Goal: Task Accomplishment & Management: Manage account settings

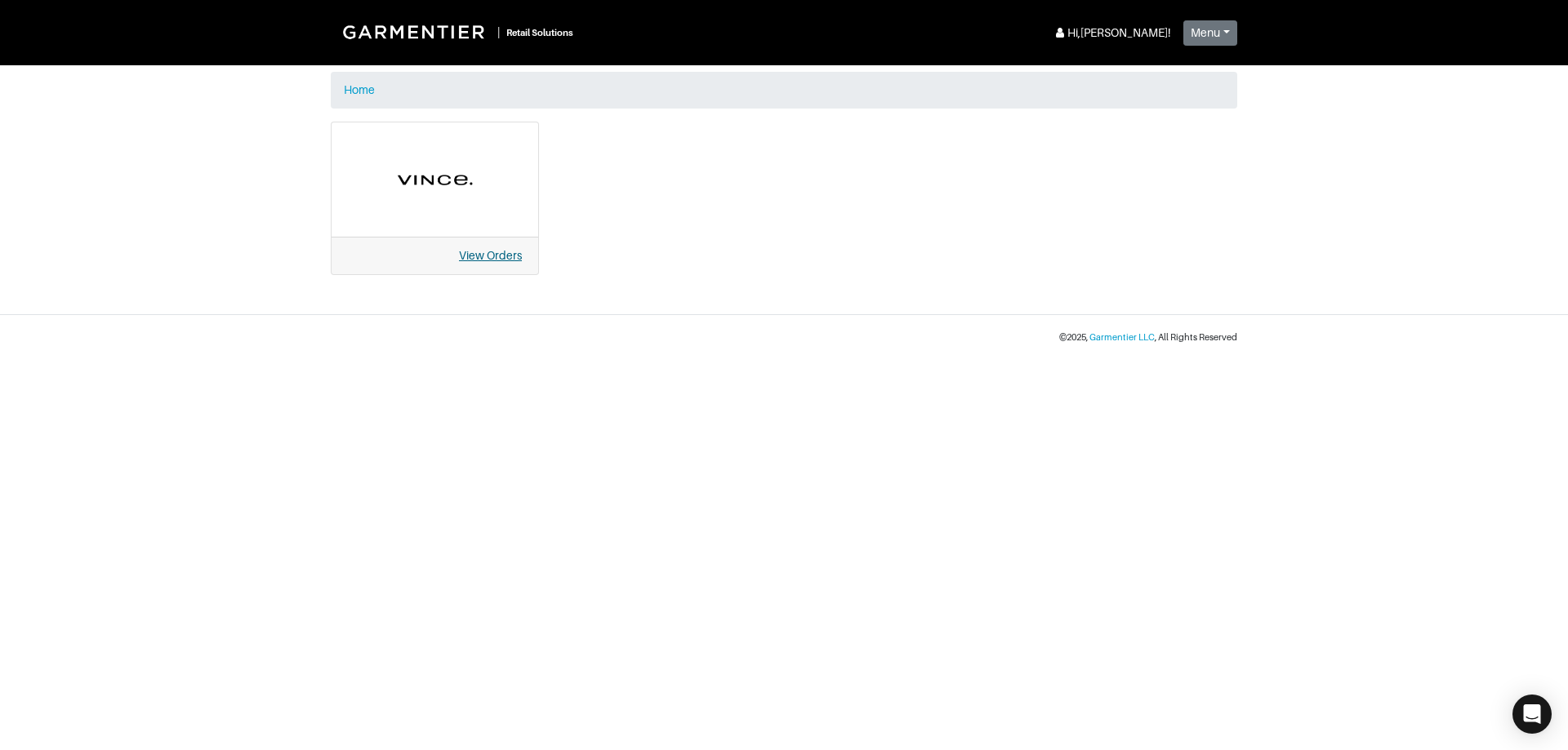
click at [502, 262] on link "View Orders" at bounding box center [491, 256] width 63 height 13
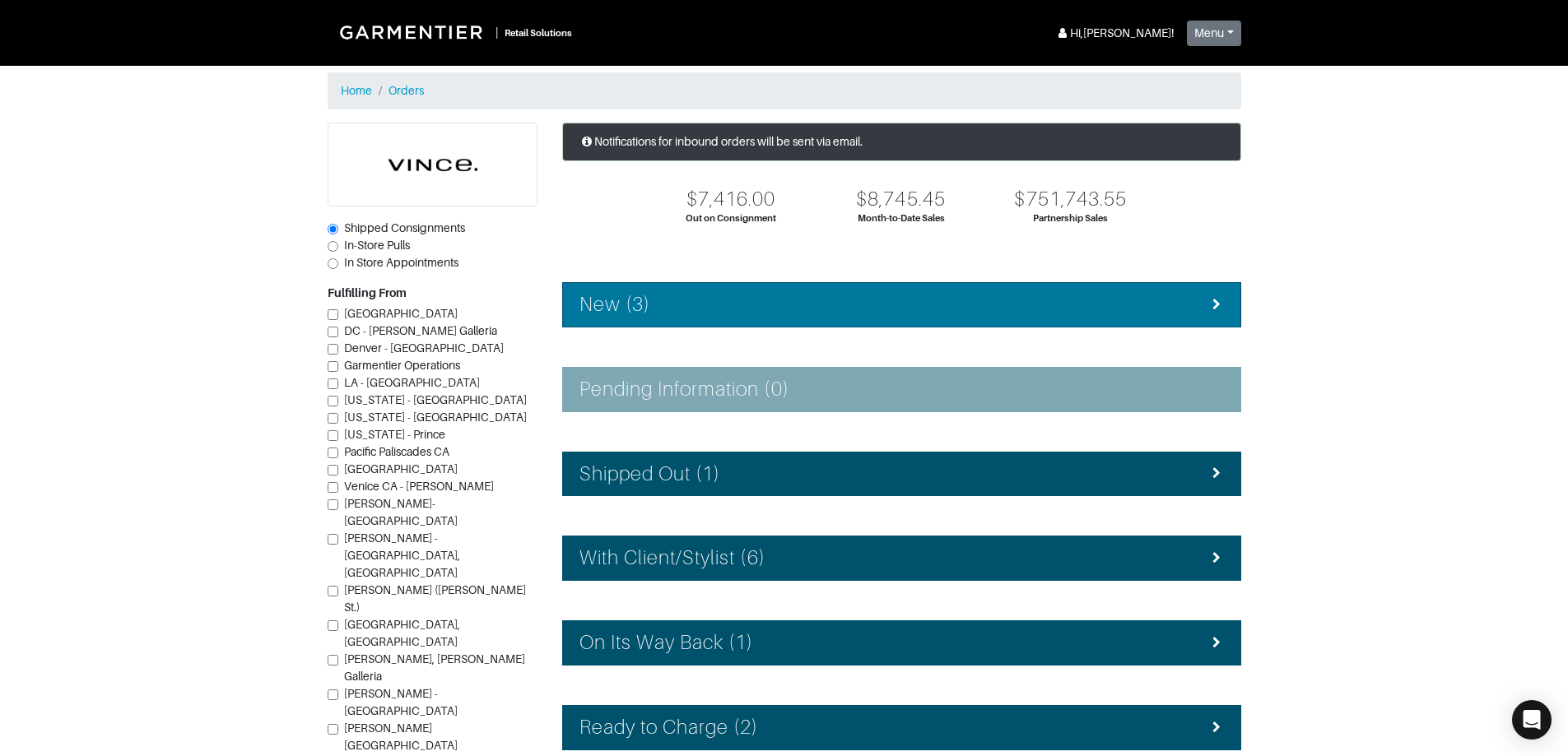
click at [690, 312] on div "New (3)" at bounding box center [901, 305] width 644 height 24
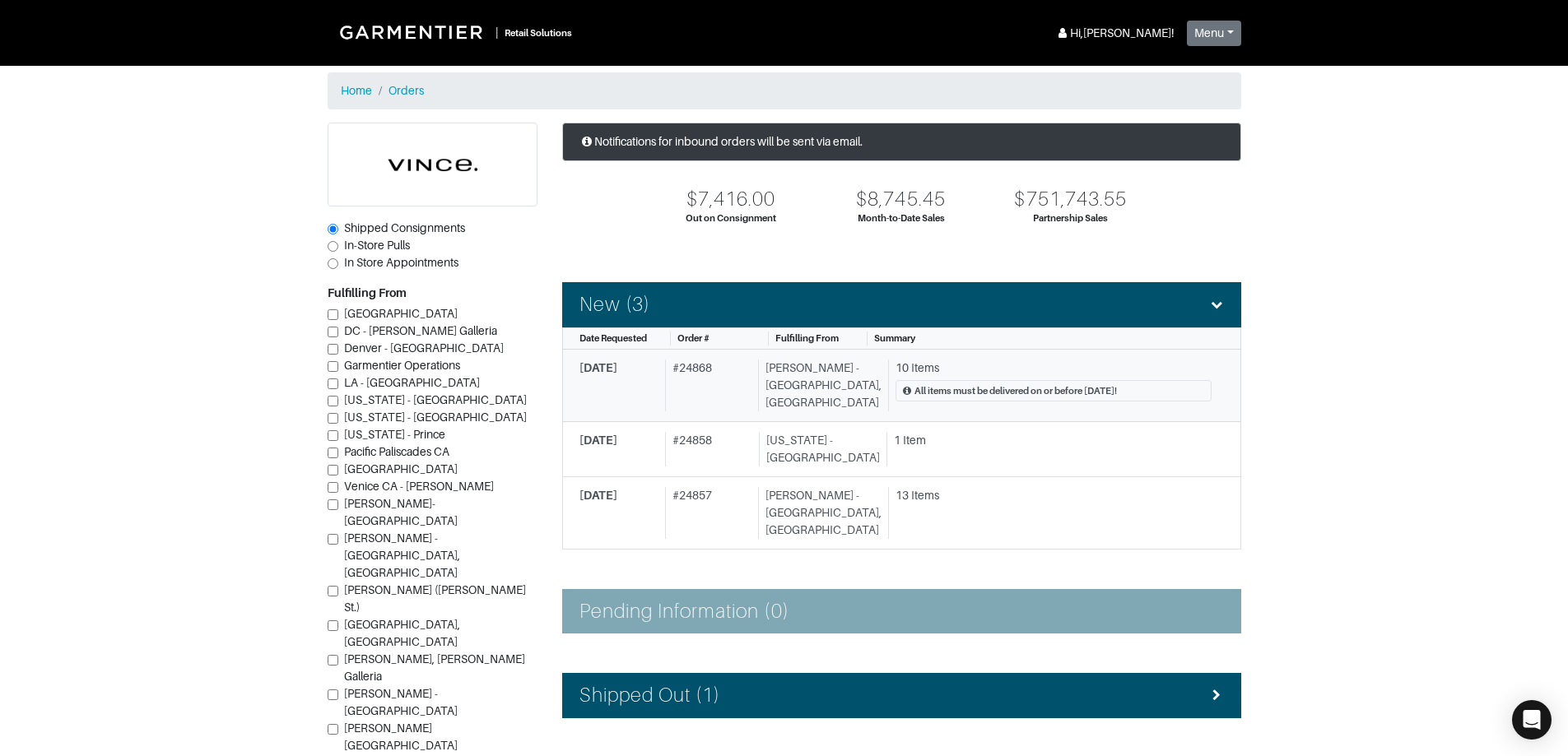
click at [931, 370] on div "10 Items" at bounding box center [1054, 368] width 316 height 17
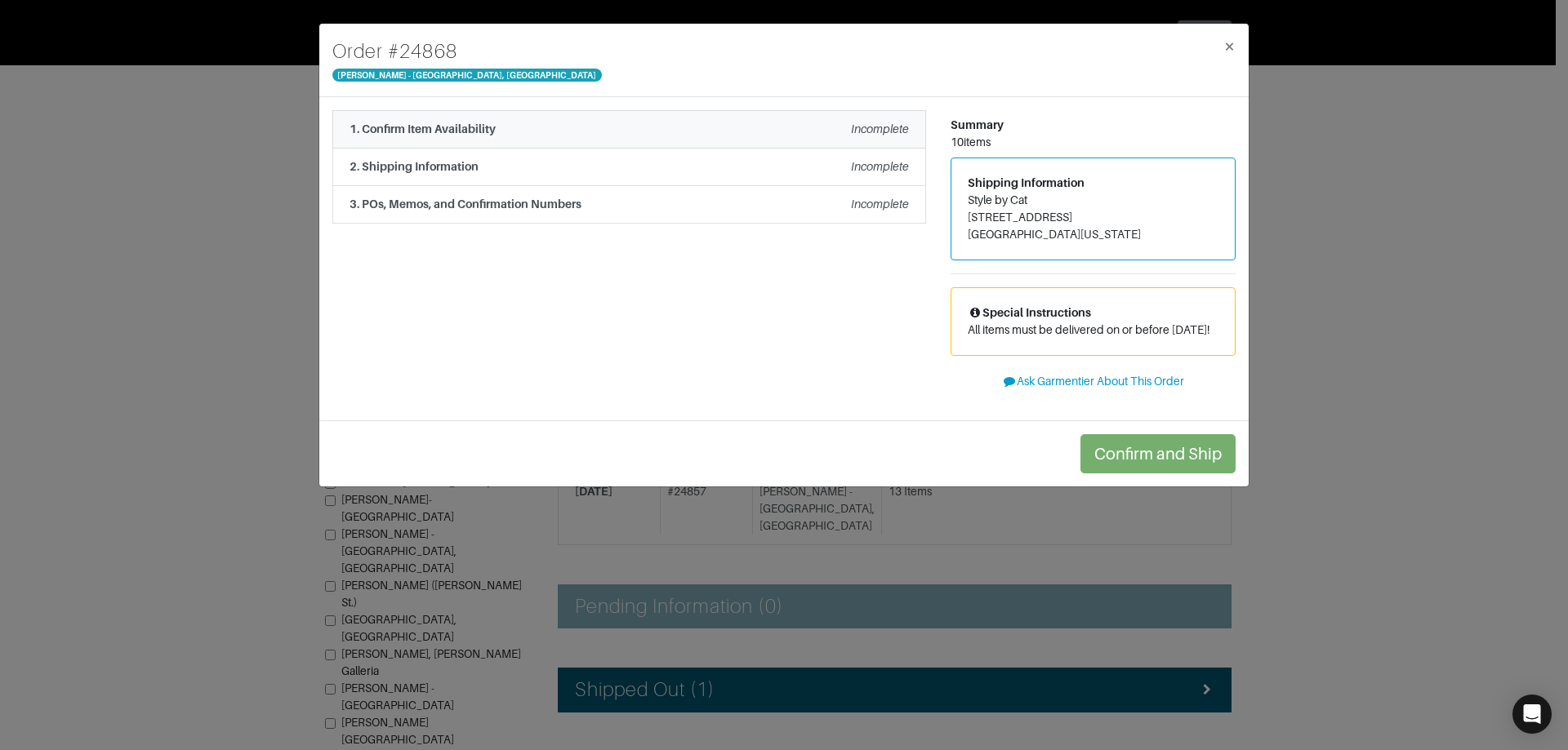
click at [787, 135] on div "1. Confirm Item Availability Incomplete" at bounding box center [629, 129] width 559 height 17
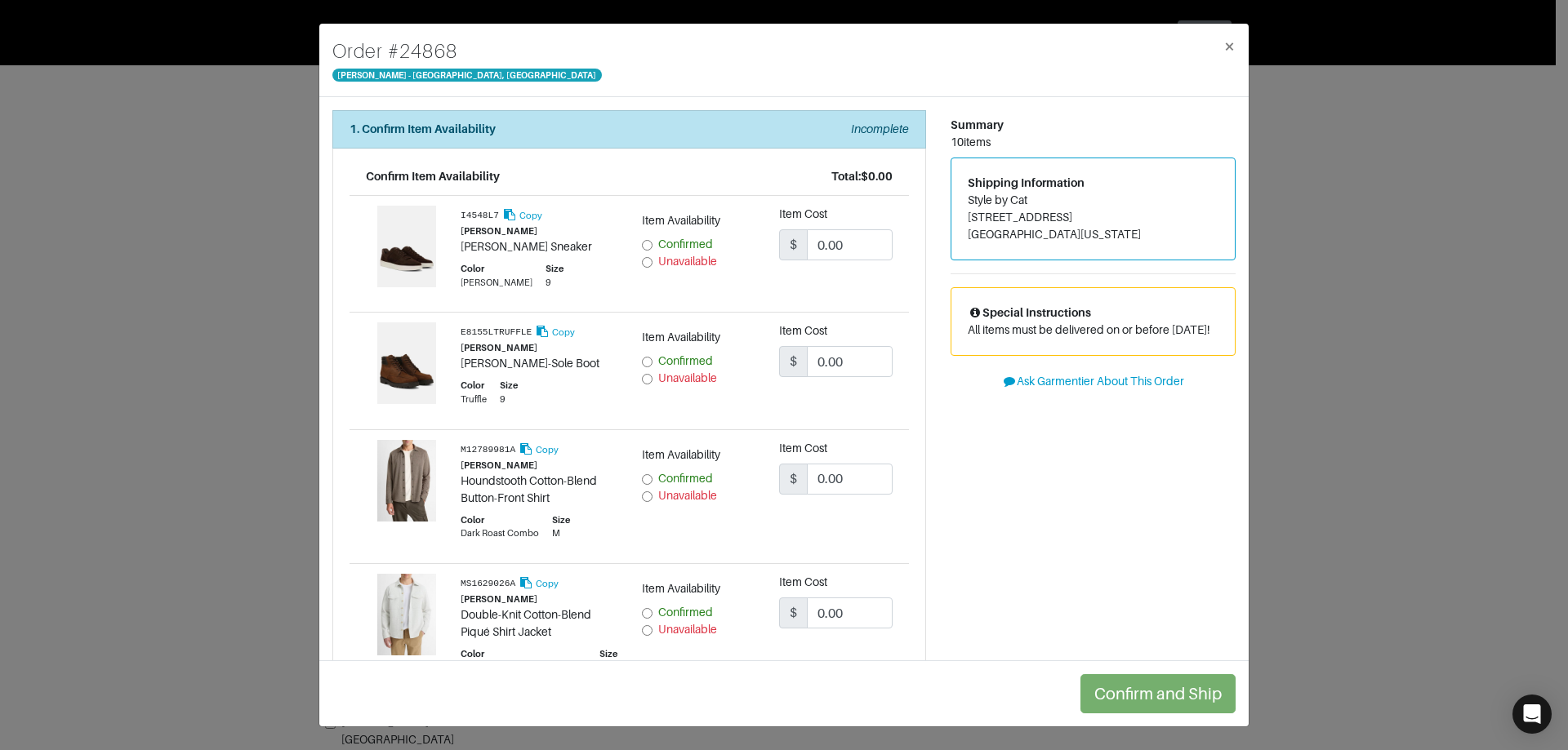
click at [672, 244] on span "Confirmed" at bounding box center [685, 244] width 55 height 13
click at [652, 244] on input "Confirmed" at bounding box center [647, 245] width 11 height 11
radio input "true"
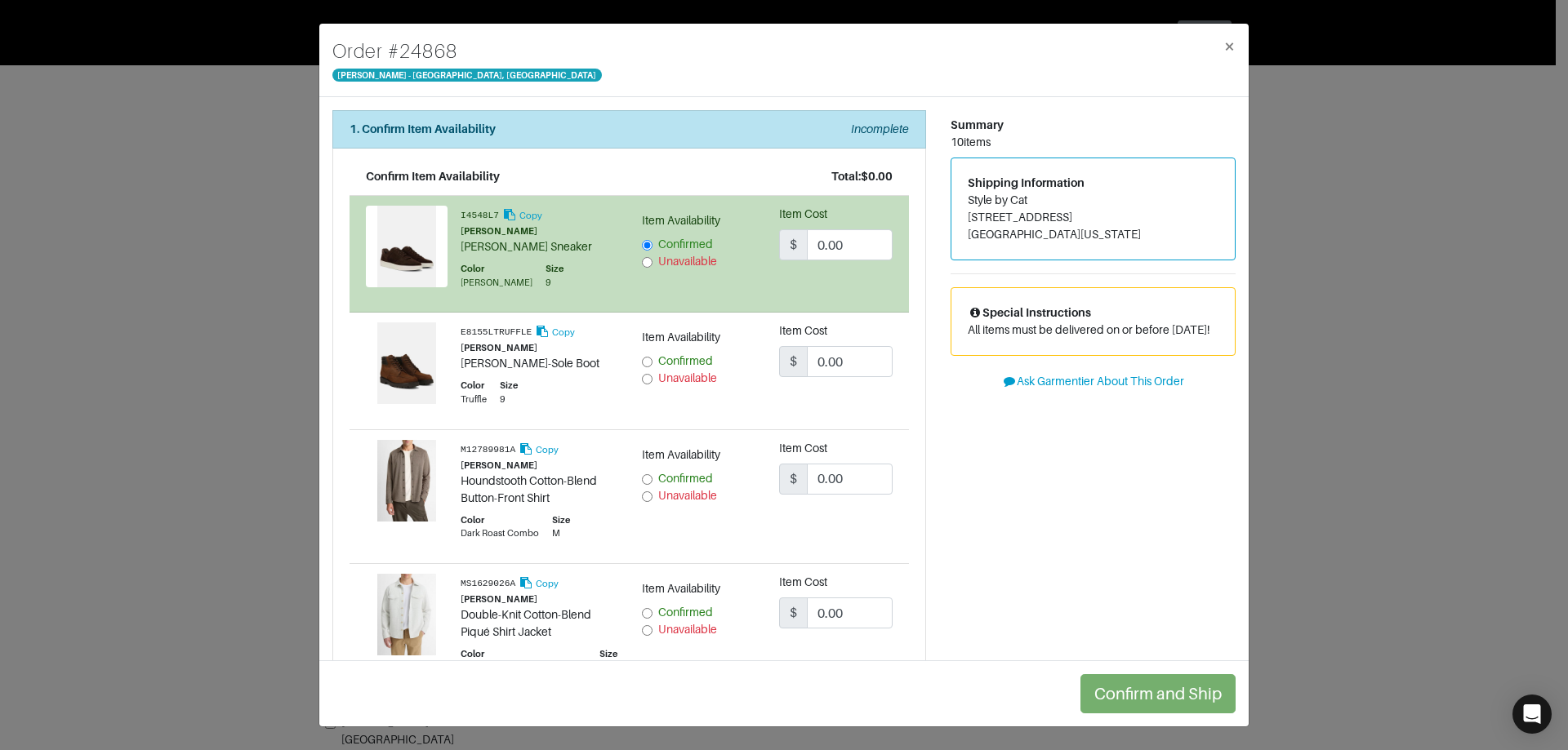
click at [692, 480] on span "Confirmed" at bounding box center [685, 478] width 55 height 13
click at [652, 480] on input "Confirmed" at bounding box center [647, 479] width 11 height 11
radio input "true"
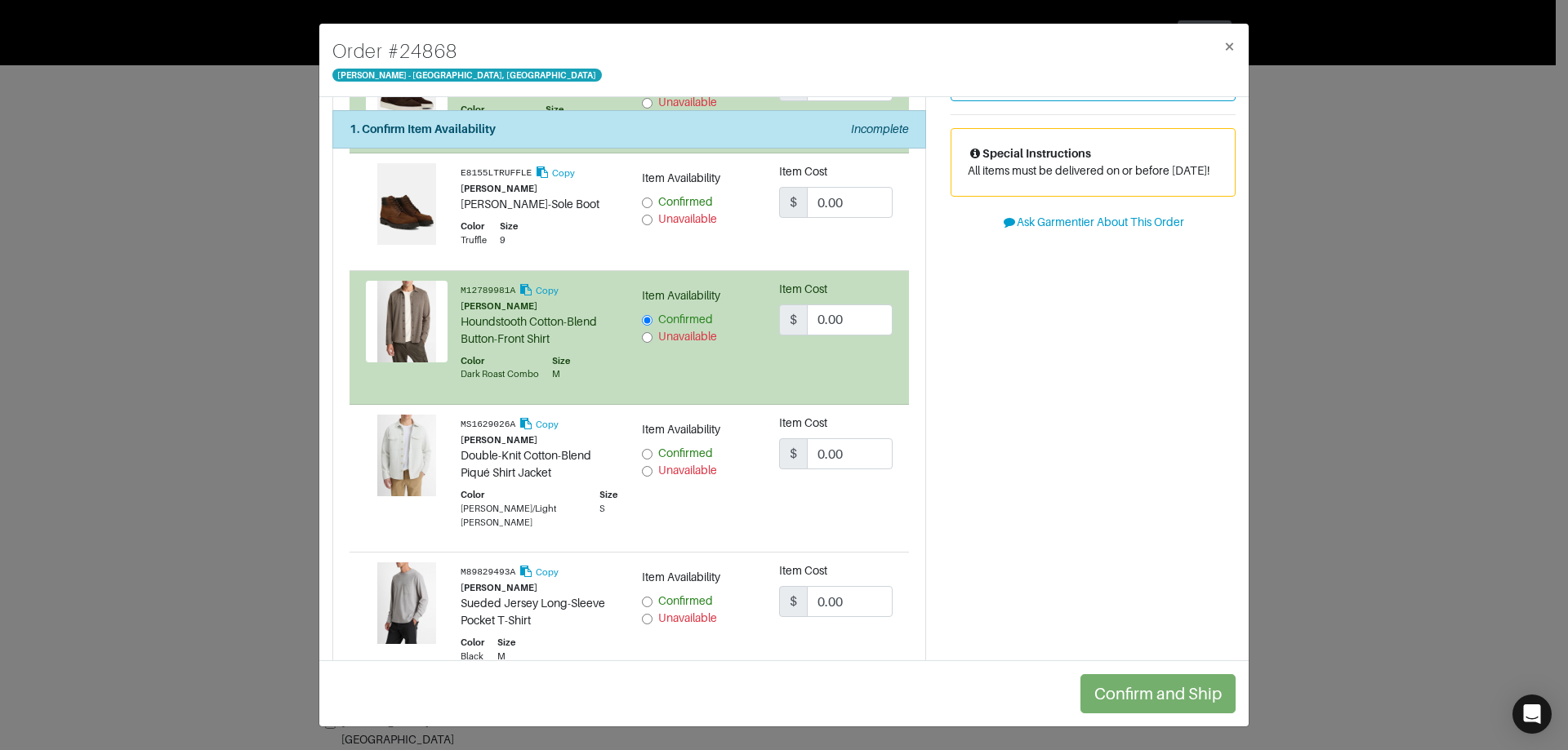
scroll to position [245, 0]
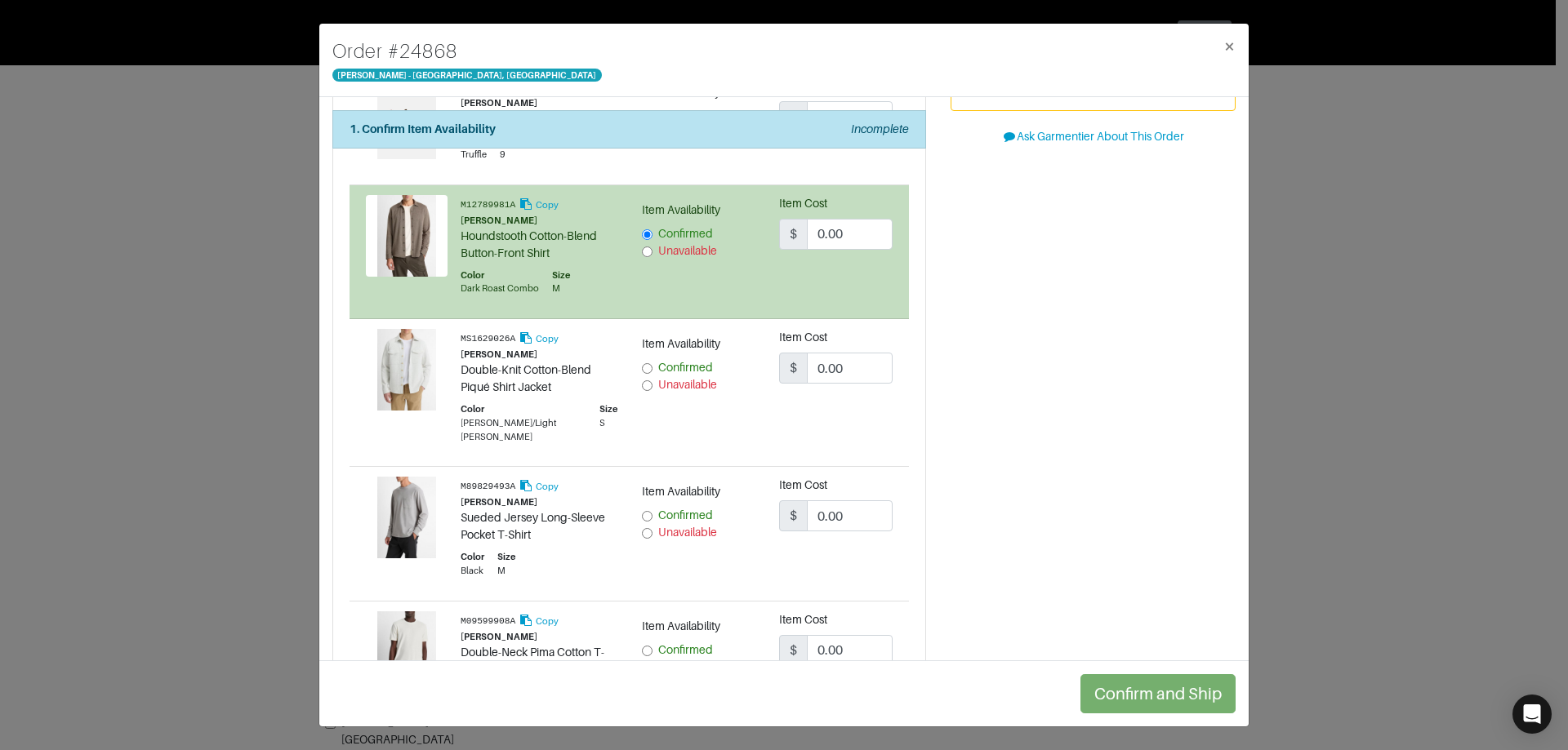
click at [681, 367] on span "Confirmed" at bounding box center [685, 368] width 55 height 13
click at [652, 367] on input "Confirmed" at bounding box center [647, 368] width 11 height 11
radio input "true"
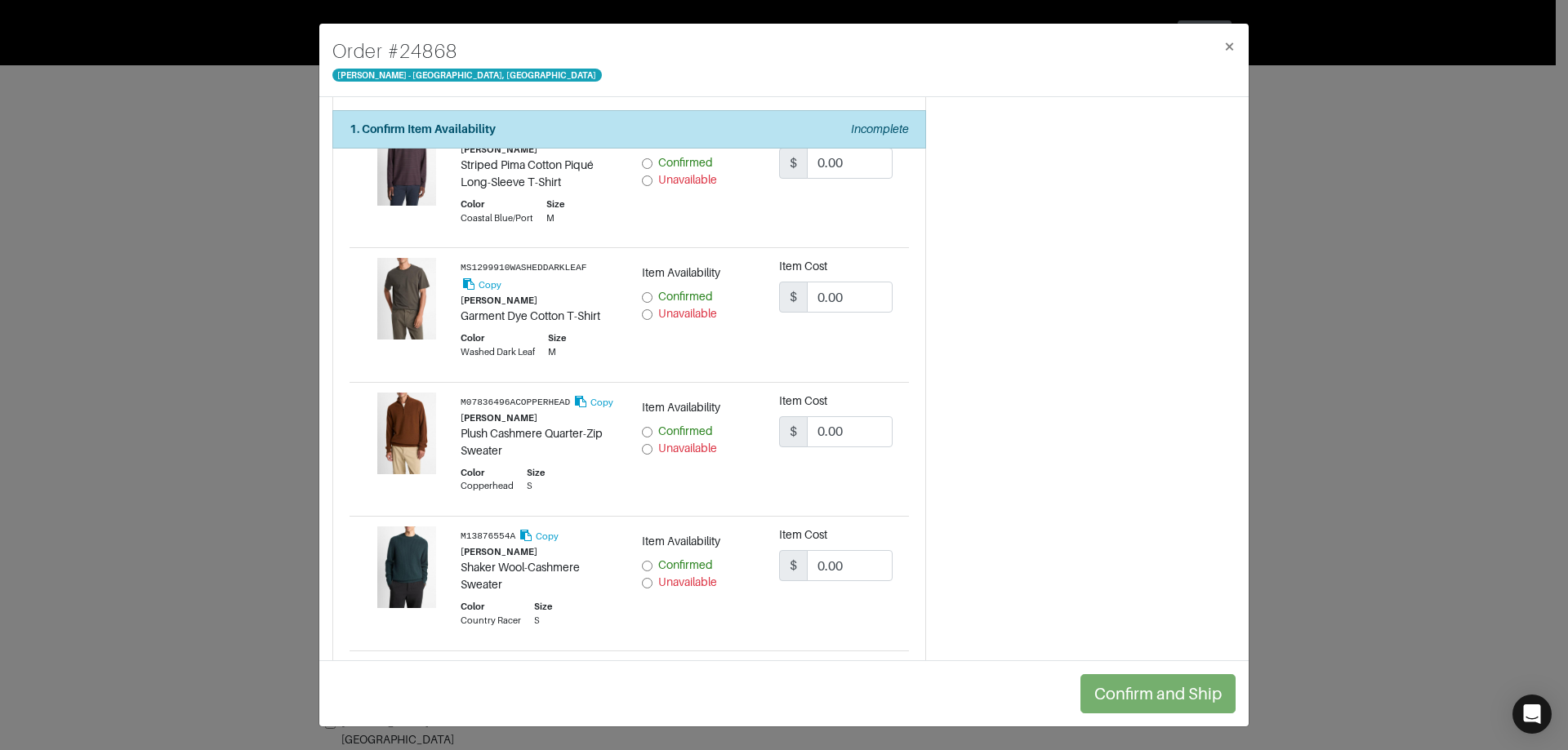
scroll to position [898, 0]
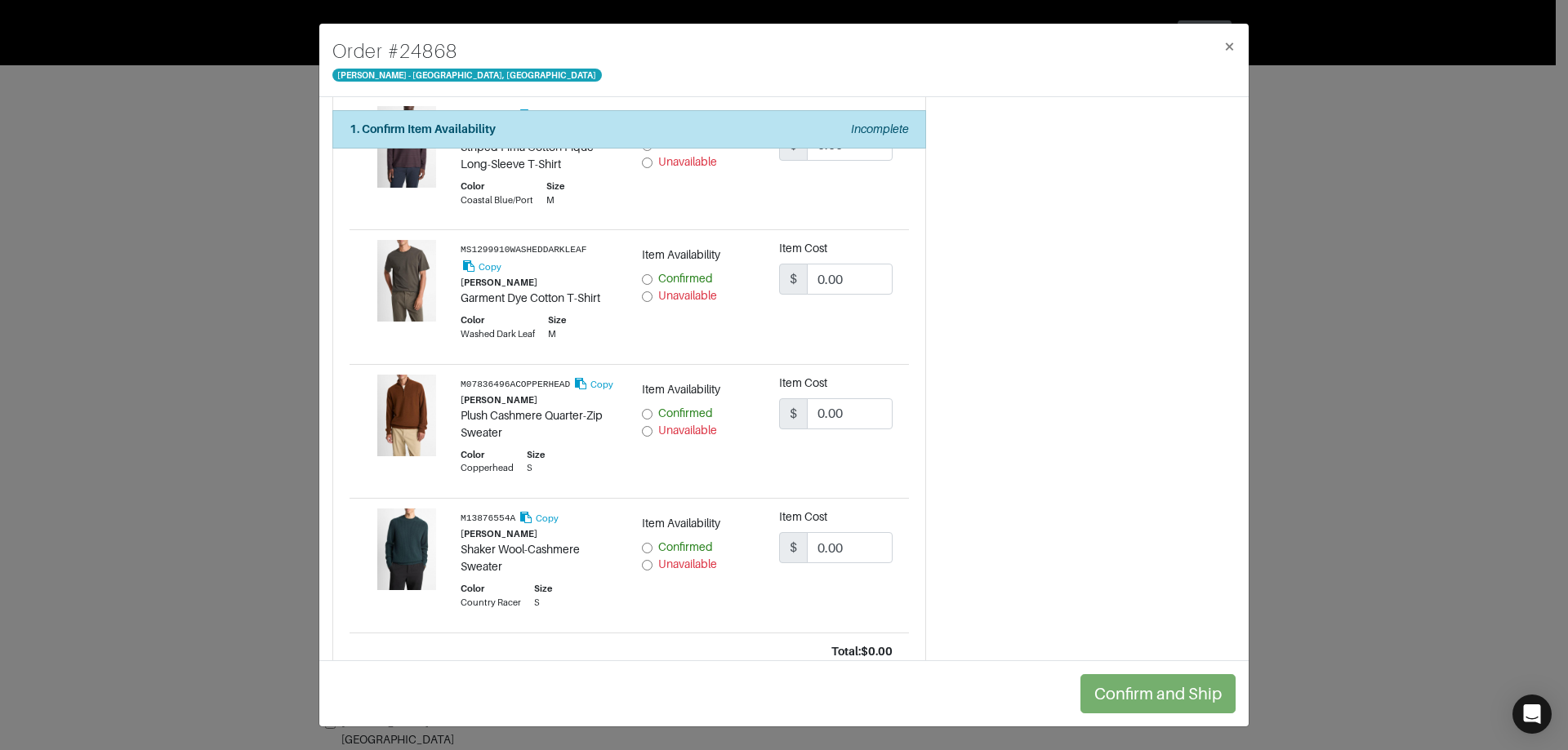
click at [673, 272] on span "Confirmed" at bounding box center [685, 279] width 55 height 13
click at [652, 275] on input "Confirmed" at bounding box center [647, 279] width 11 height 11
radio input "true"
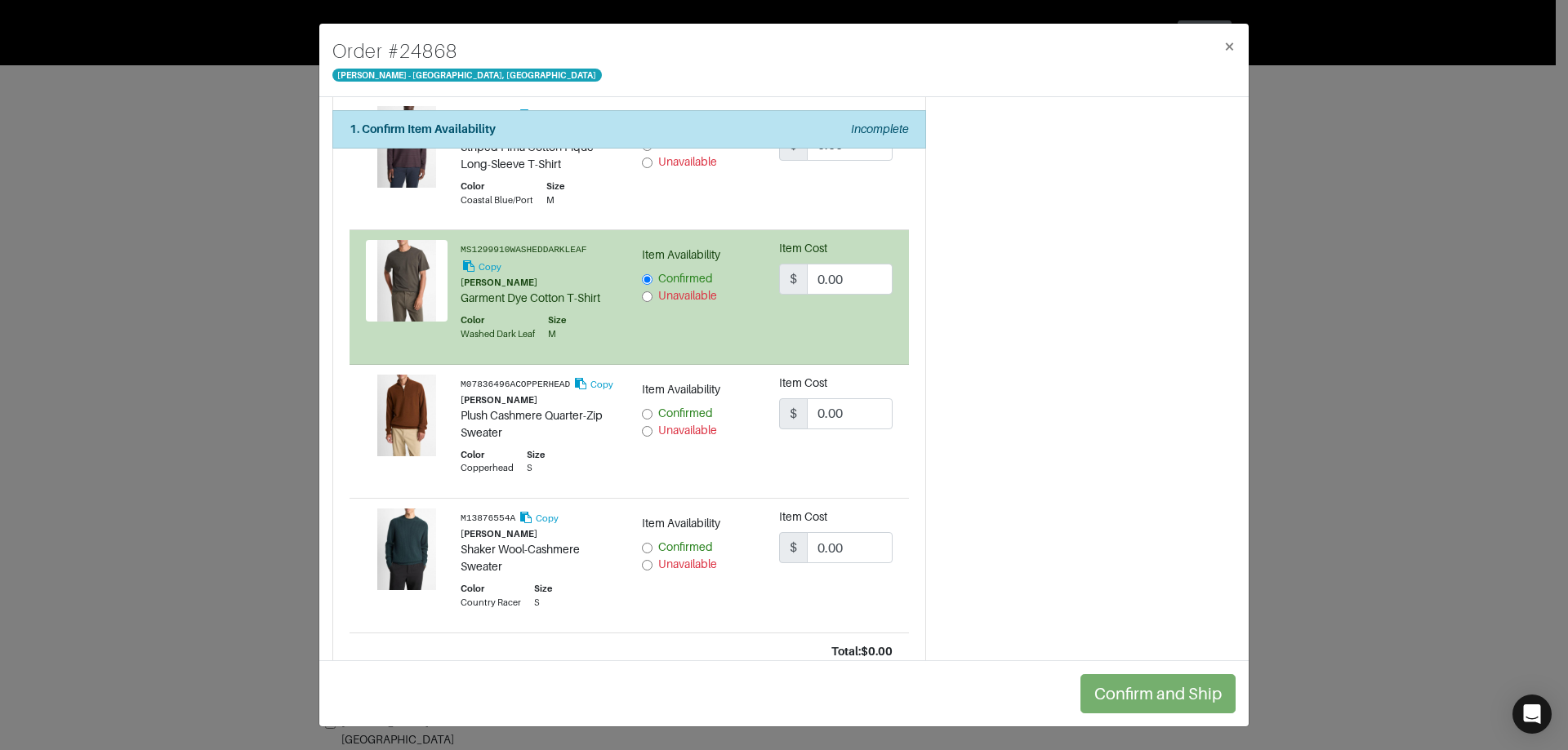
click at [670, 407] on span "Confirmed" at bounding box center [685, 413] width 55 height 13
click at [652, 409] on input "Confirmed" at bounding box center [647, 414] width 11 height 11
radio input "true"
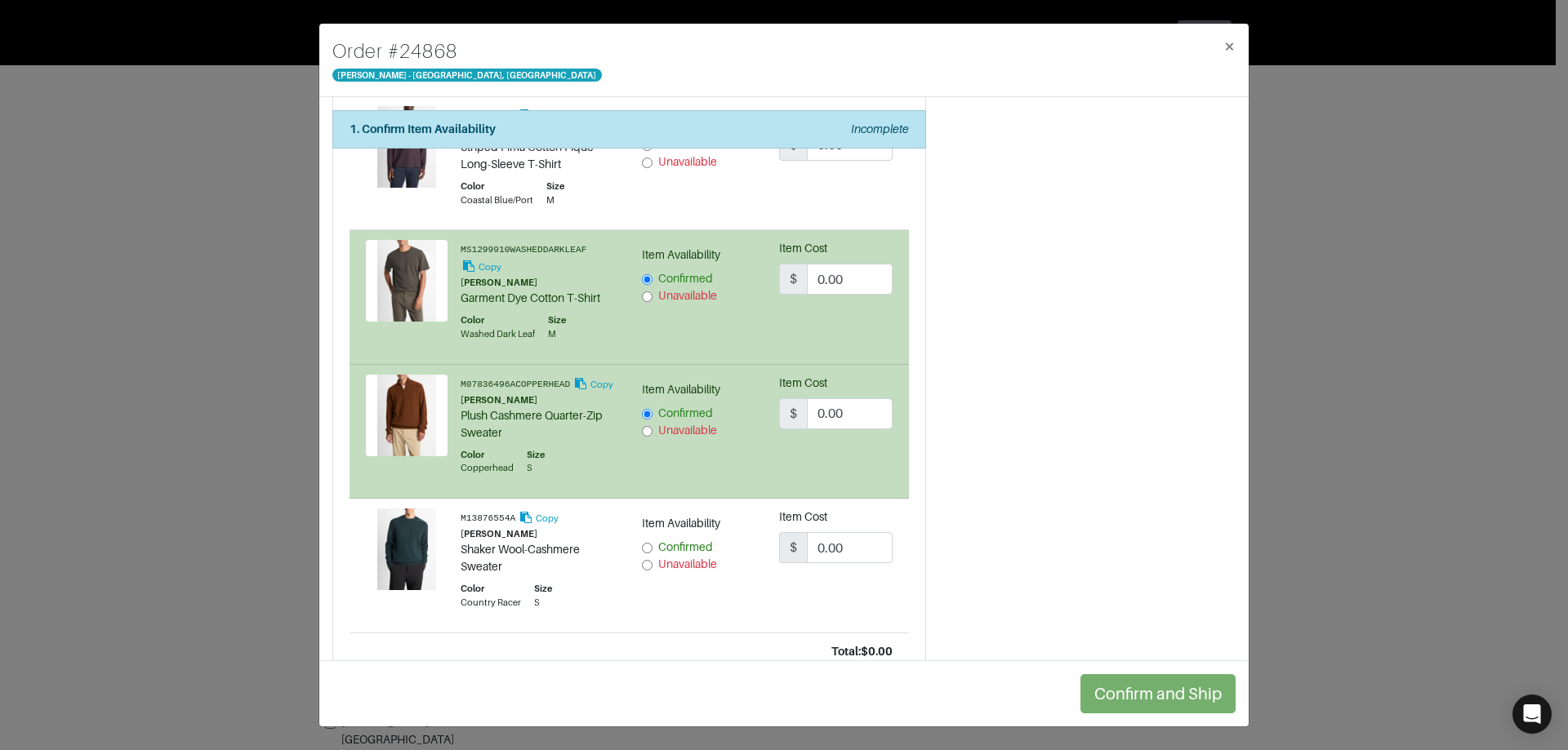
click at [694, 540] on span "Confirmed" at bounding box center [685, 547] width 55 height 13
click at [652, 542] on input "Confirmed" at bounding box center [647, 547] width 11 height 11
radio input "true"
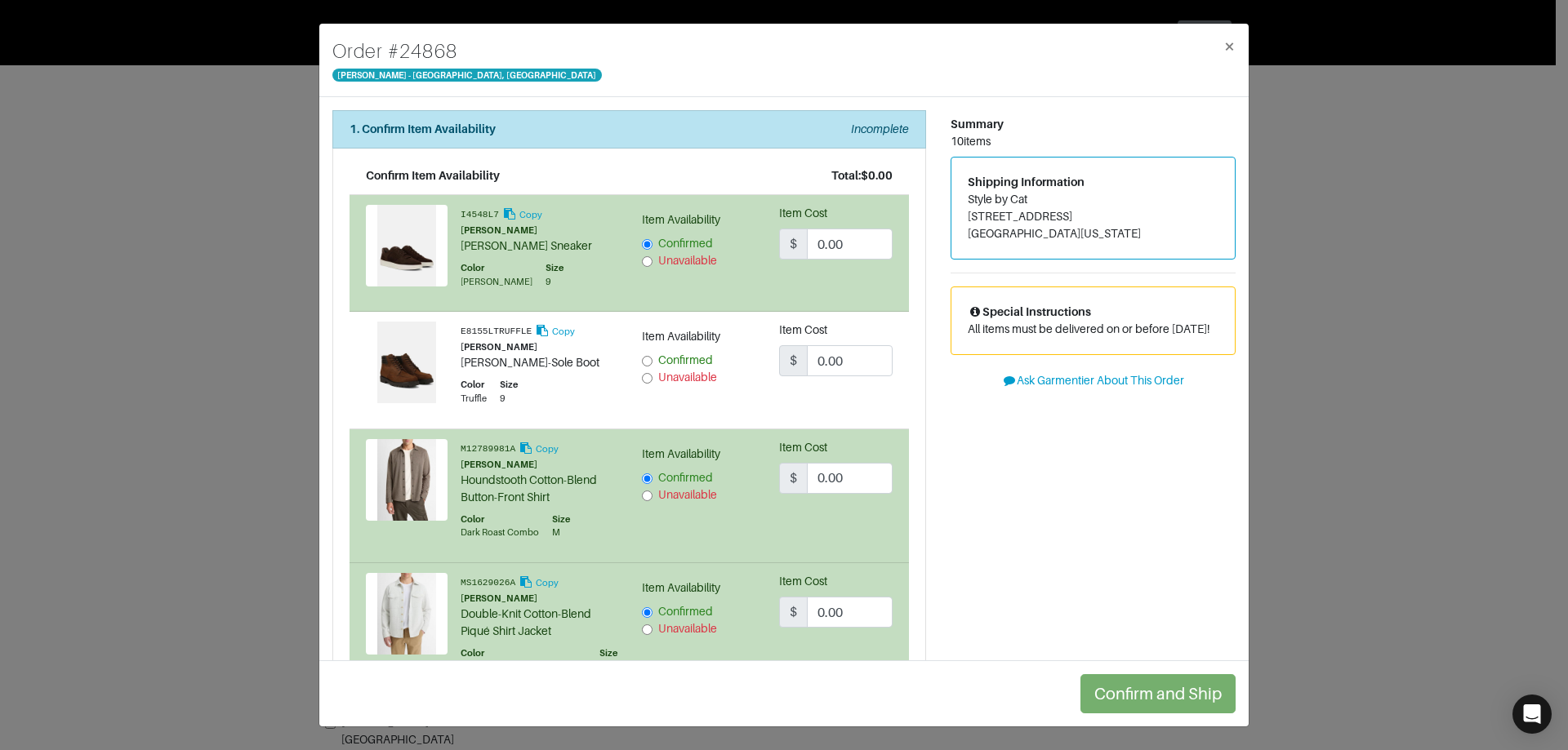
scroll to position [0, 0]
drag, startPoint x: 959, startPoint y: 198, endPoint x: 1036, endPoint y: 201, distance: 77.1
click at [1033, 200] on div "Shipping Information Style by Cat 10135 Crestberry Place Bethesda , Maryland 20…" at bounding box center [1093, 209] width 284 height 101
copy address "Style by Cat"
drag, startPoint x: 960, startPoint y: 217, endPoint x: 1083, endPoint y: 215, distance: 123.0
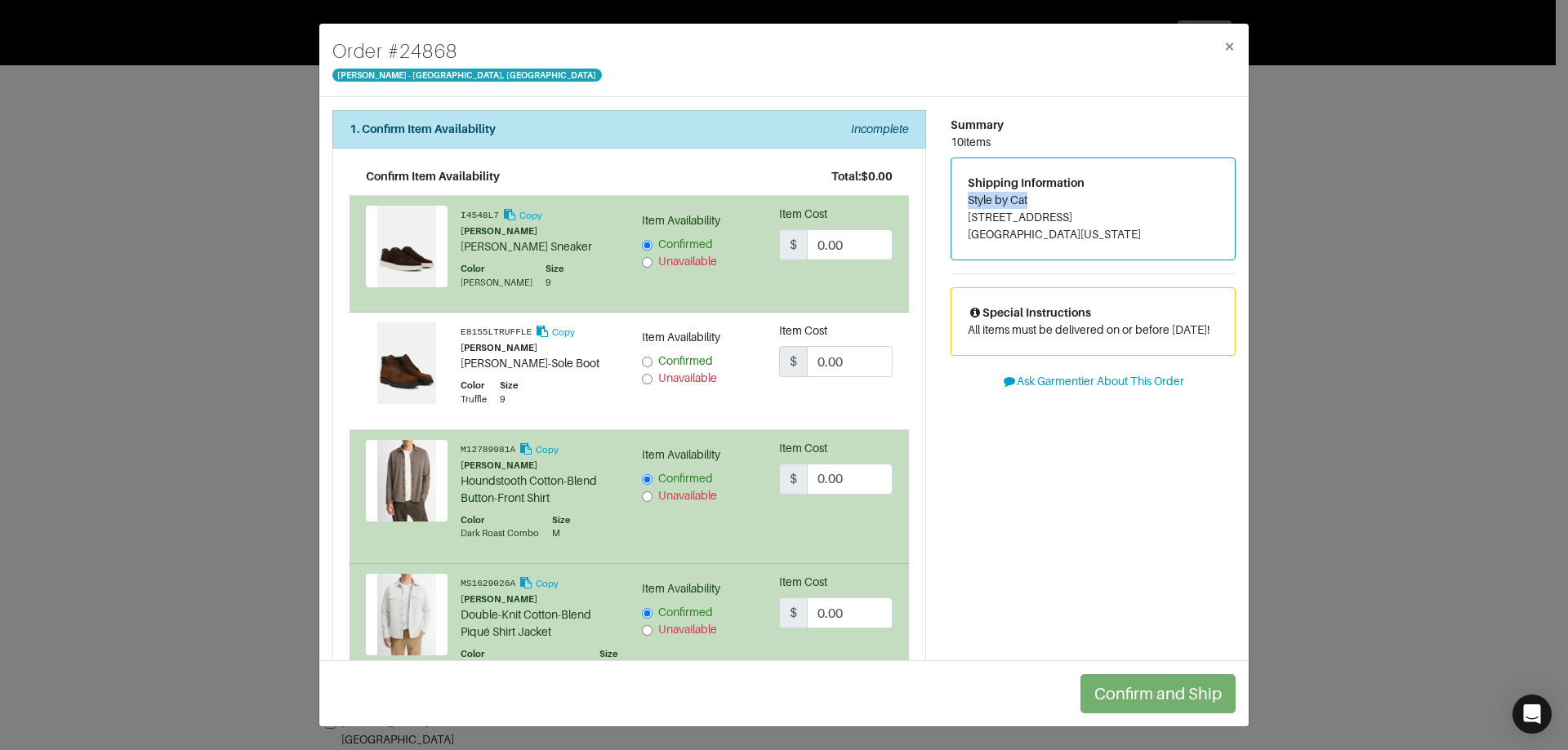
click at [1083, 215] on address "Style by Cat 10135 Crestberry Place Bethesda , Maryland 20817" at bounding box center [1093, 217] width 251 height 51
copy address "10135 Crestberry Place"
click at [129, 395] on div "Order # 24868 Vince - Chicago, Oak Street × 1. Confirm Item Availability Incomp…" at bounding box center [784, 375] width 1568 height 750
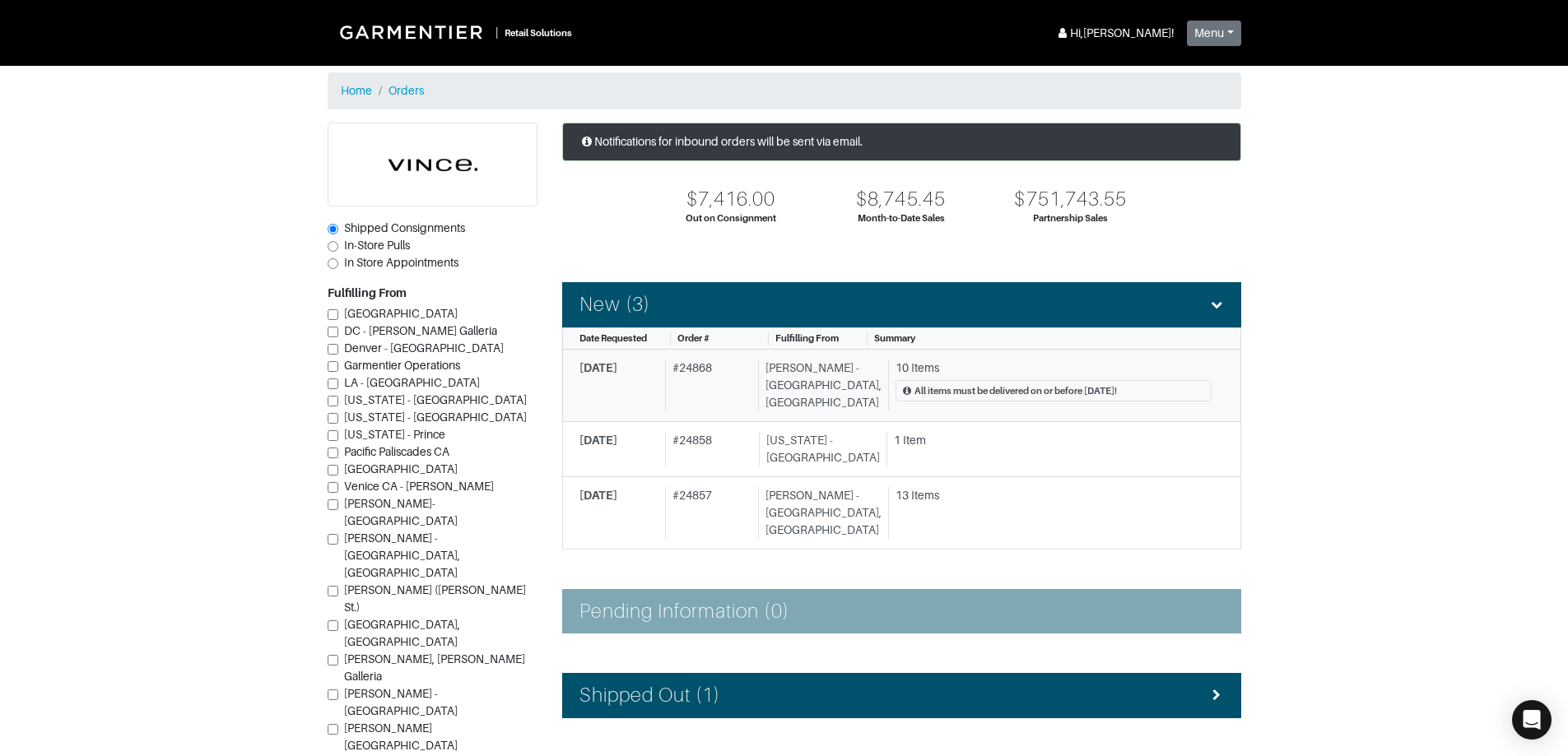
click at [955, 367] on div "10 Items" at bounding box center [1054, 368] width 316 height 17
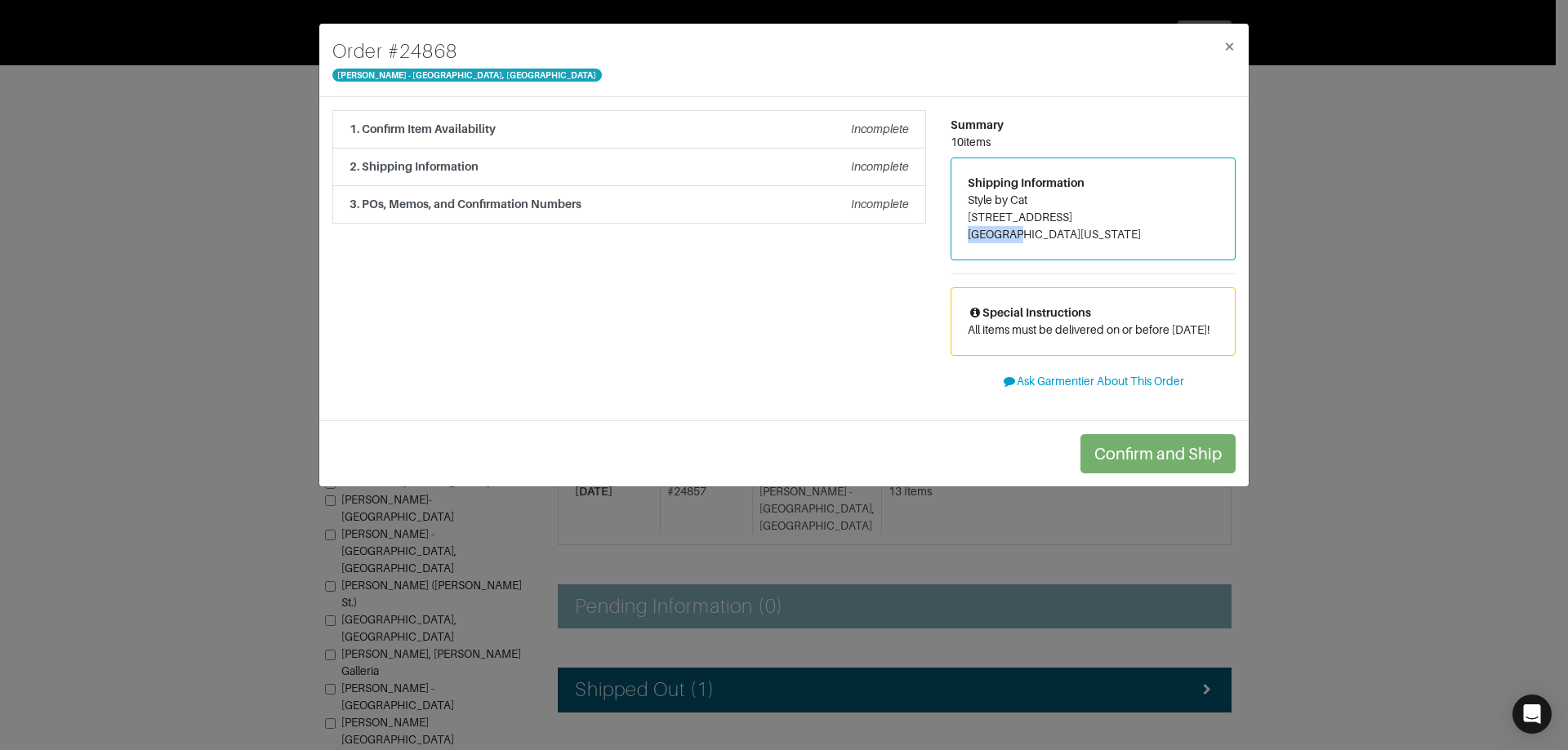
drag, startPoint x: 970, startPoint y: 237, endPoint x: 1016, endPoint y: 237, distance: 46.0
click at [1016, 237] on address "Style by Cat 10135 Crestberry Place Bethesda , Maryland 20817" at bounding box center [1093, 217] width 251 height 51
copy address "Bethesda"
drag, startPoint x: 1075, startPoint y: 233, endPoint x: 1106, endPoint y: 237, distance: 31.3
click at [1106, 237] on address "Style by Cat 10135 Crestberry Place Bethesda , Maryland 20817" at bounding box center [1093, 217] width 251 height 51
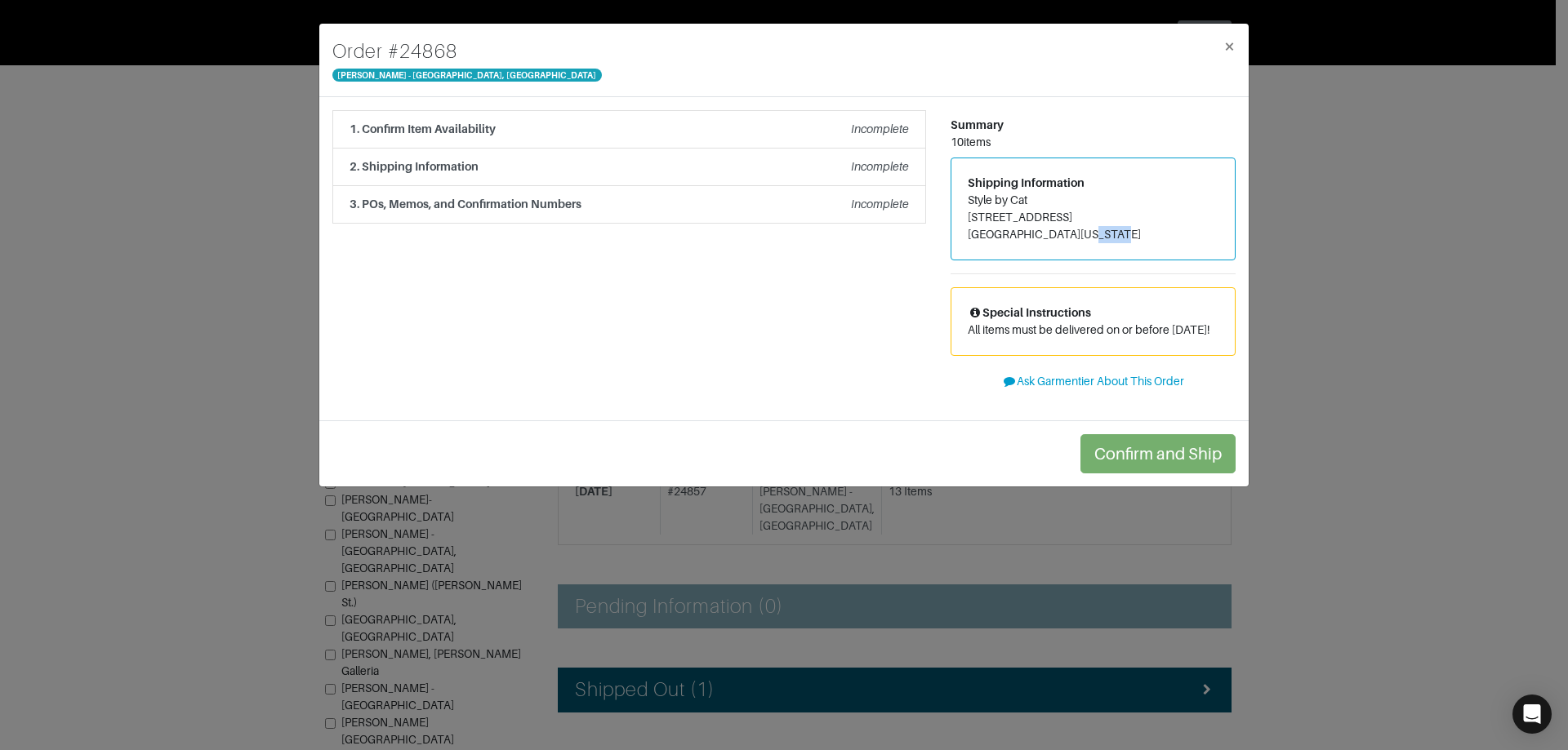
copy address "20817"
click at [747, 176] on li "2. Shipping Information Incomplete" at bounding box center [629, 167] width 594 height 38
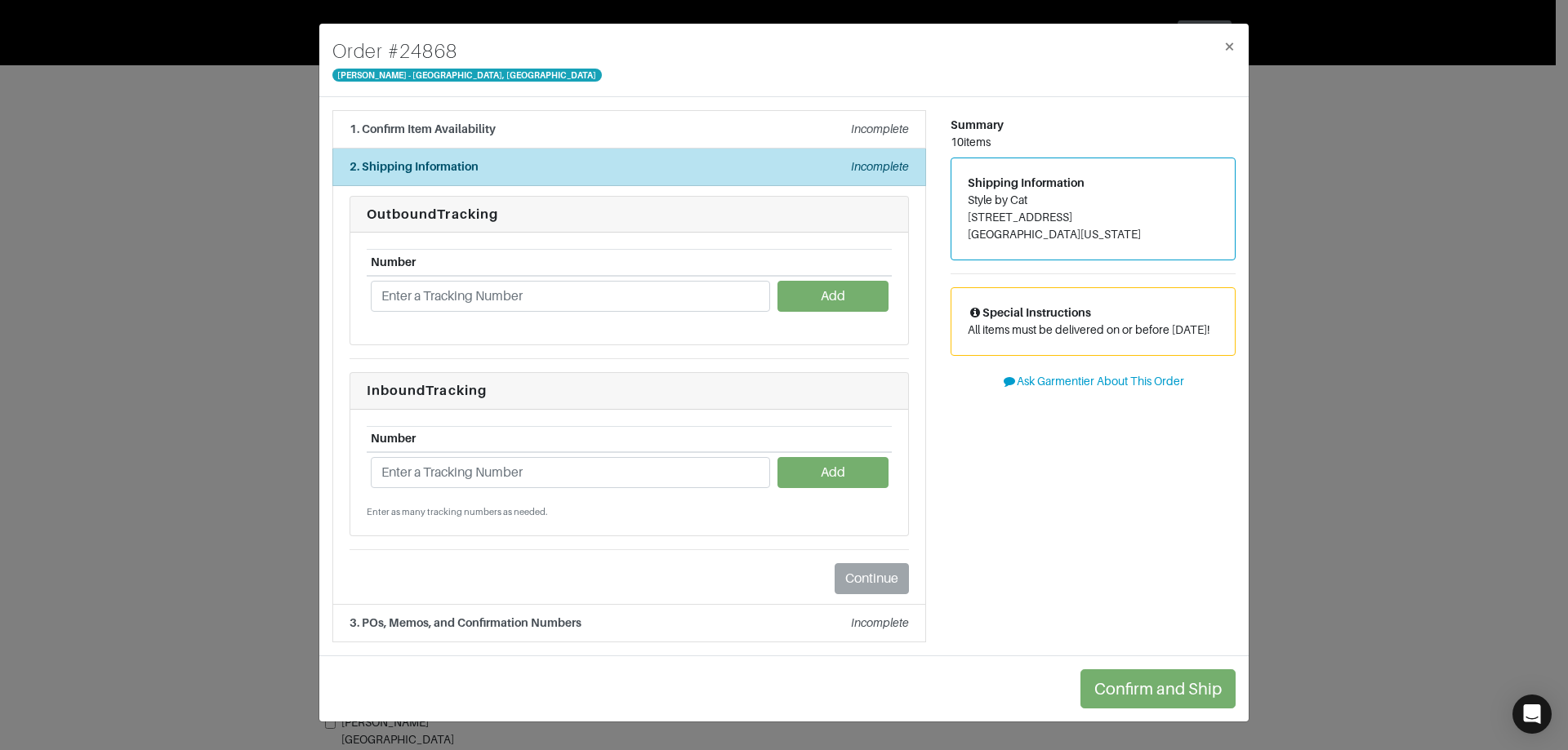
click at [1112, 542] on div "Summary 10 items Shipping Information Style by Cat 10135 Crestberry Place Bethe…" at bounding box center [1093, 376] width 310 height 532
click at [493, 296] on input "text" at bounding box center [571, 297] width 400 height 31
paste input "1ZJ22C661319957210"
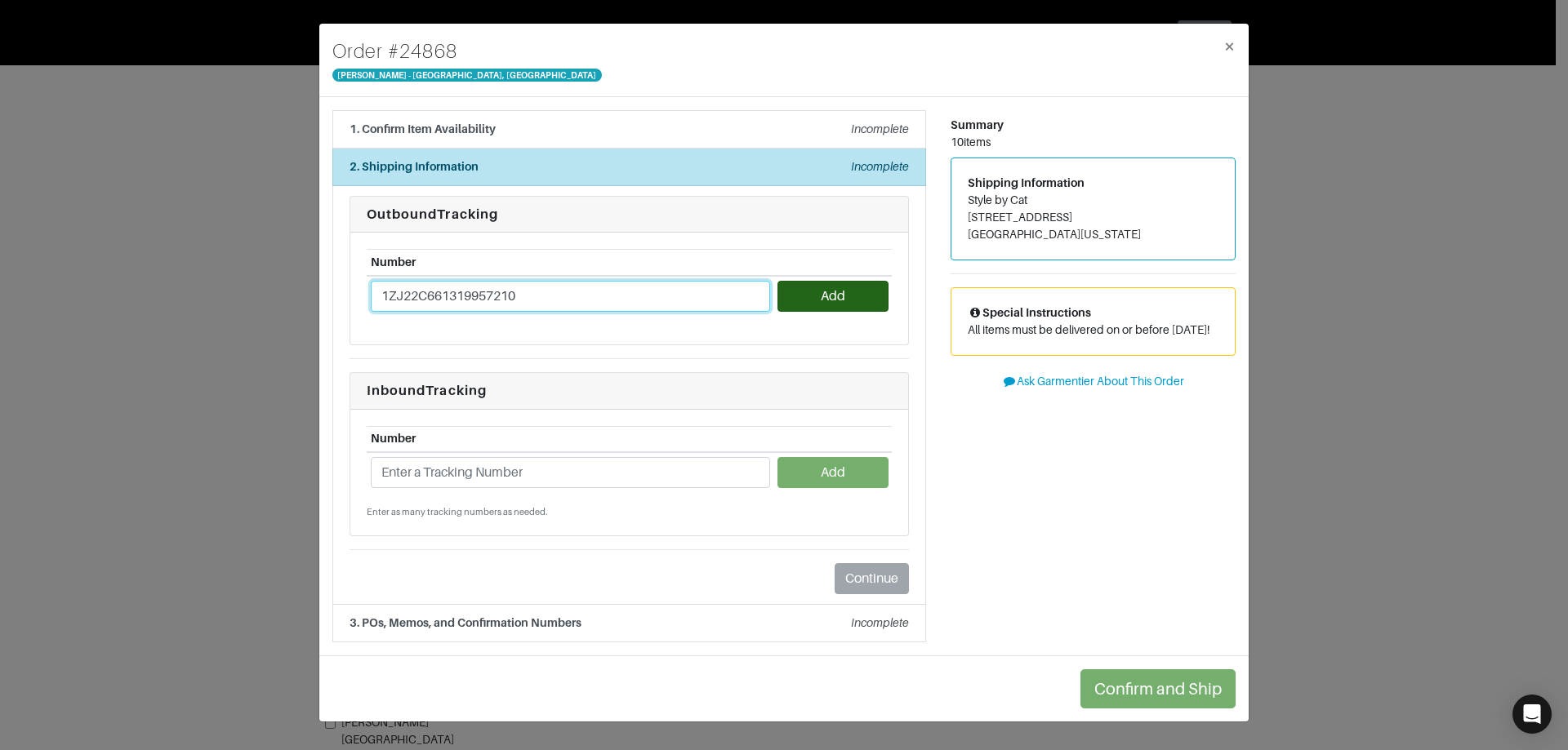
type input "1ZJ22C661319957210"
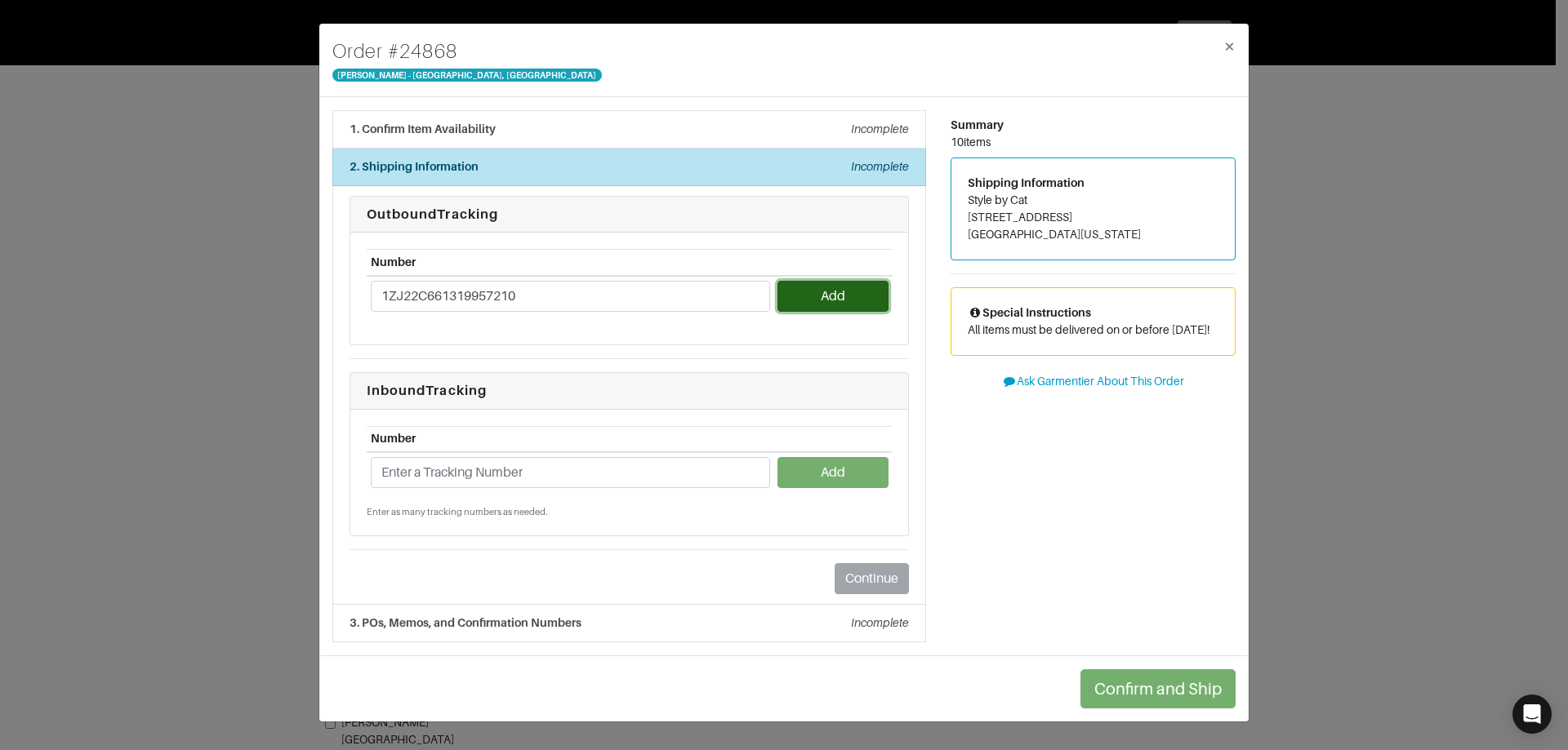
click at [840, 294] on button "Add" at bounding box center [832, 297] width 110 height 31
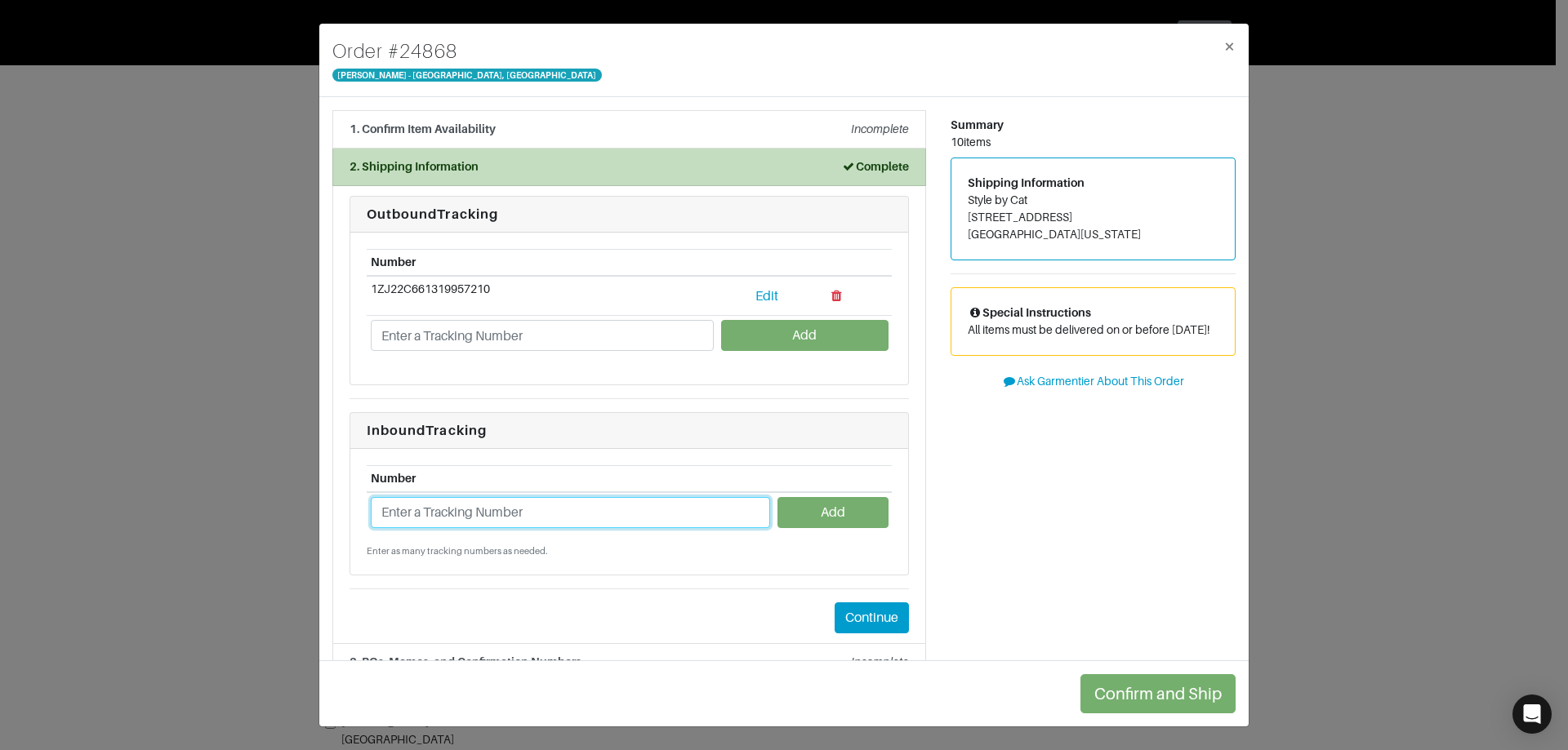
click at [520, 521] on input "text" at bounding box center [571, 512] width 400 height 31
paste input "1ZJ22C668703817824"
type input "1ZJ22C668703817824"
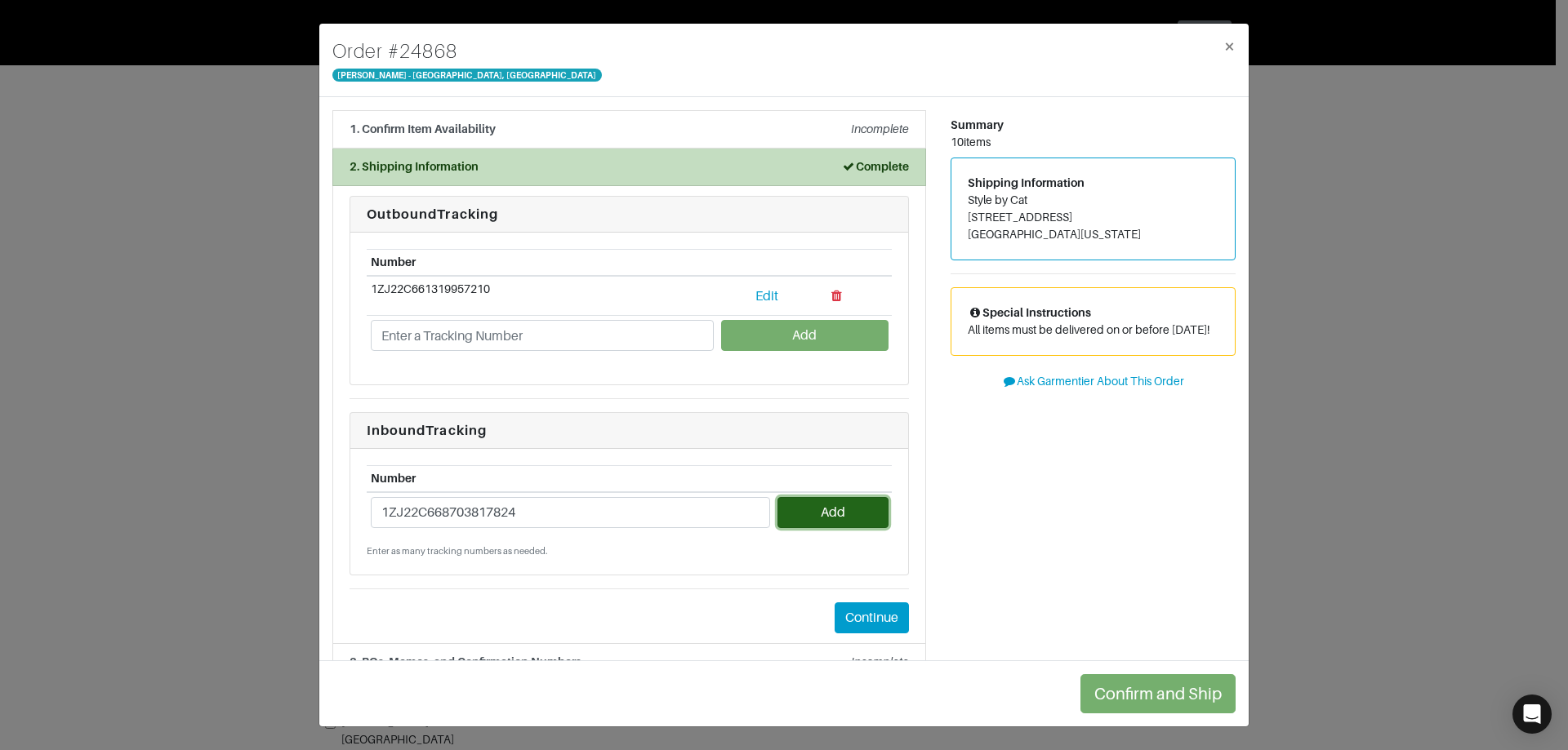
click at [826, 519] on button "Add" at bounding box center [832, 512] width 110 height 31
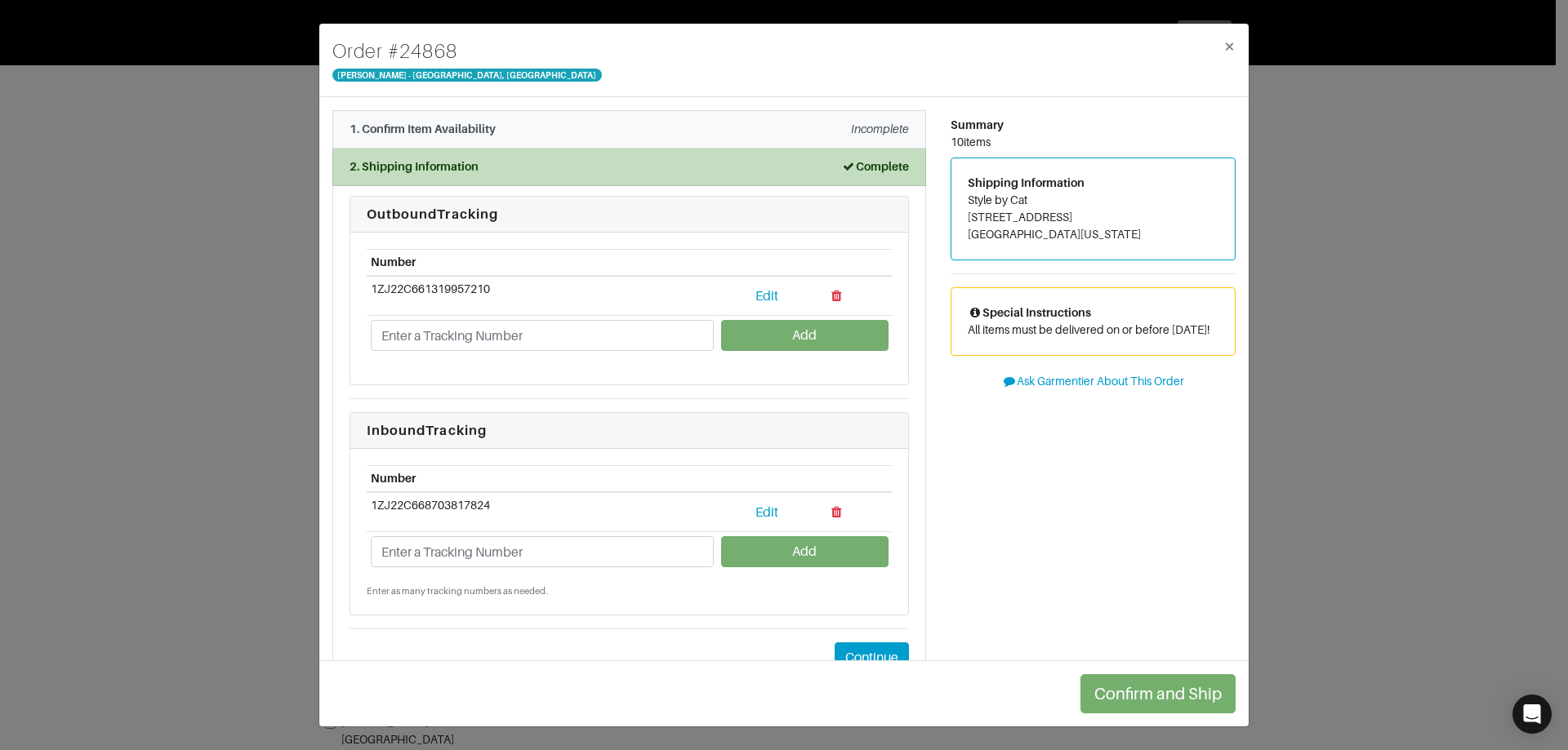
click at [544, 127] on div "1. Confirm Item Availability Incomplete" at bounding box center [629, 129] width 559 height 17
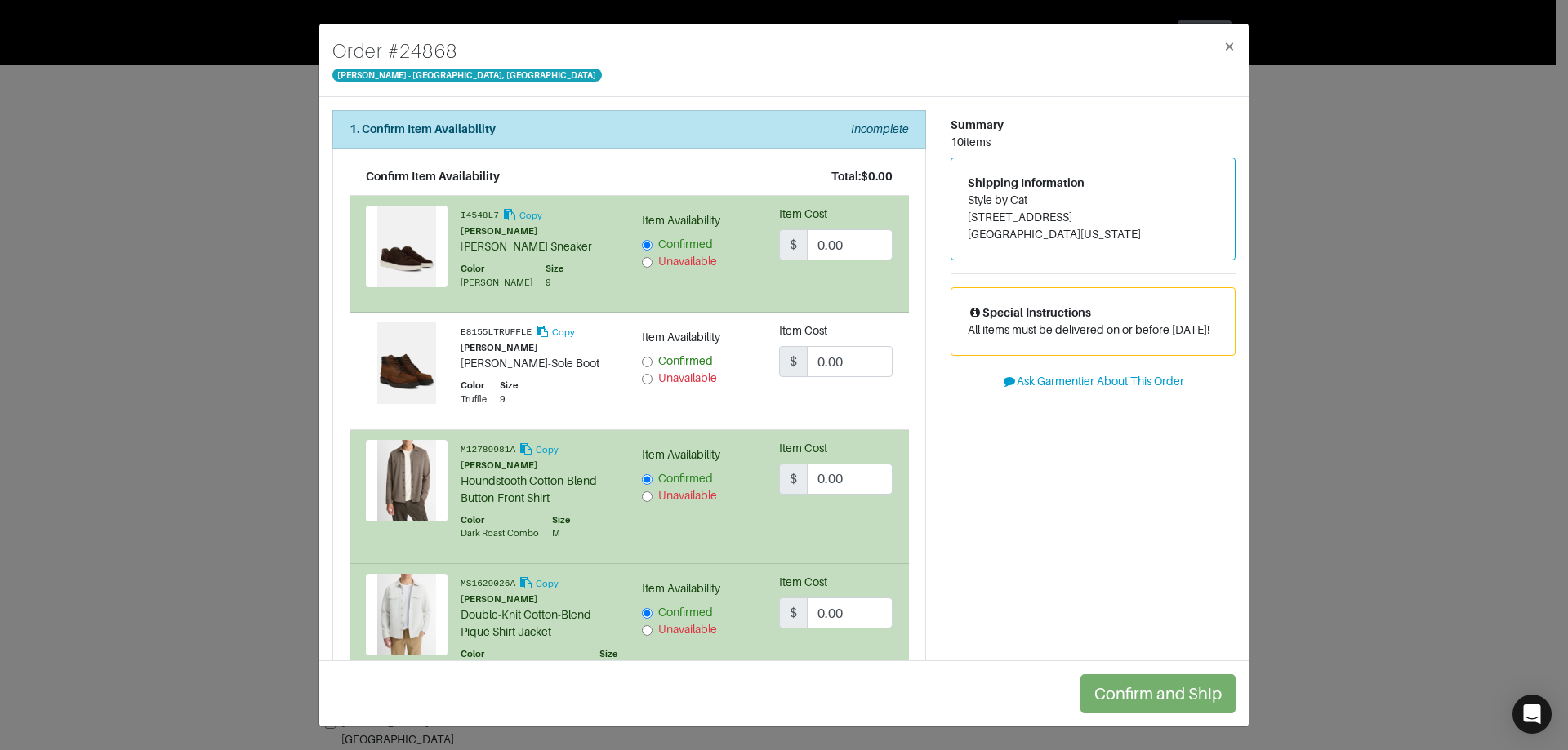
click at [662, 376] on span "Unavailable" at bounding box center [688, 378] width 59 height 13
click at [652, 376] on input "Unavailable" at bounding box center [647, 379] width 11 height 11
radio input "true"
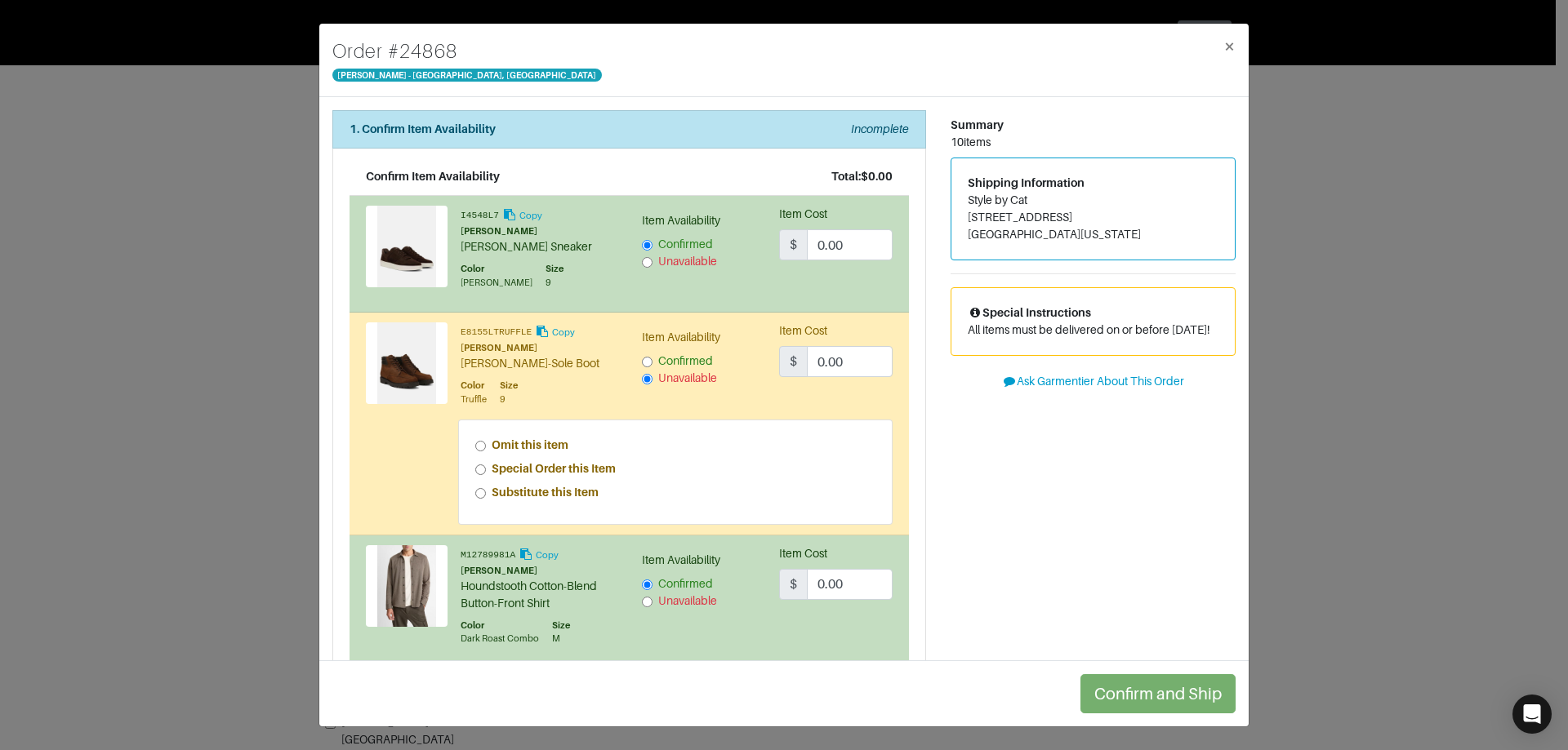
click at [574, 470] on strong "Special Order this Item" at bounding box center [553, 469] width 124 height 13
click at [486, 470] on input "Special Order this Item" at bounding box center [480, 470] width 11 height 11
radio input "true"
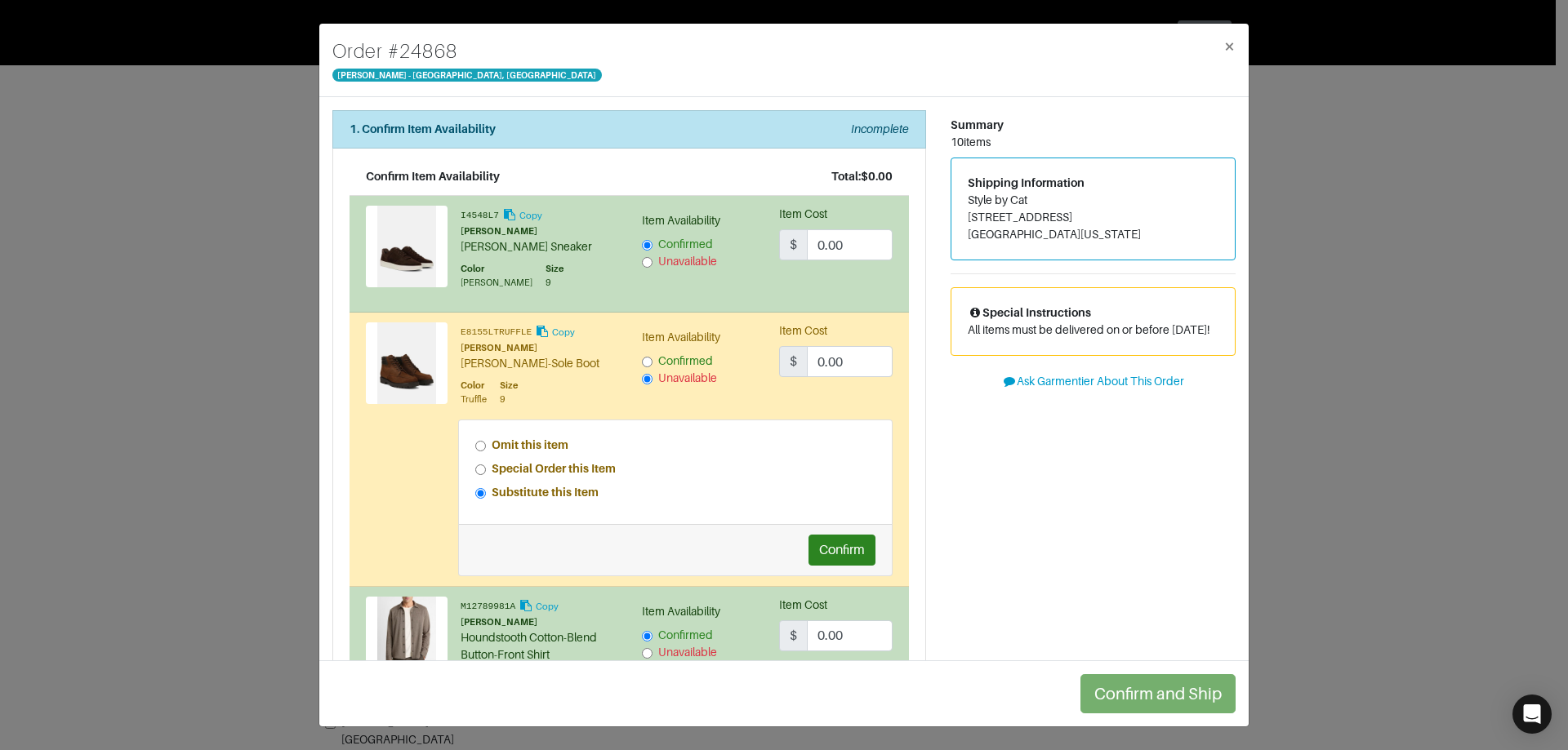
scroll to position [327, 0]
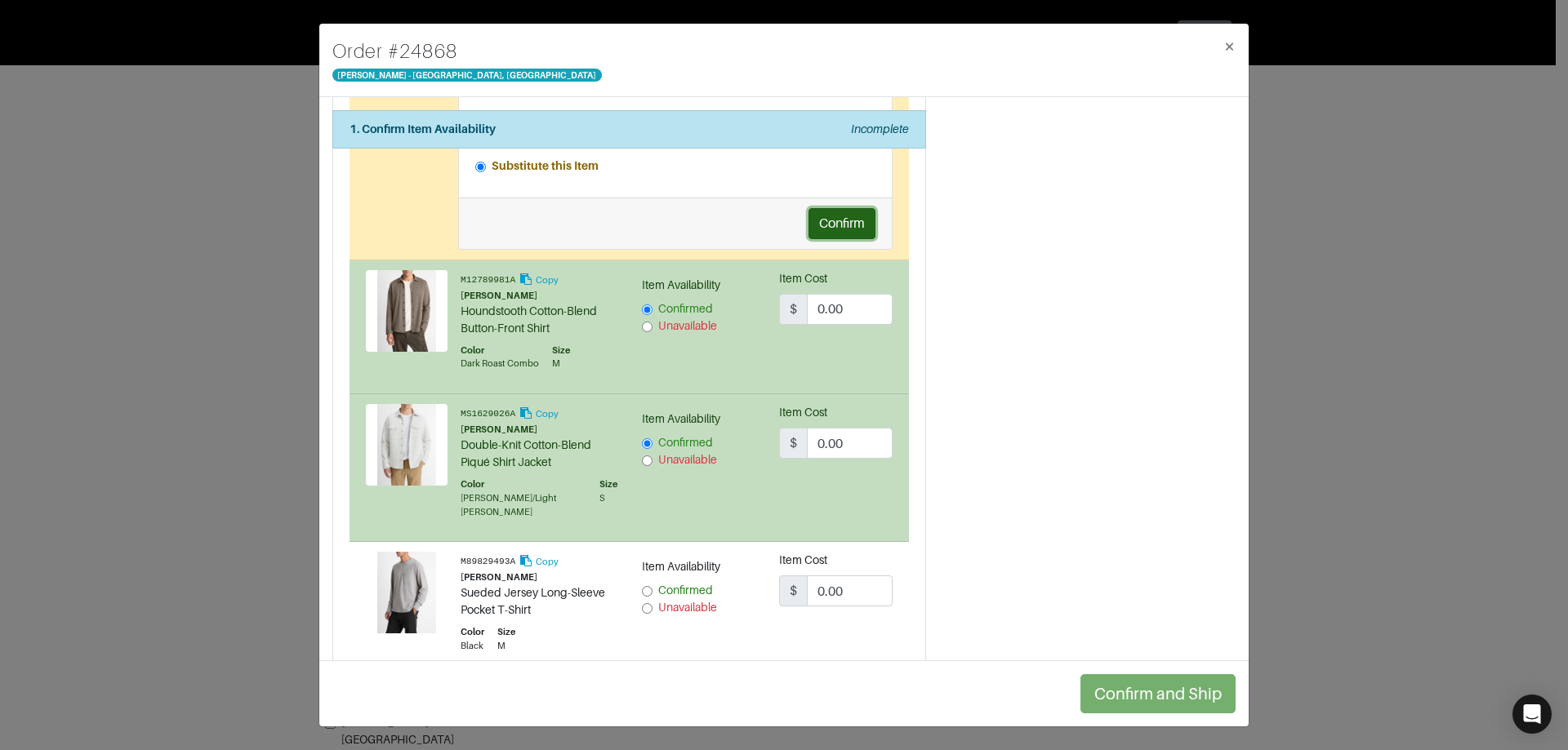
click at [840, 231] on button "Confirm" at bounding box center [842, 224] width 67 height 31
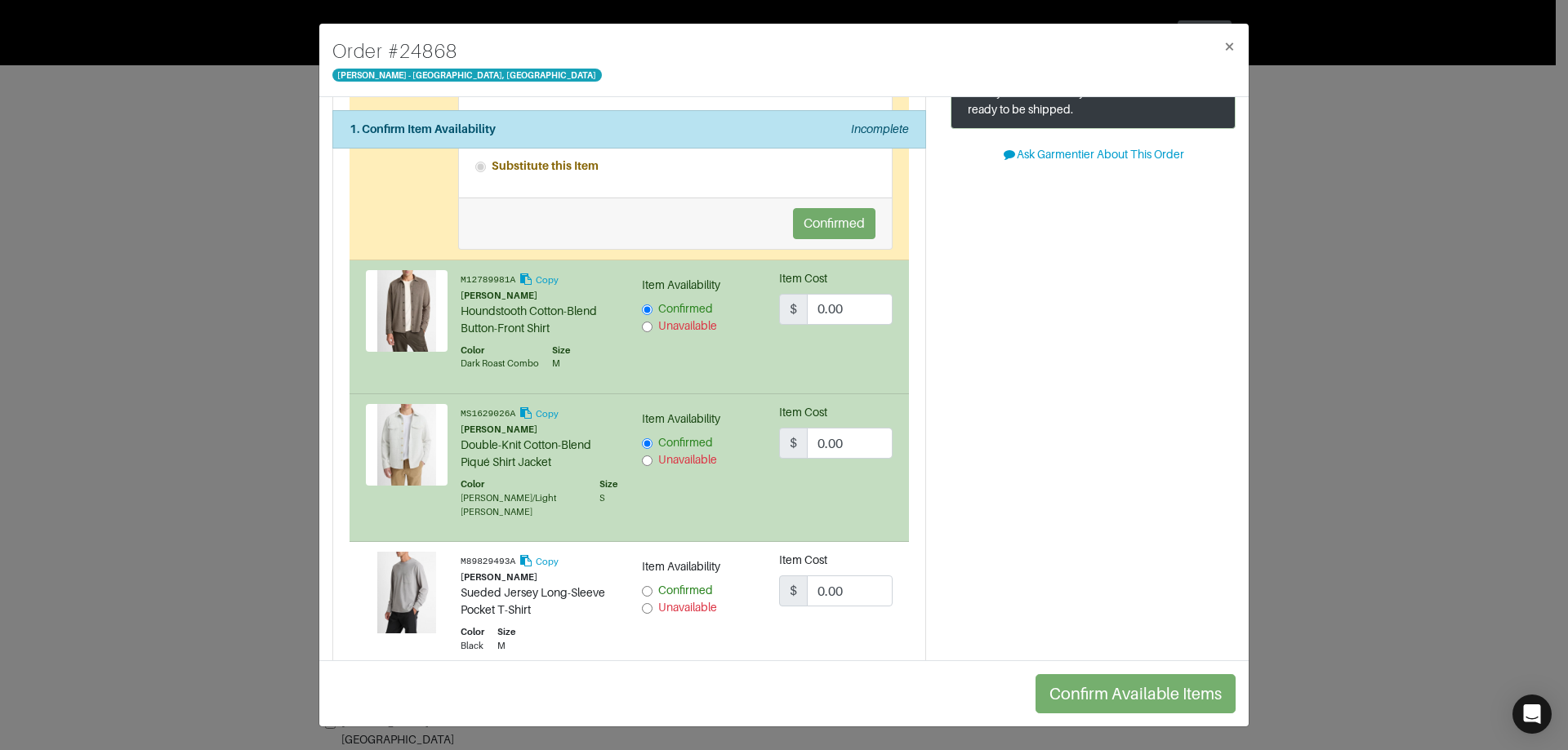
click at [658, 606] on span "Unavailable" at bounding box center [688, 607] width 59 height 13
click at [652, 606] on input "Unavailable" at bounding box center [647, 608] width 11 height 11
radio input "true"
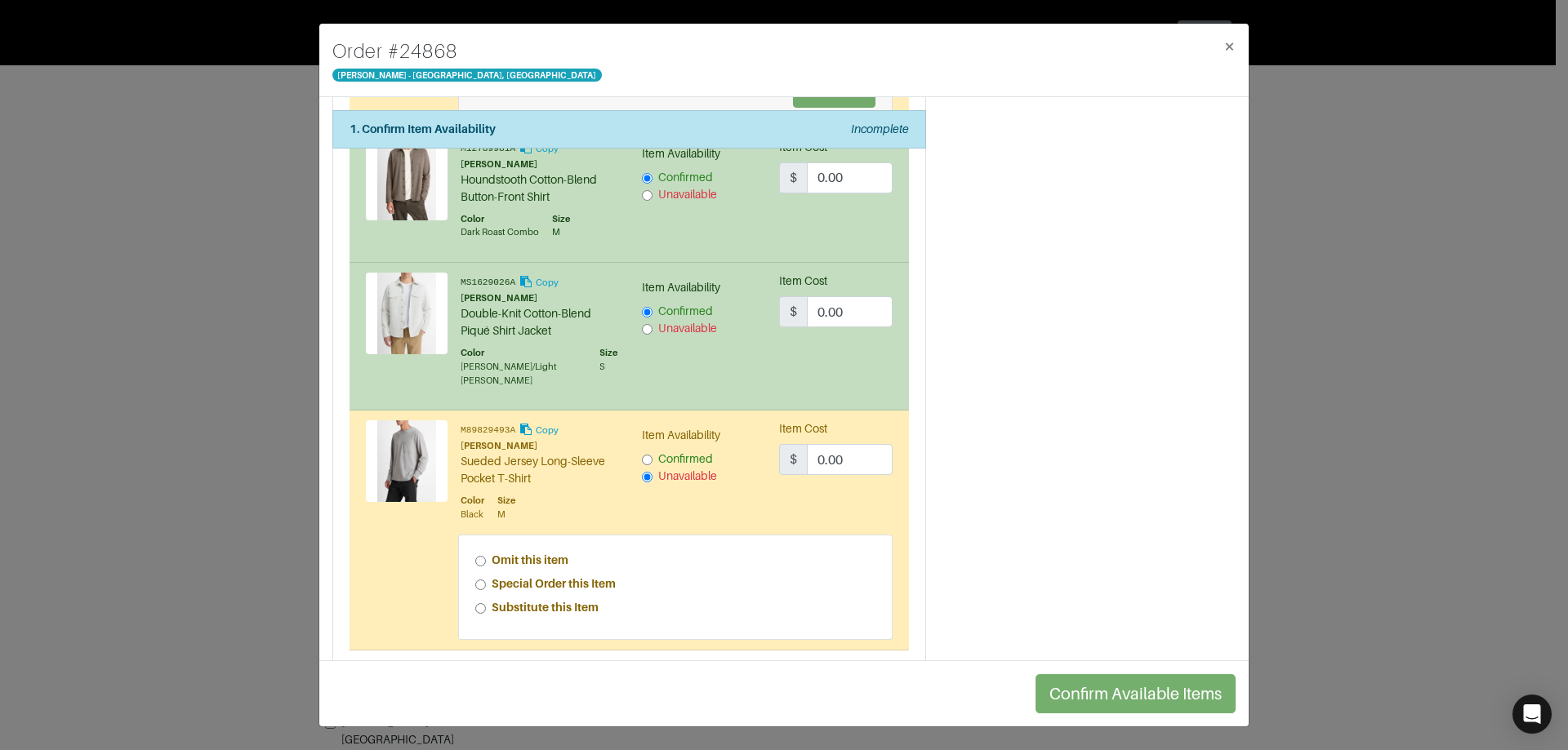
scroll to position [653, 0]
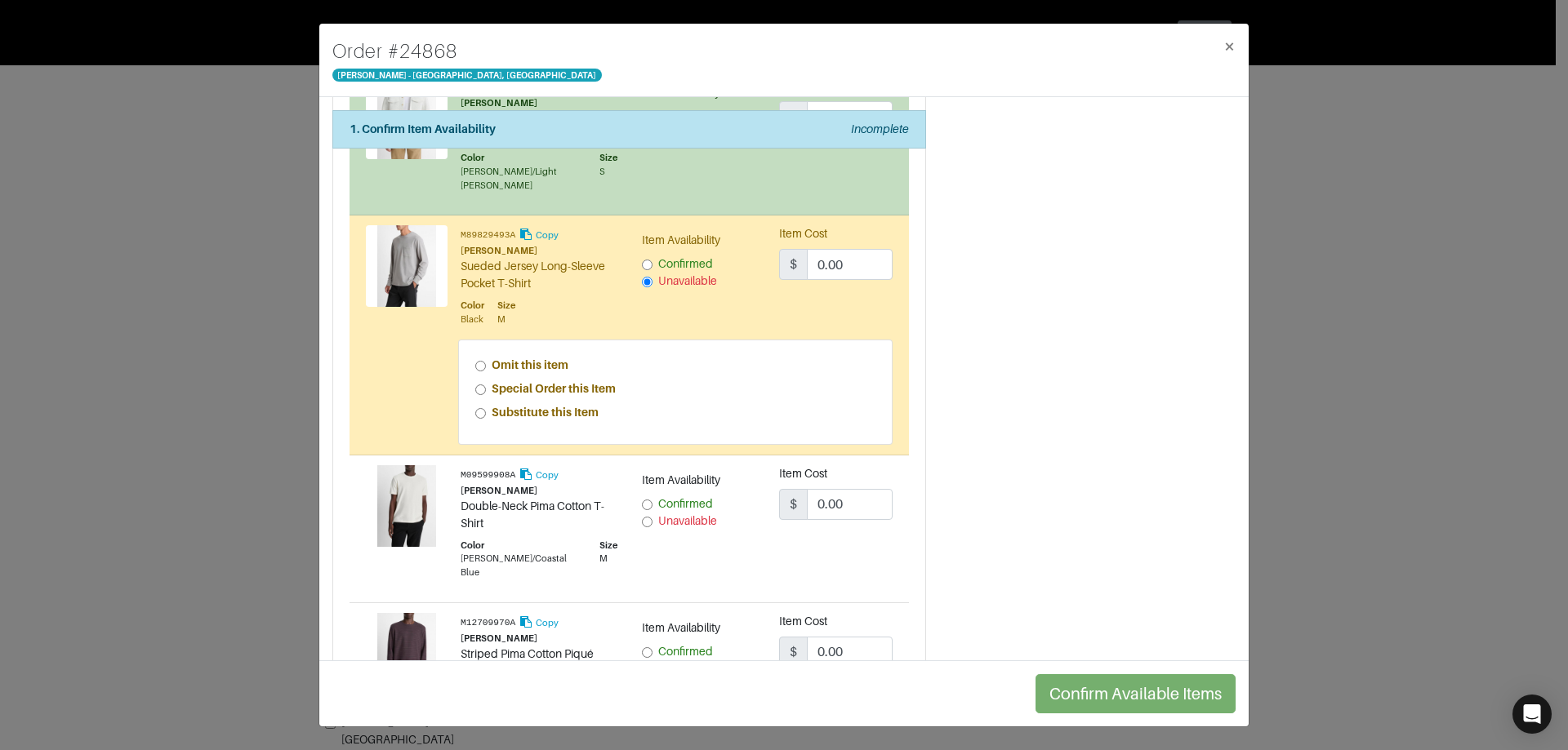
click at [589, 394] on strong "Special Order this Item" at bounding box center [553, 389] width 124 height 13
click at [486, 394] on input "Special Order this Item" at bounding box center [480, 390] width 11 height 11
radio input "true"
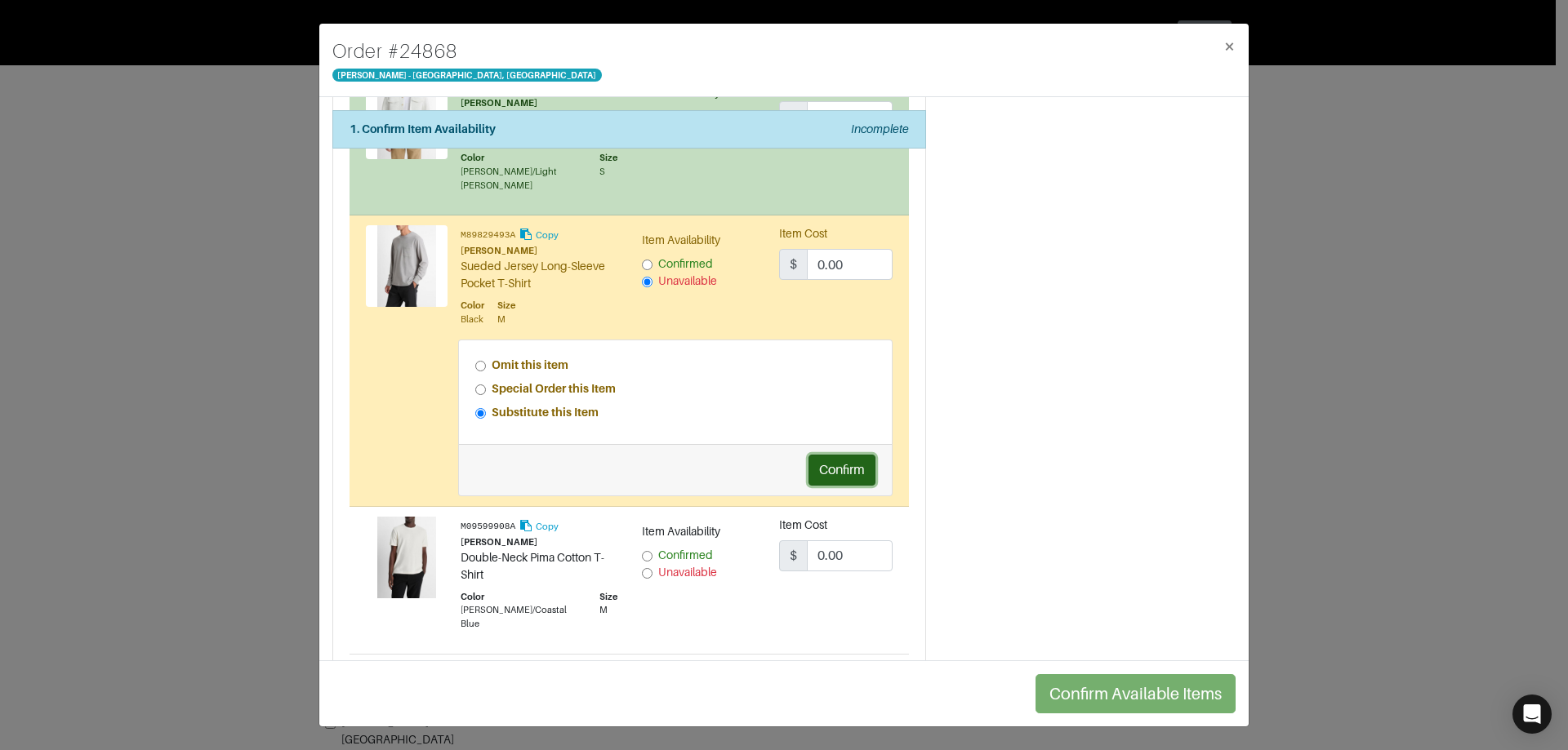
click at [822, 467] on button "Confirm" at bounding box center [842, 471] width 67 height 31
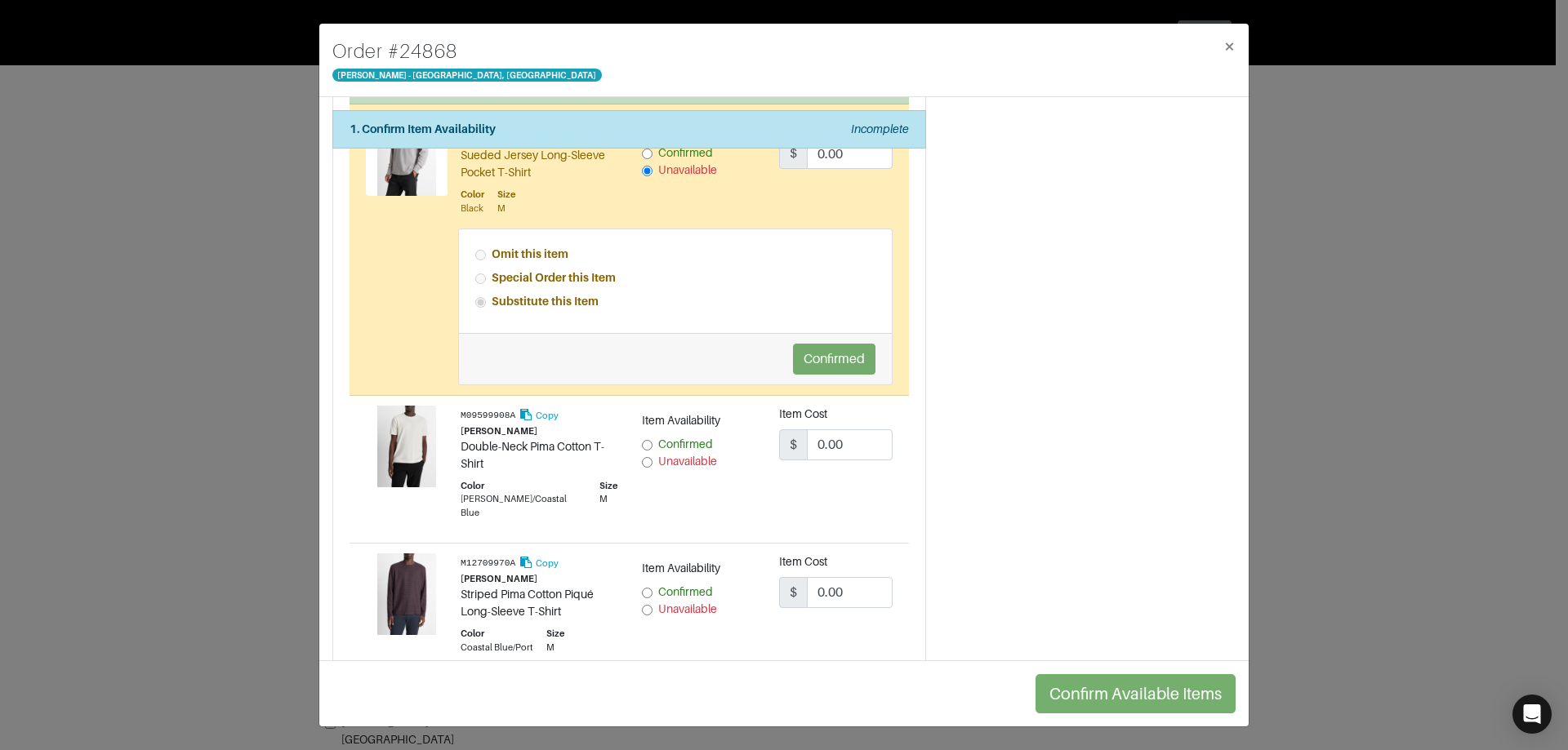
scroll to position [898, 0]
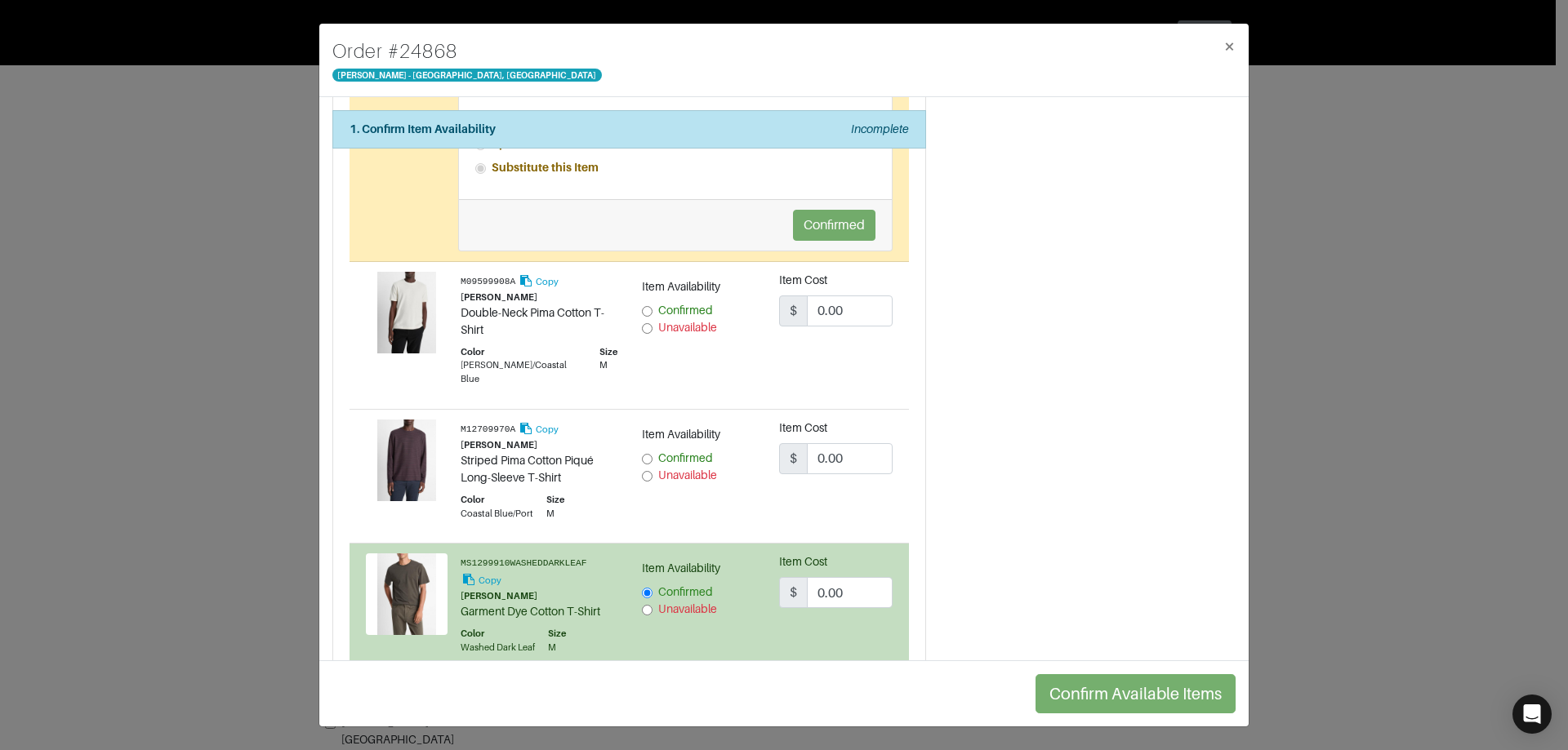
click at [665, 329] on span "Unavailable" at bounding box center [688, 328] width 59 height 13
click at [652, 329] on input "Unavailable" at bounding box center [647, 328] width 11 height 11
radio input "true"
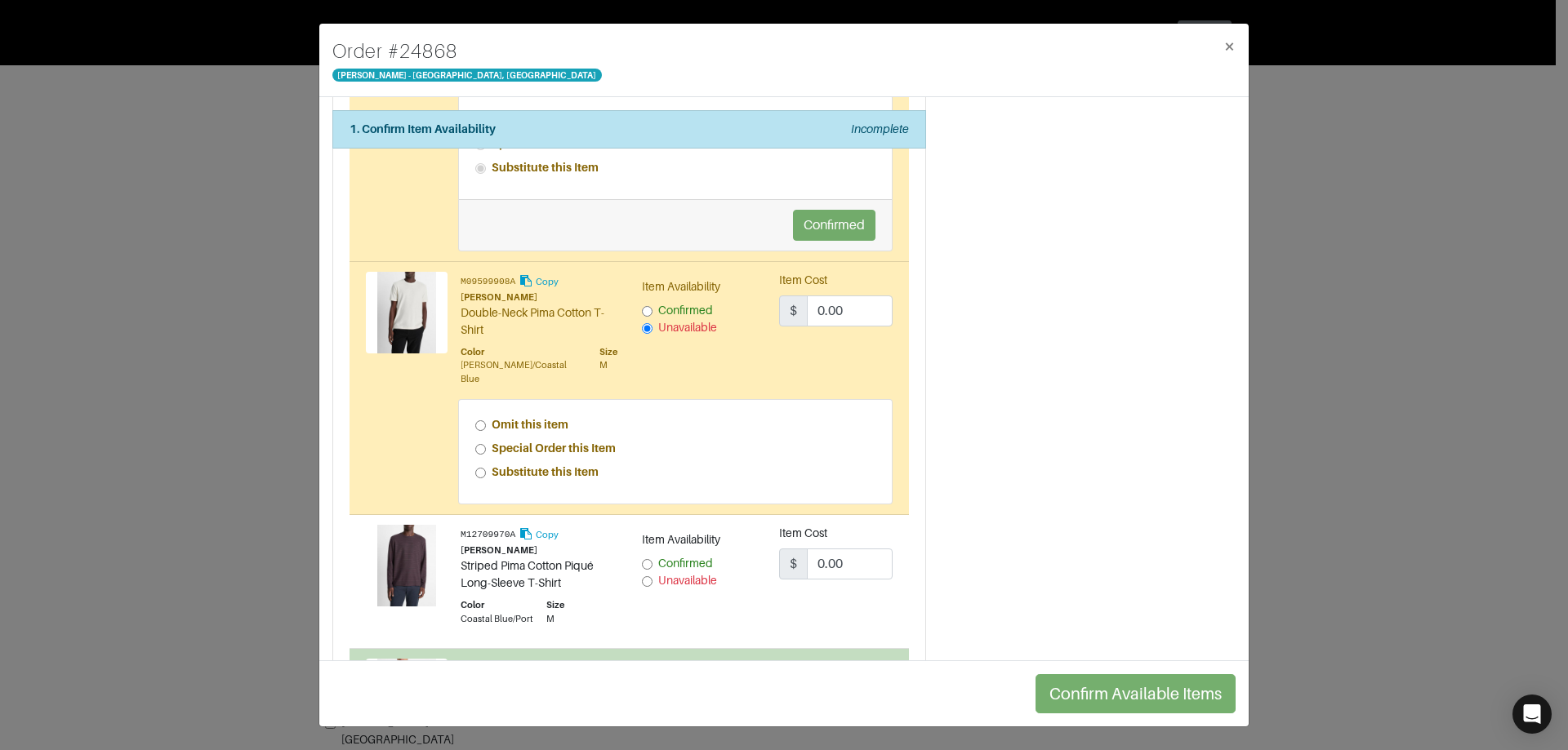
click at [575, 442] on strong "Special Order this Item" at bounding box center [553, 449] width 124 height 13
click at [486, 444] on input "Special Order this Item" at bounding box center [480, 449] width 11 height 11
radio input "true"
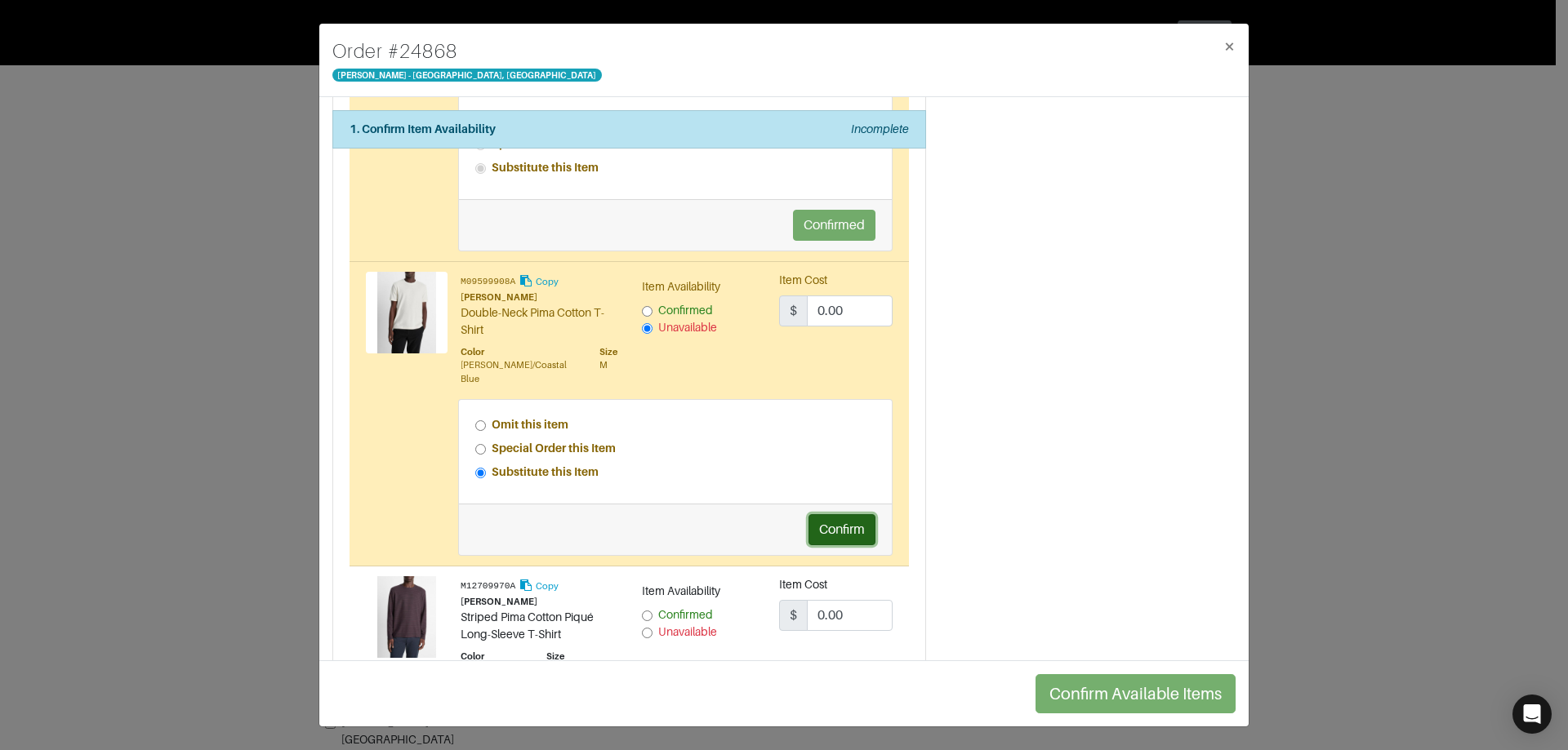
click at [822, 514] on button "Confirm" at bounding box center [842, 529] width 67 height 31
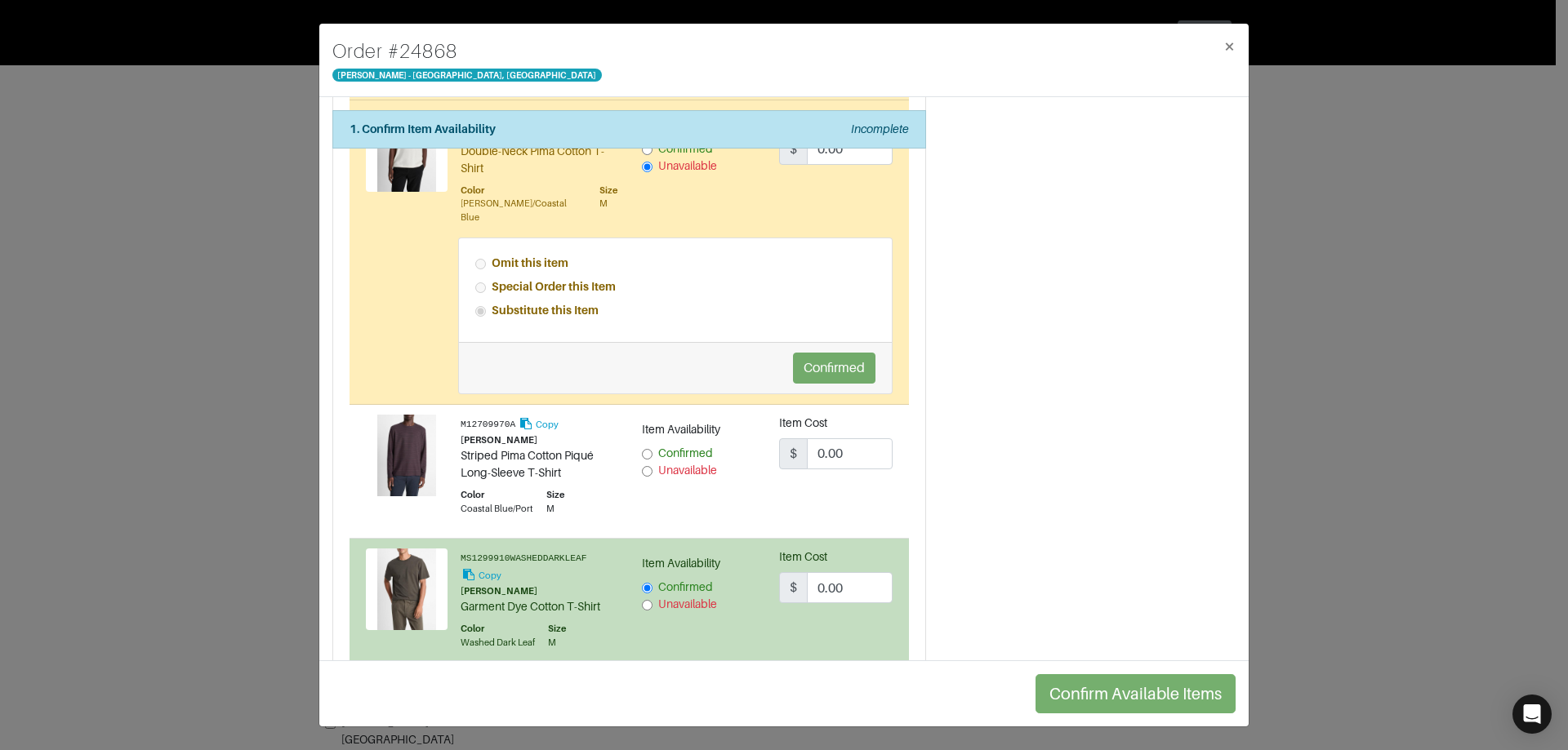
scroll to position [1061, 0]
click at [682, 462] on span "Unavailable" at bounding box center [688, 469] width 59 height 13
click at [652, 465] on input "Unavailable" at bounding box center [647, 470] width 11 height 11
radio input "true"
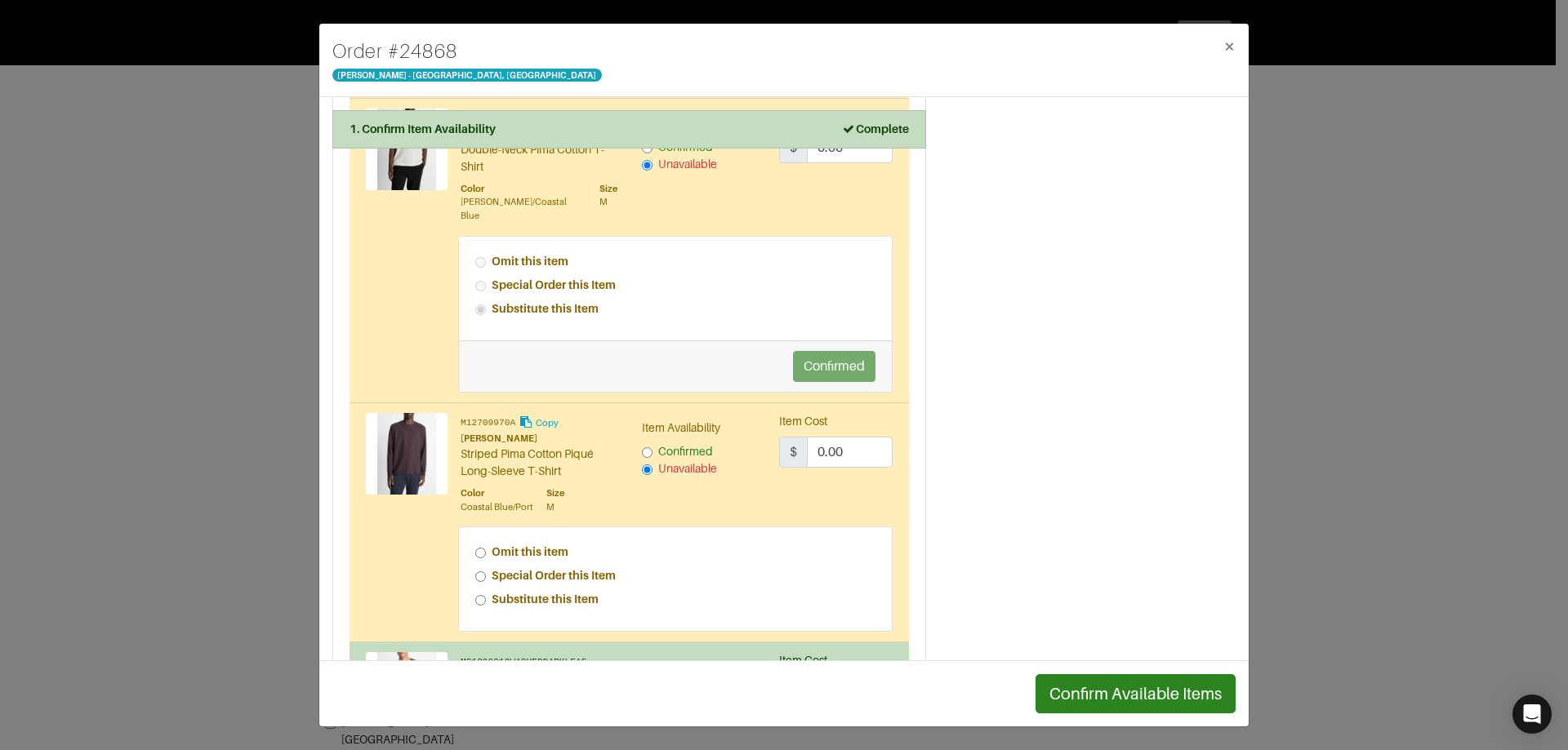
click at [608, 569] on strong "Special Order this Item" at bounding box center [553, 575] width 124 height 13
click at [486, 571] on input "Special Order this Item" at bounding box center [480, 576] width 11 height 11
radio input "true"
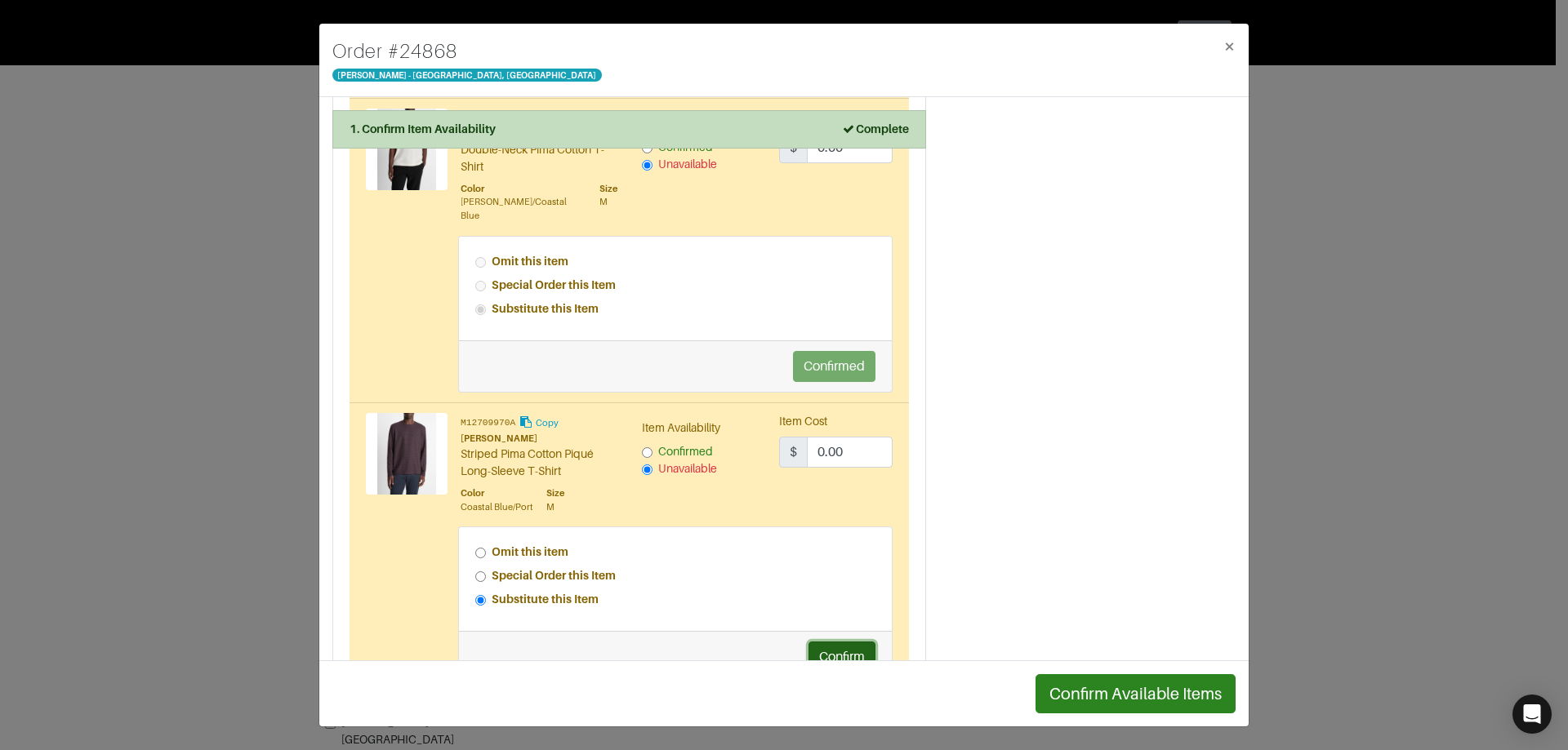
click at [843, 642] on button "Confirm" at bounding box center [842, 657] width 67 height 31
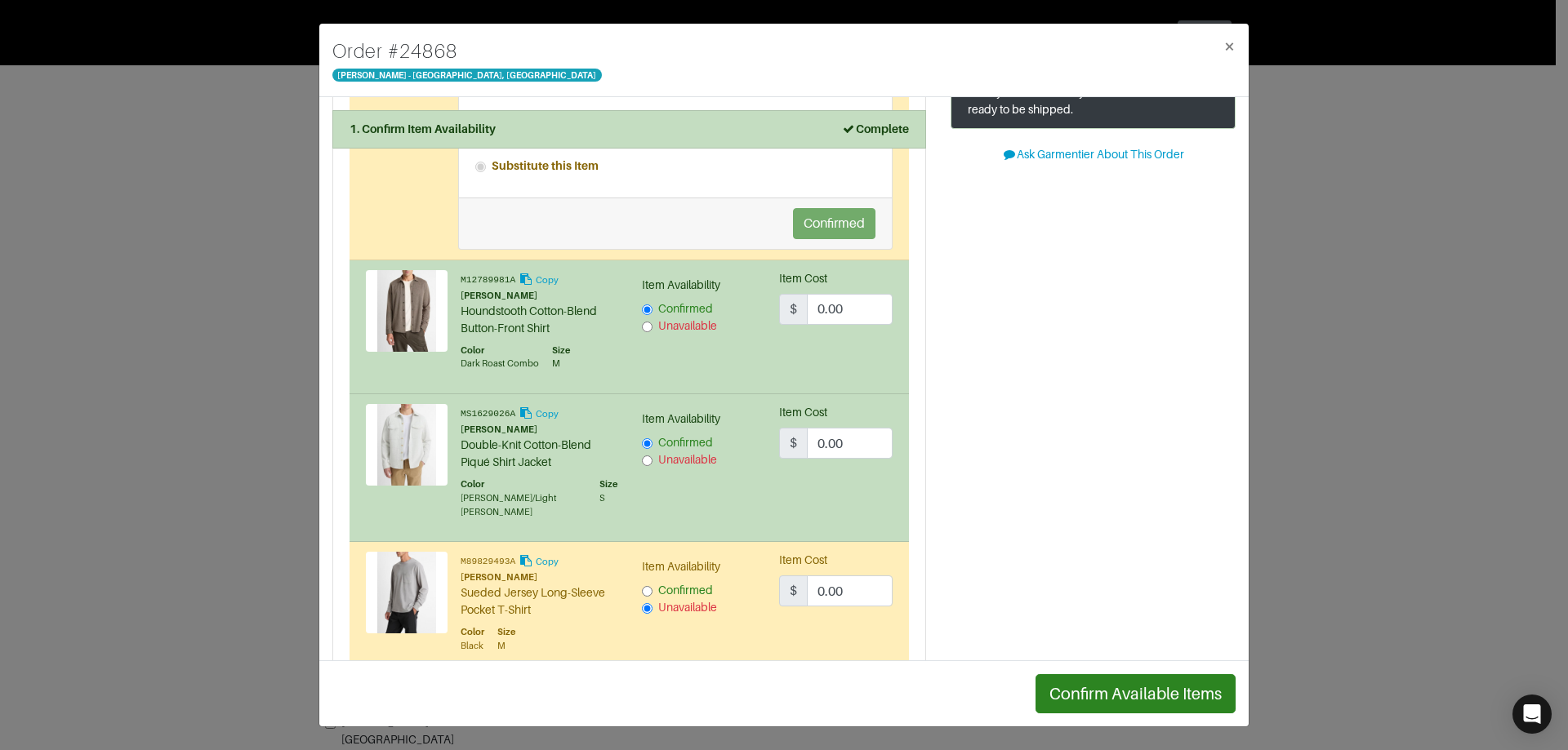
scroll to position [0, 0]
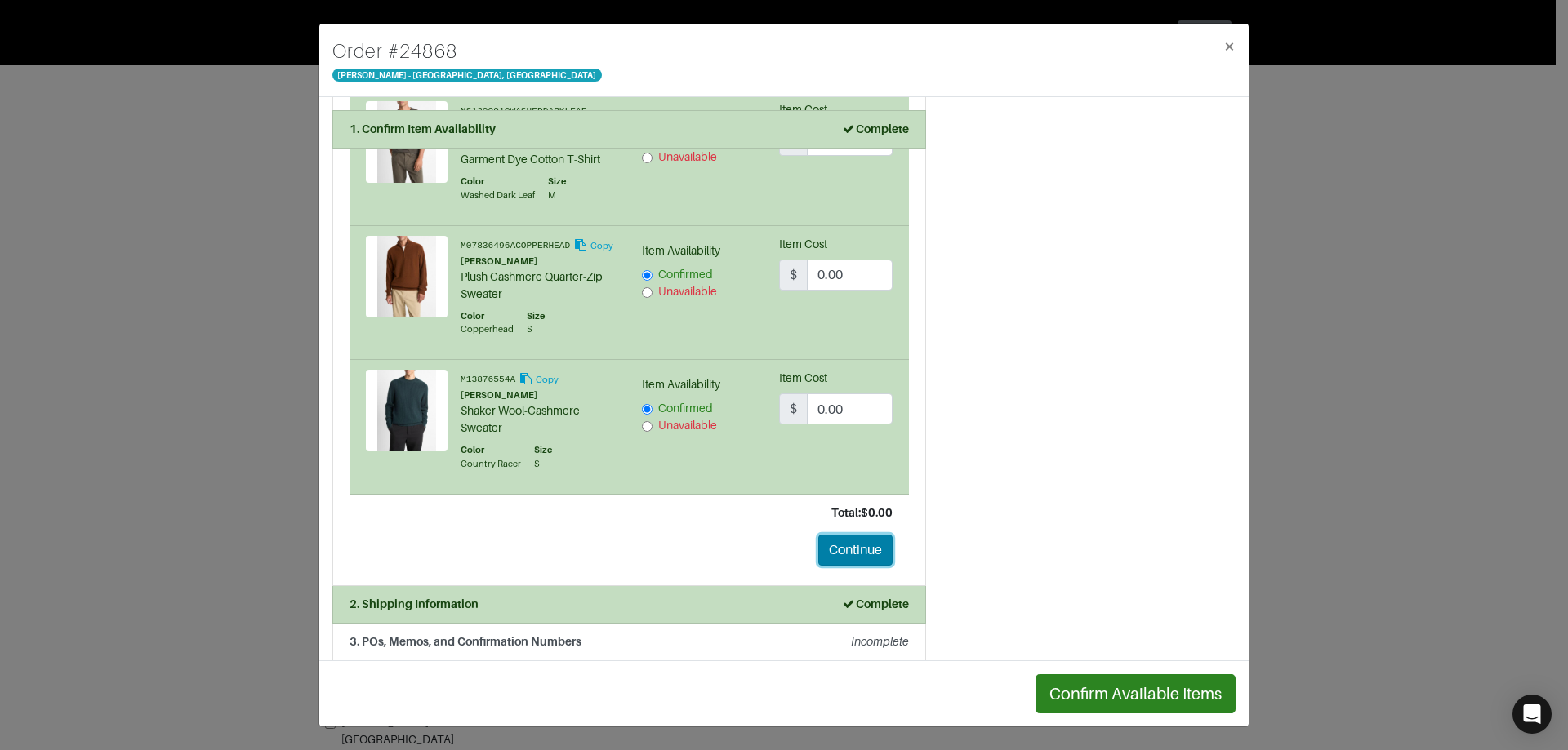
click at [837, 543] on button "Continue" at bounding box center [855, 550] width 74 height 31
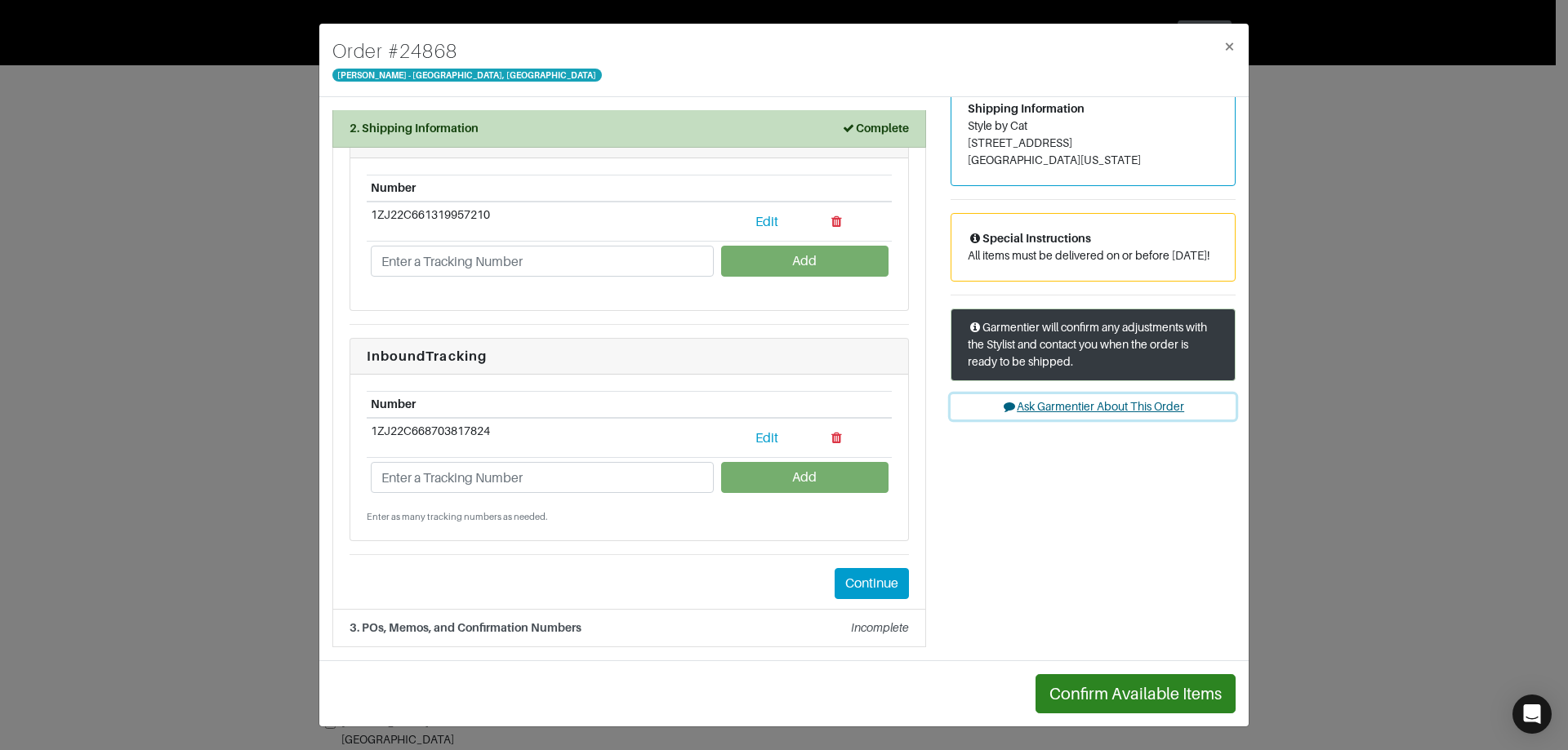
click at [1061, 420] on button "Ask Garmentier About This Order" at bounding box center [1093, 407] width 285 height 25
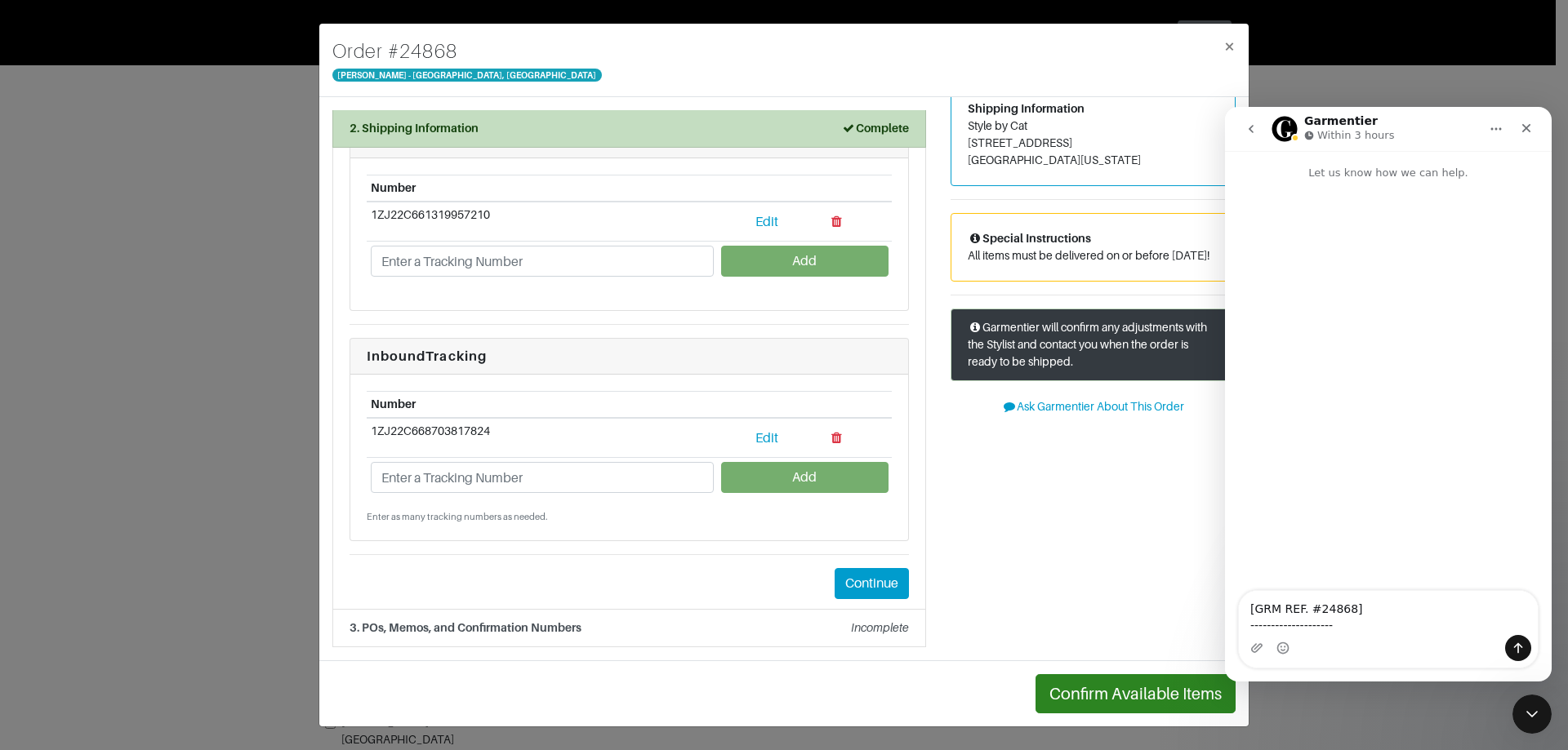
scroll to position [0, 0]
type textarea "[GRM REF. #24868] -------------------- Marked for overnight delivery and return…"
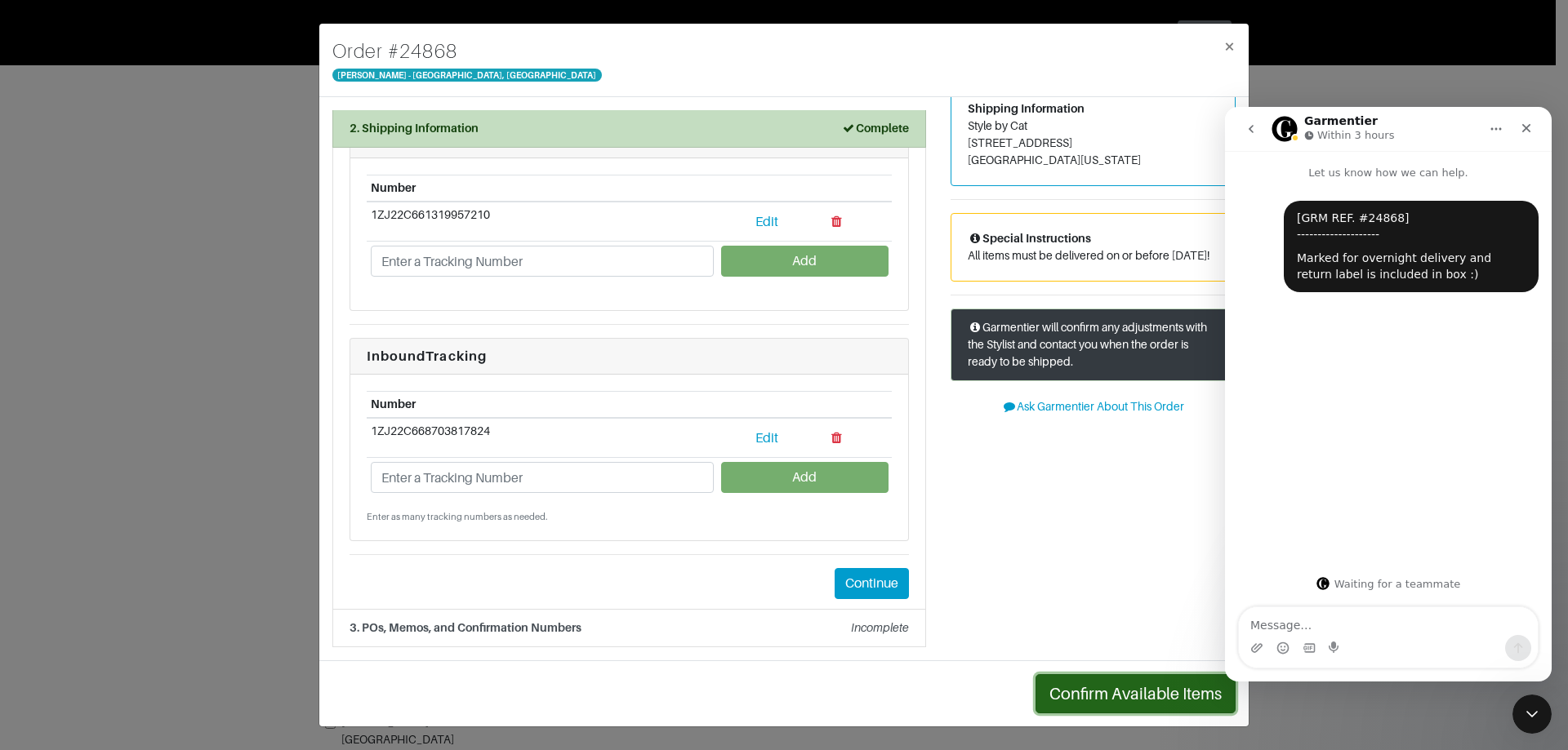
click at [1136, 684] on button "Confirm Available Items" at bounding box center [1136, 694] width 200 height 39
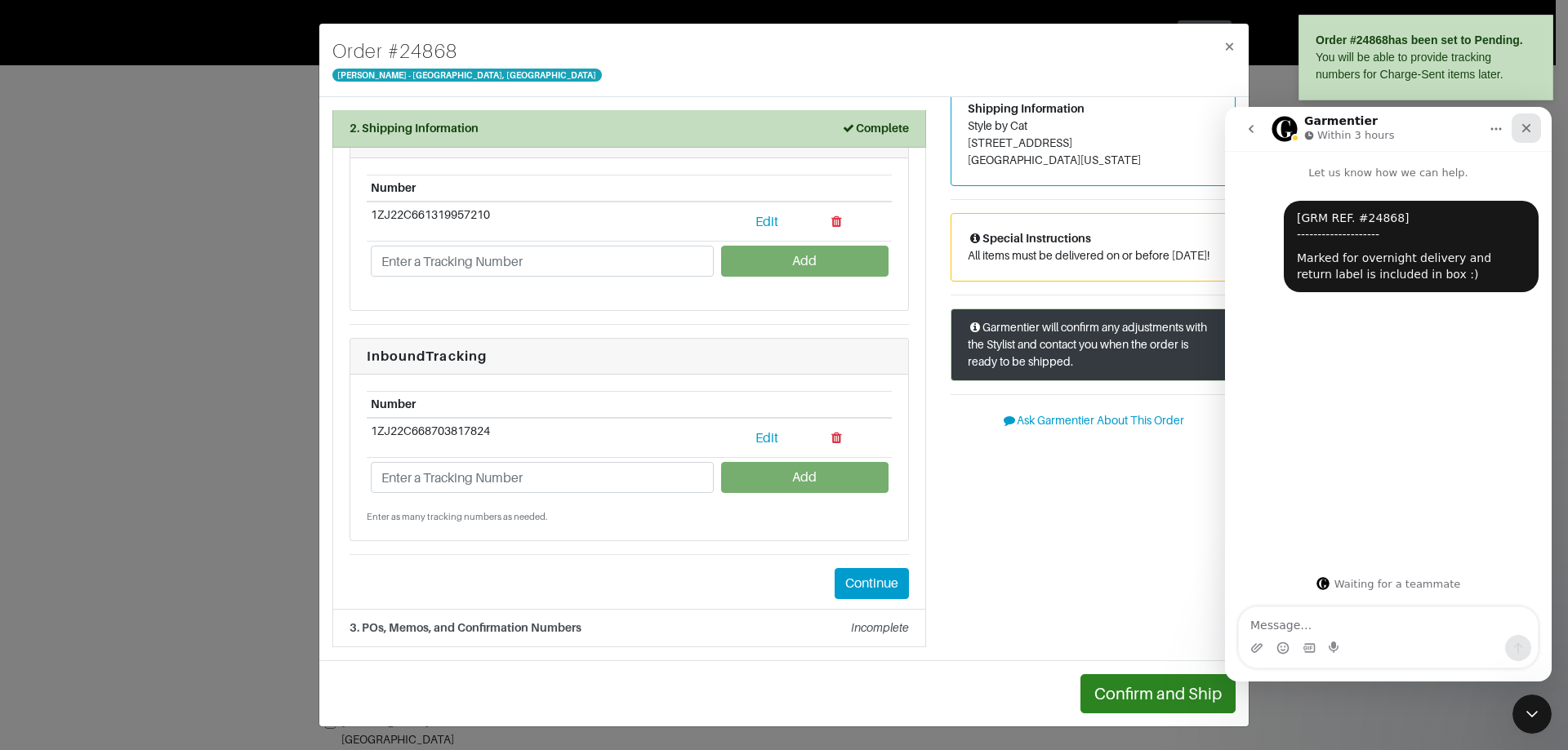
click at [1537, 127] on div "Close" at bounding box center [1526, 128] width 29 height 29
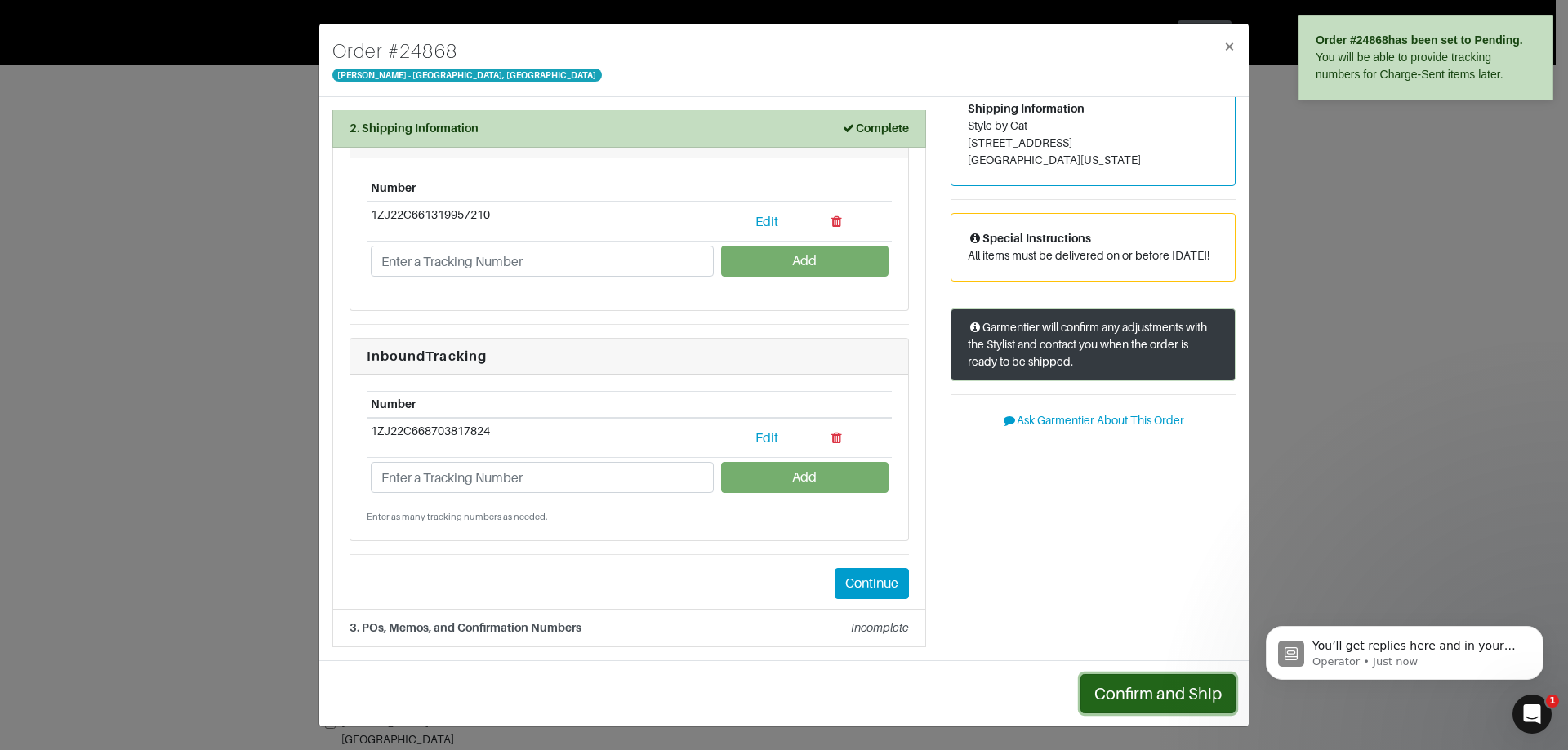
click at [1140, 689] on button "Confirm and Ship" at bounding box center [1158, 694] width 155 height 39
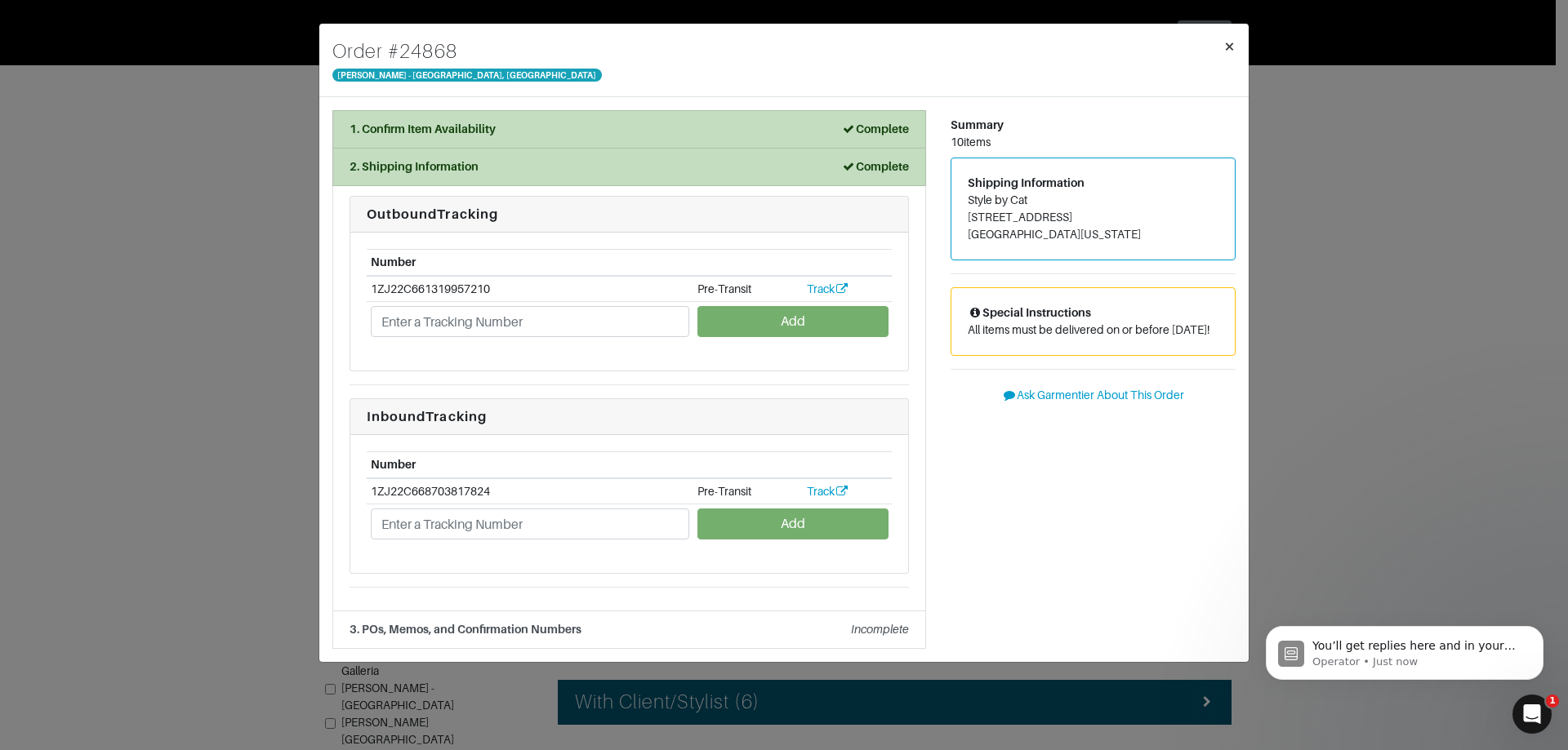
click at [1231, 46] on span "×" at bounding box center [1230, 46] width 12 height 22
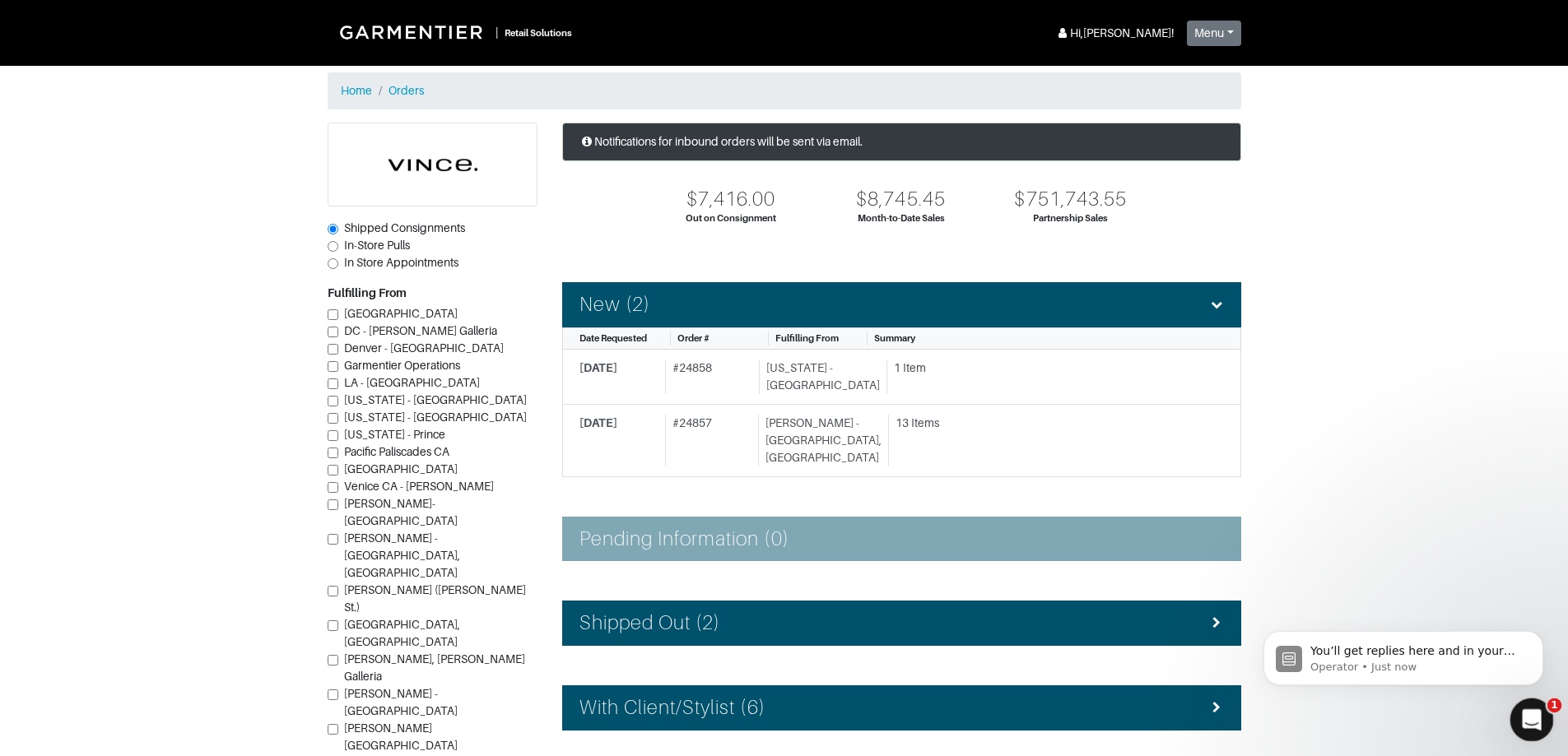
click at [1522, 714] on icon "Open Intercom Messenger" at bounding box center [1529, 717] width 27 height 27
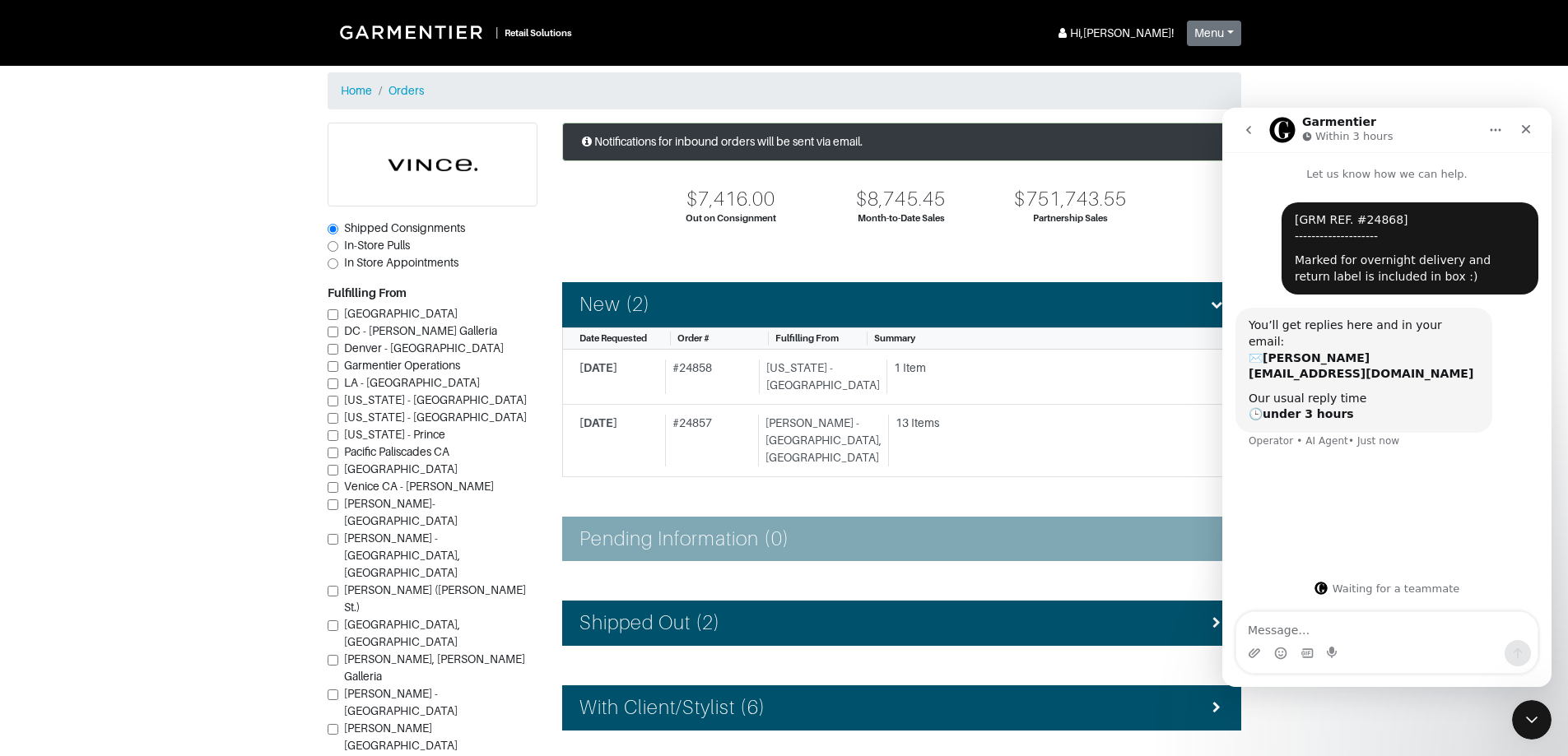
click at [1256, 131] on button "go back" at bounding box center [1249, 130] width 31 height 31
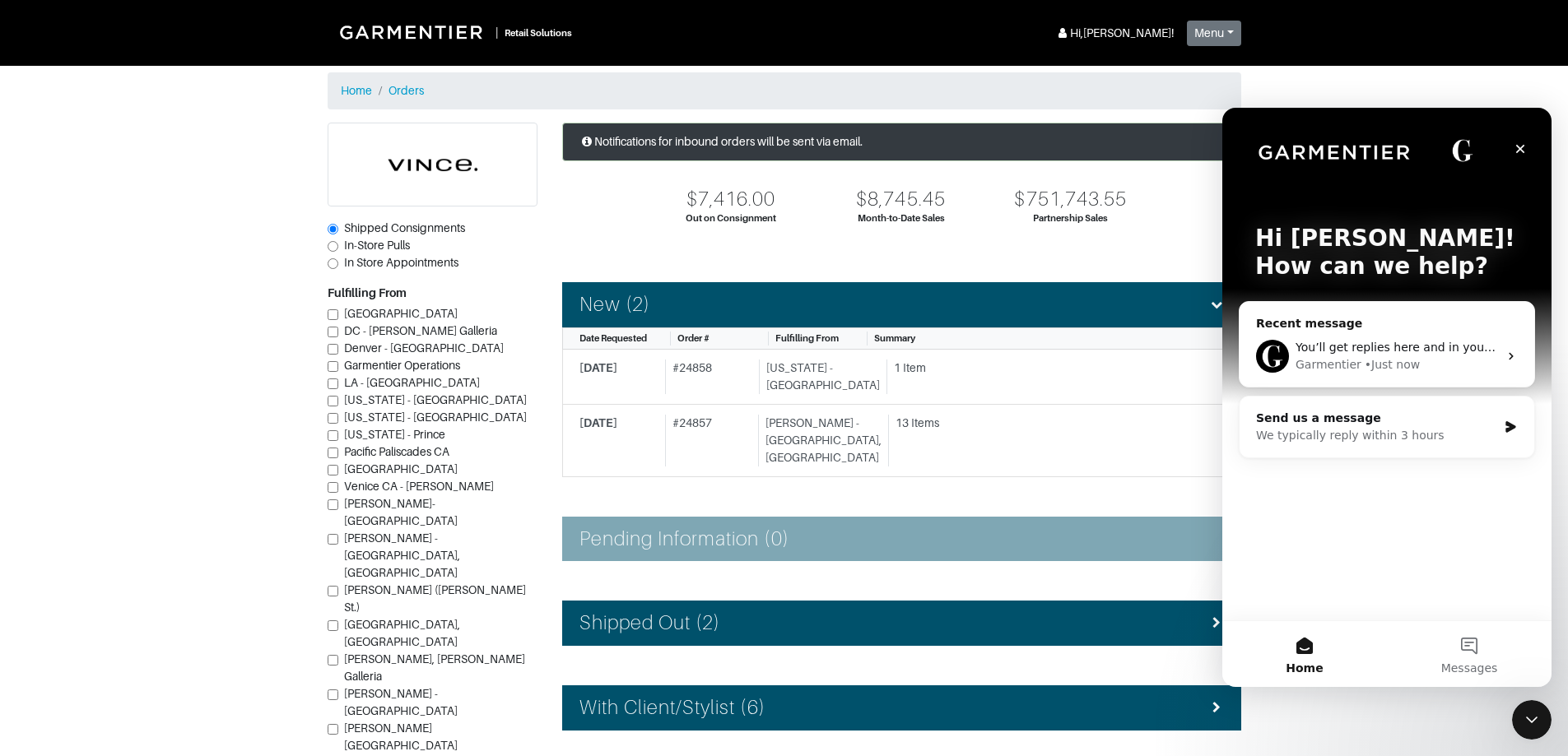
click at [1437, 366] on div "Garmentier • Just now" at bounding box center [1397, 365] width 203 height 17
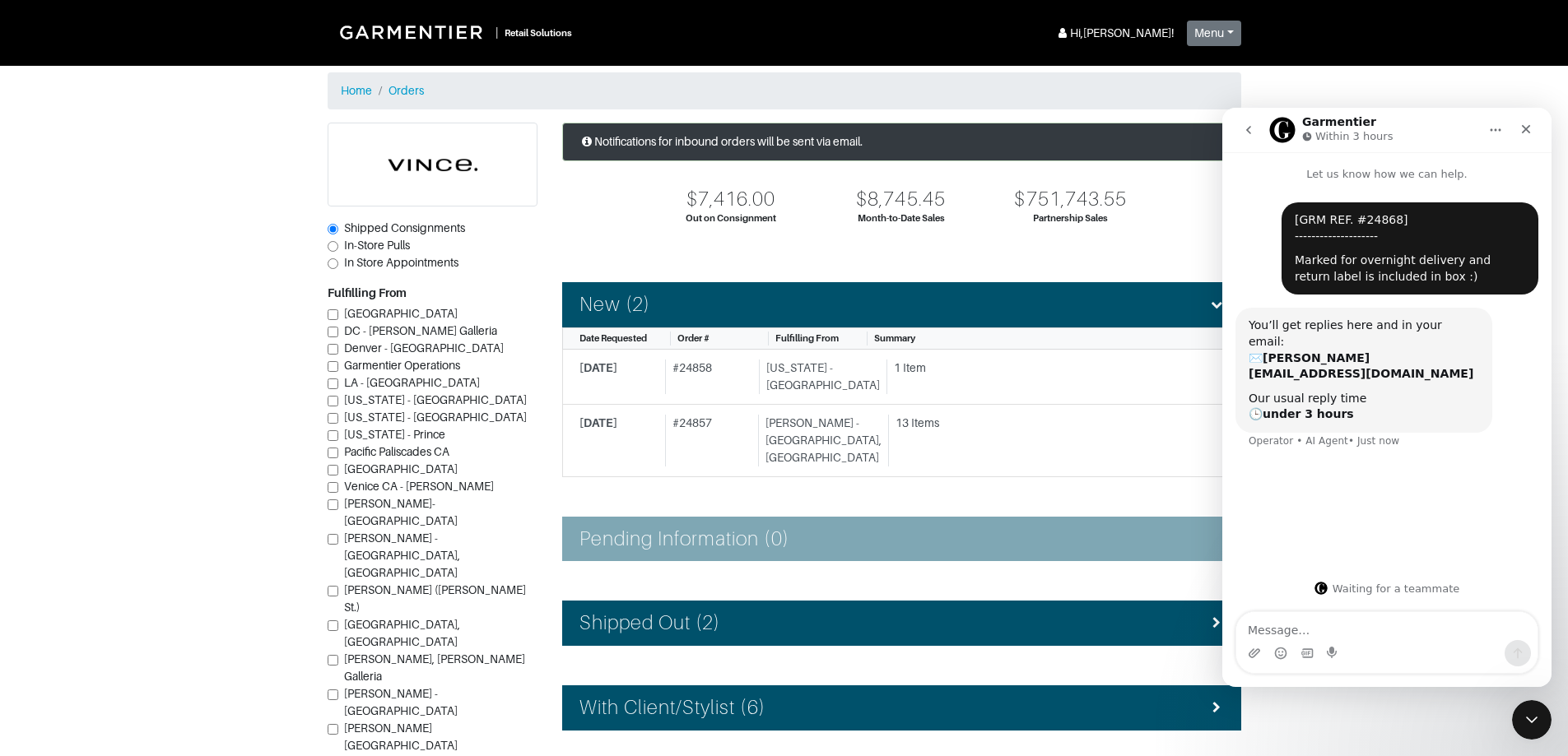
click at [1247, 132] on icon "go back" at bounding box center [1249, 130] width 13 height 13
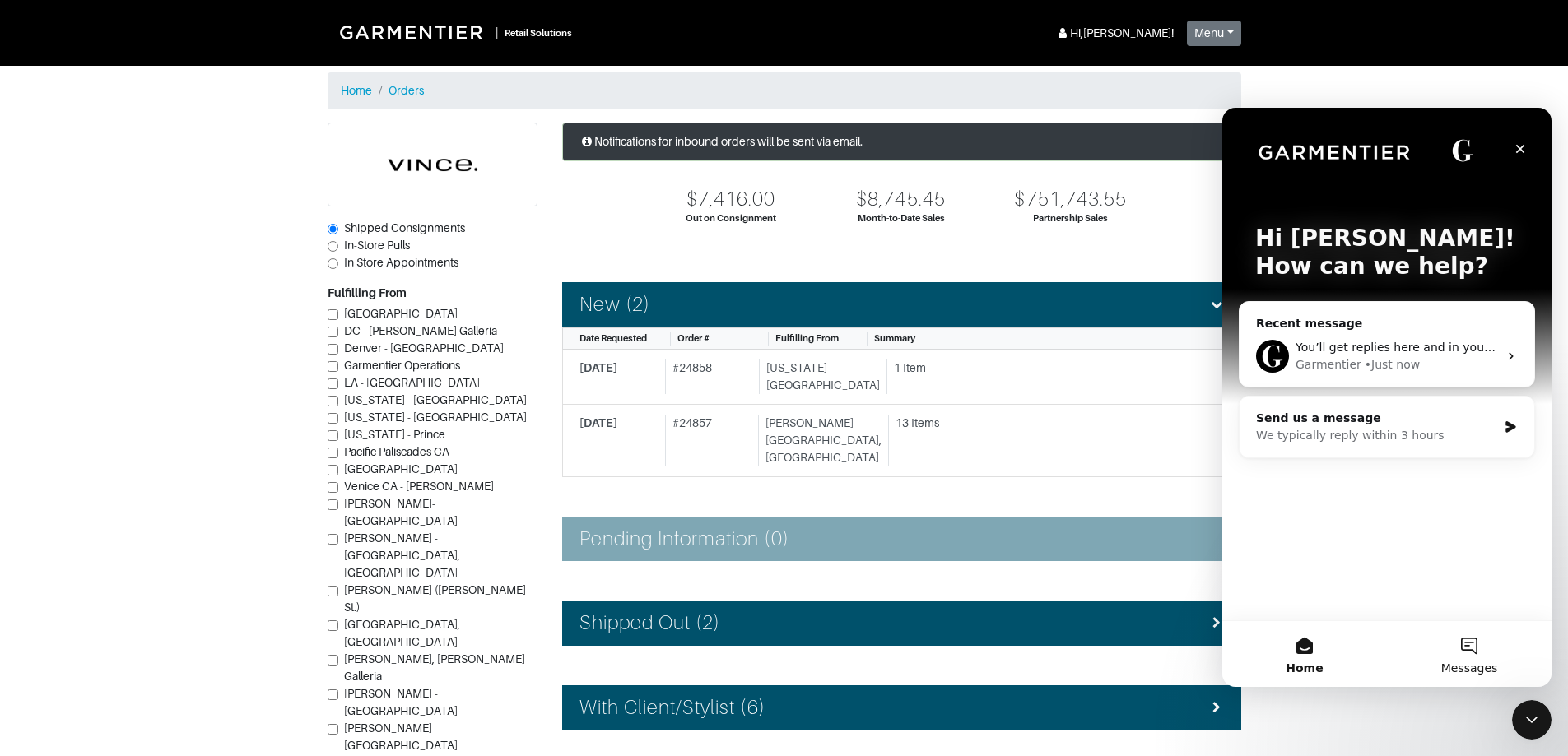
click at [1472, 672] on span "Messages" at bounding box center [1469, 668] width 57 height 12
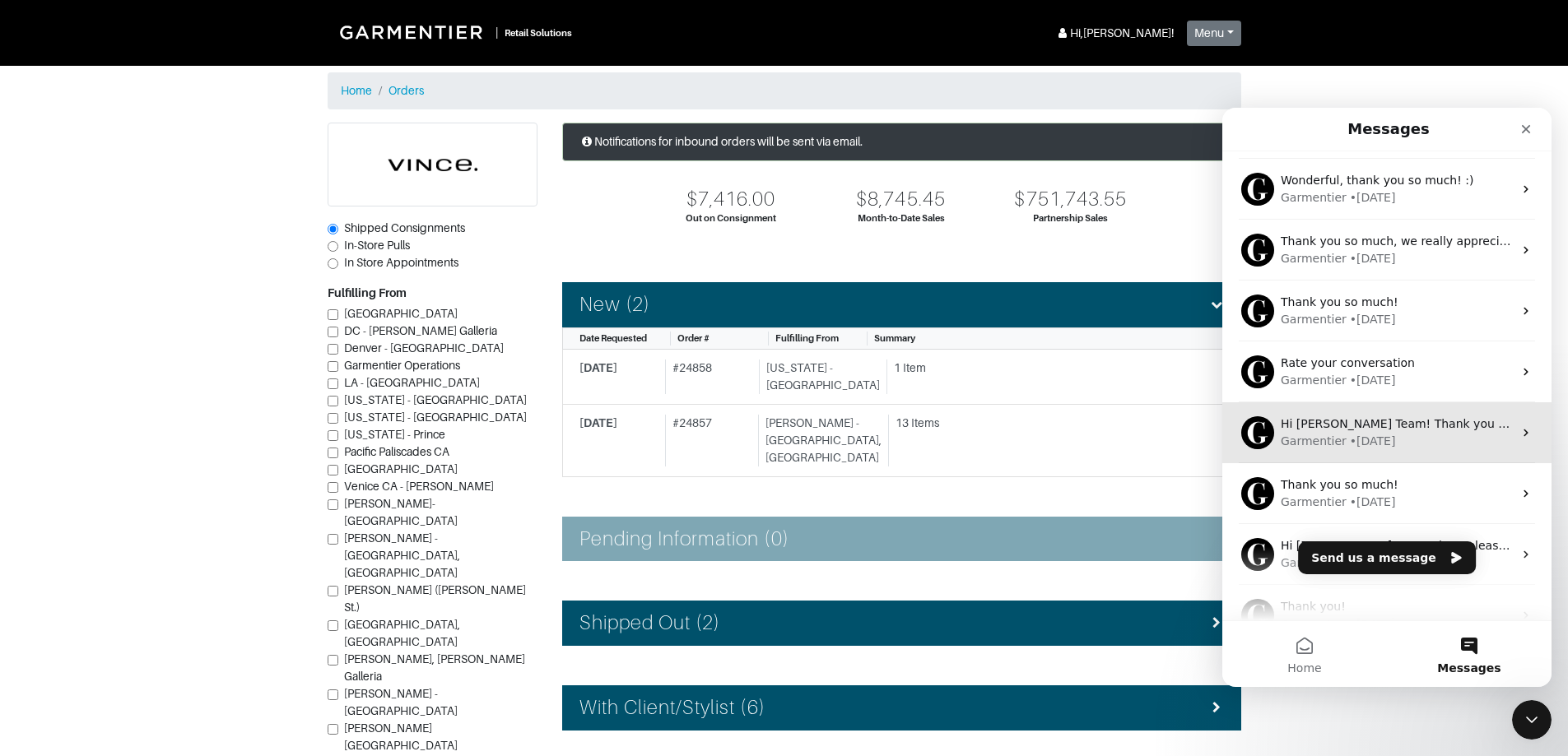
scroll to position [82, 0]
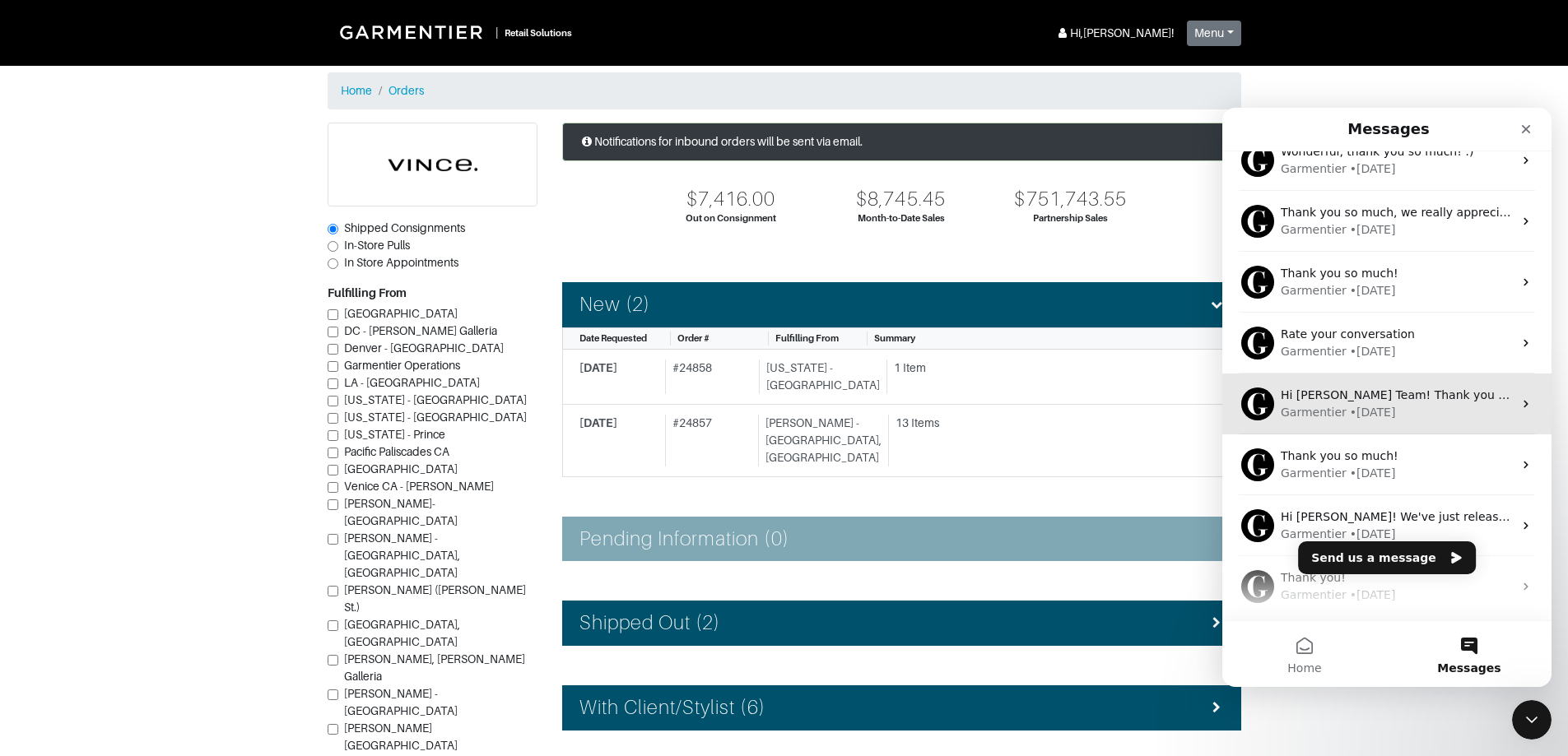
click at [1418, 413] on div "Garmentier • 5d ago" at bounding box center [1397, 413] width 232 height 17
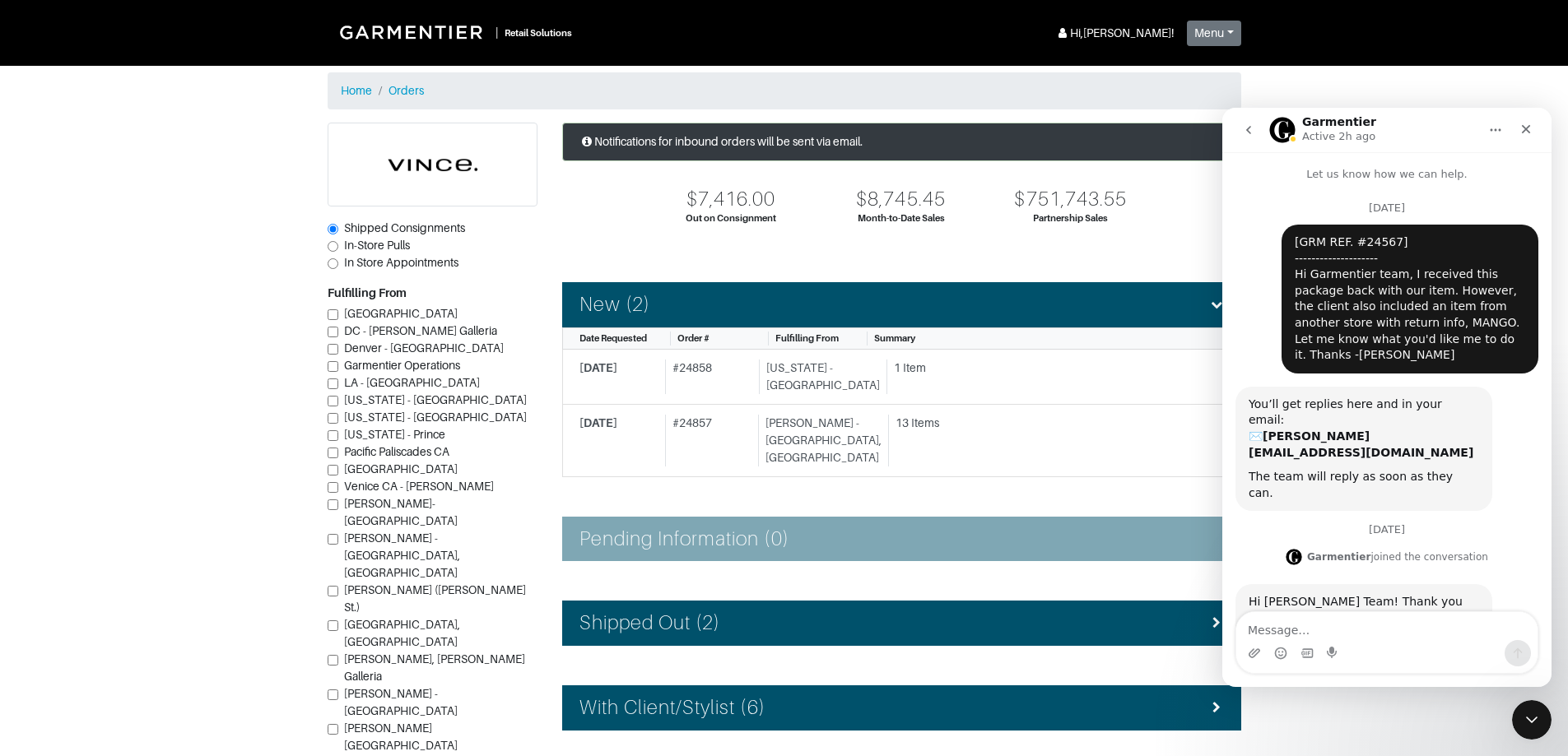
scroll to position [26, 0]
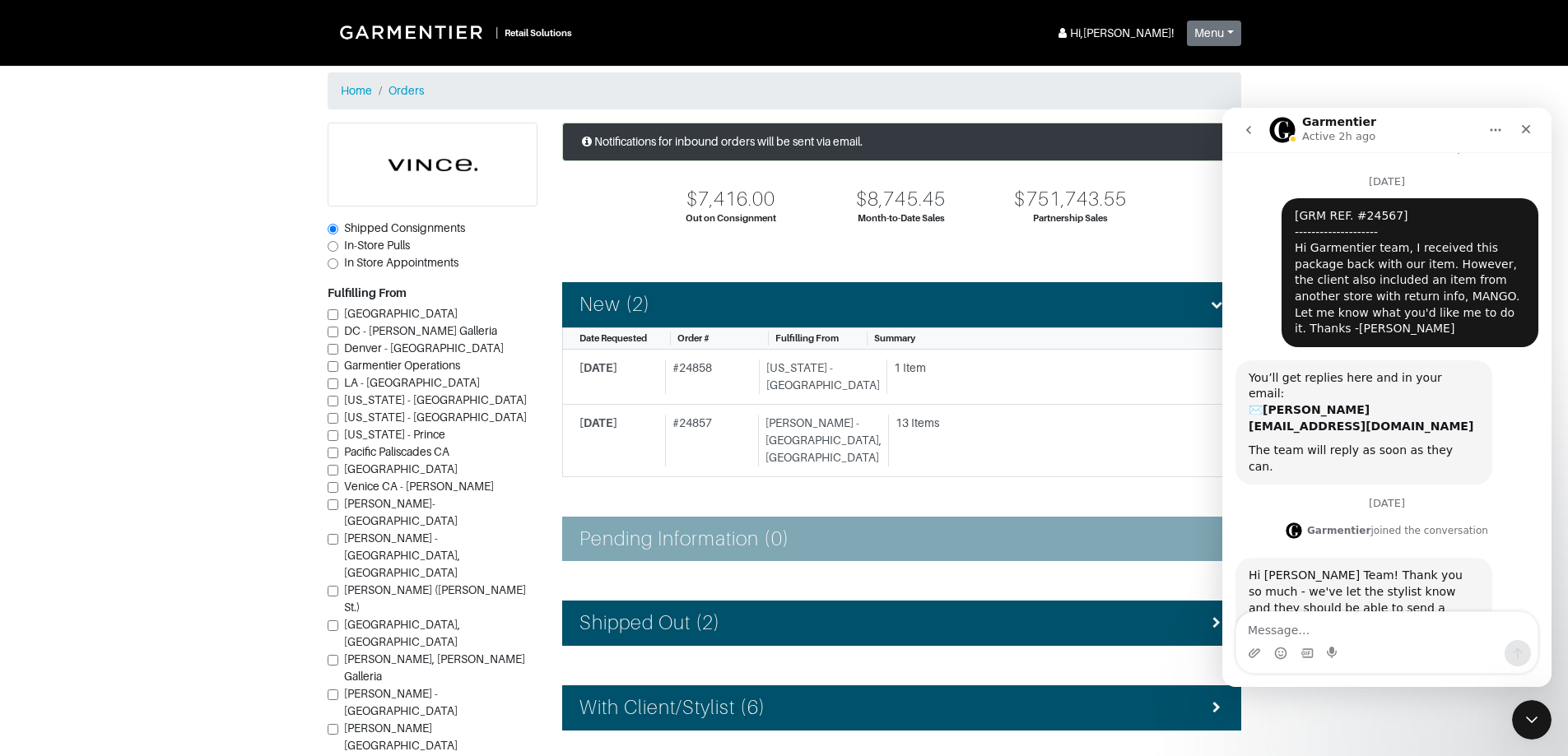
click at [1244, 132] on icon "go back" at bounding box center [1249, 130] width 13 height 13
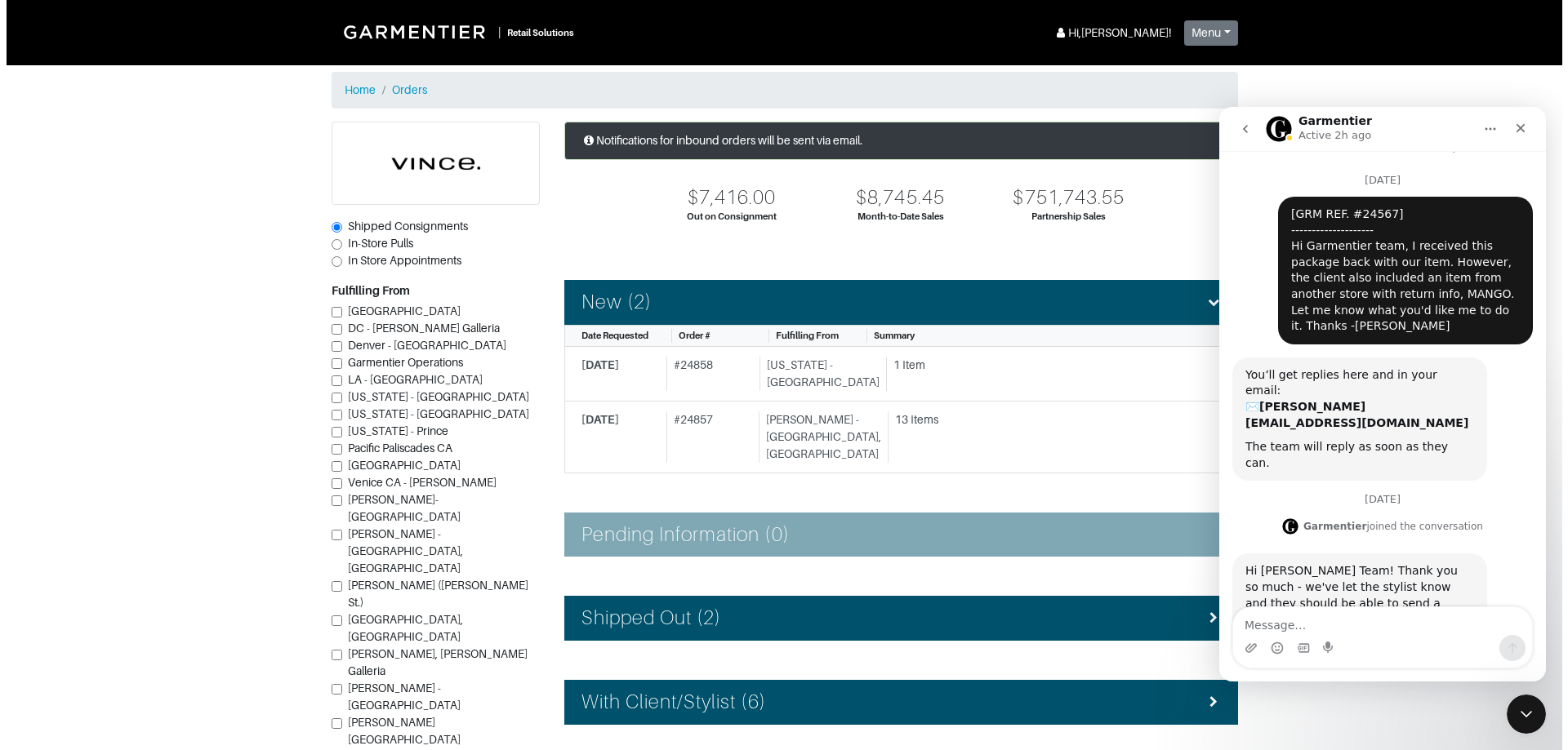
scroll to position [0, 0]
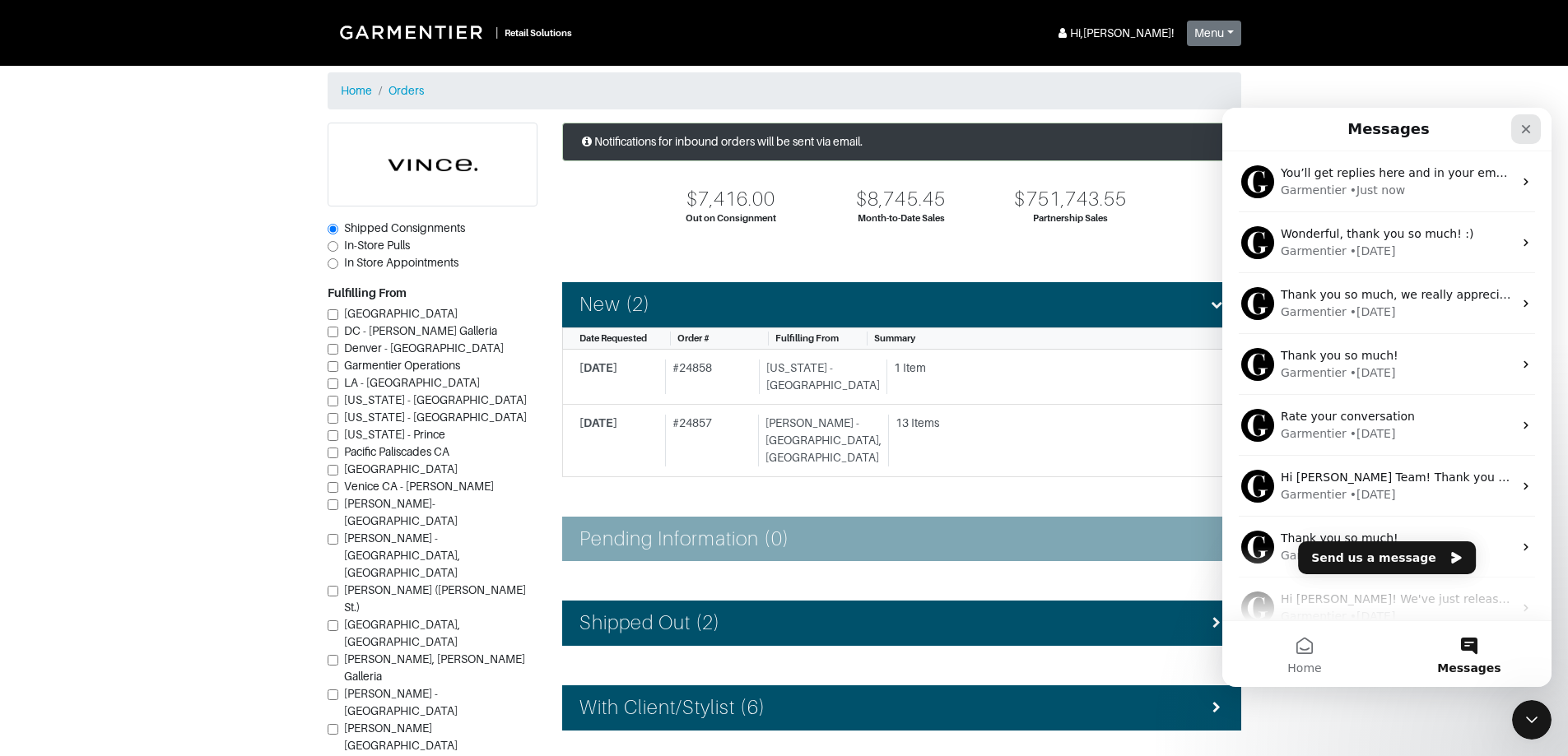
click at [1525, 128] on icon "Close" at bounding box center [1526, 129] width 9 height 9
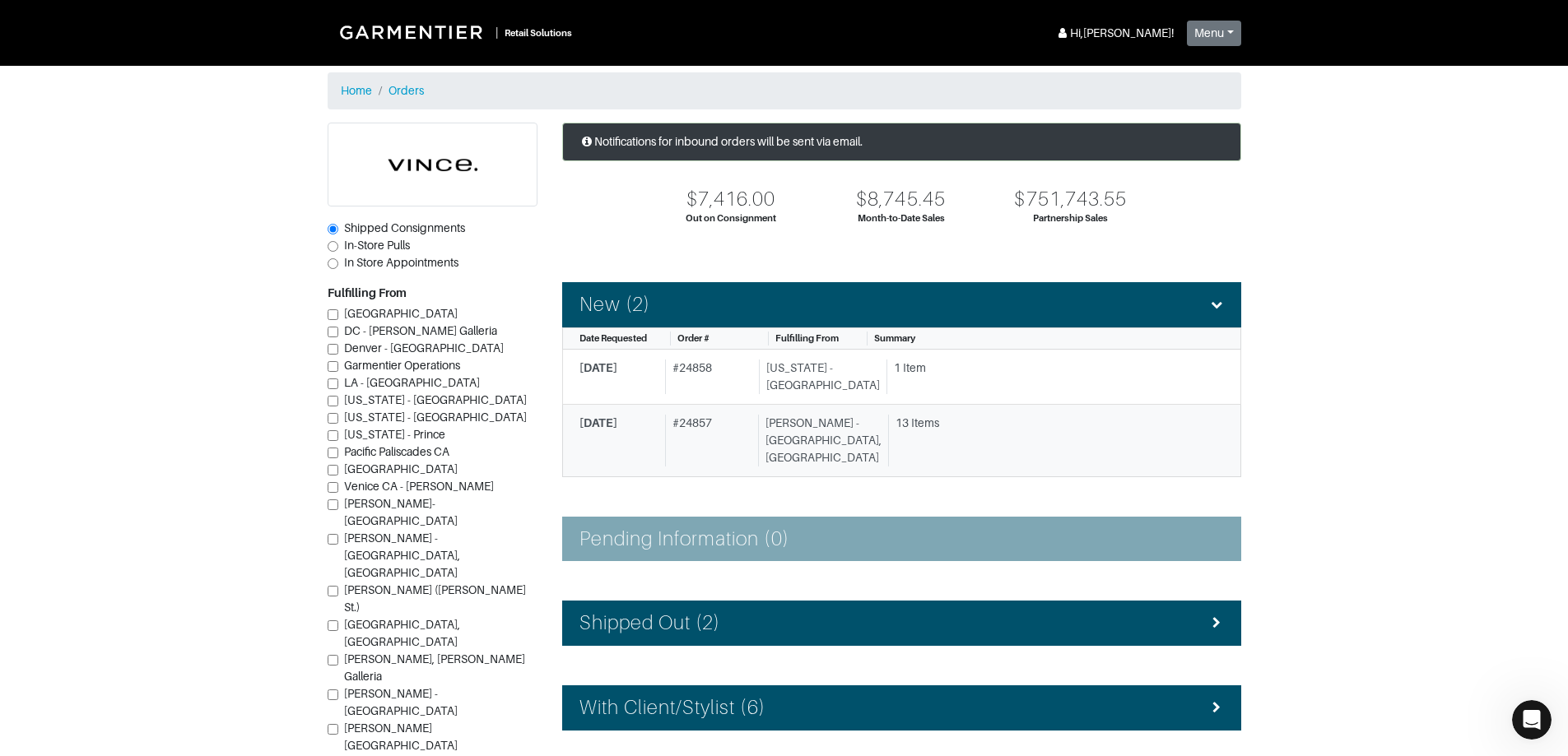
click at [1046, 431] on div "13 Items" at bounding box center [1054, 423] width 316 height 17
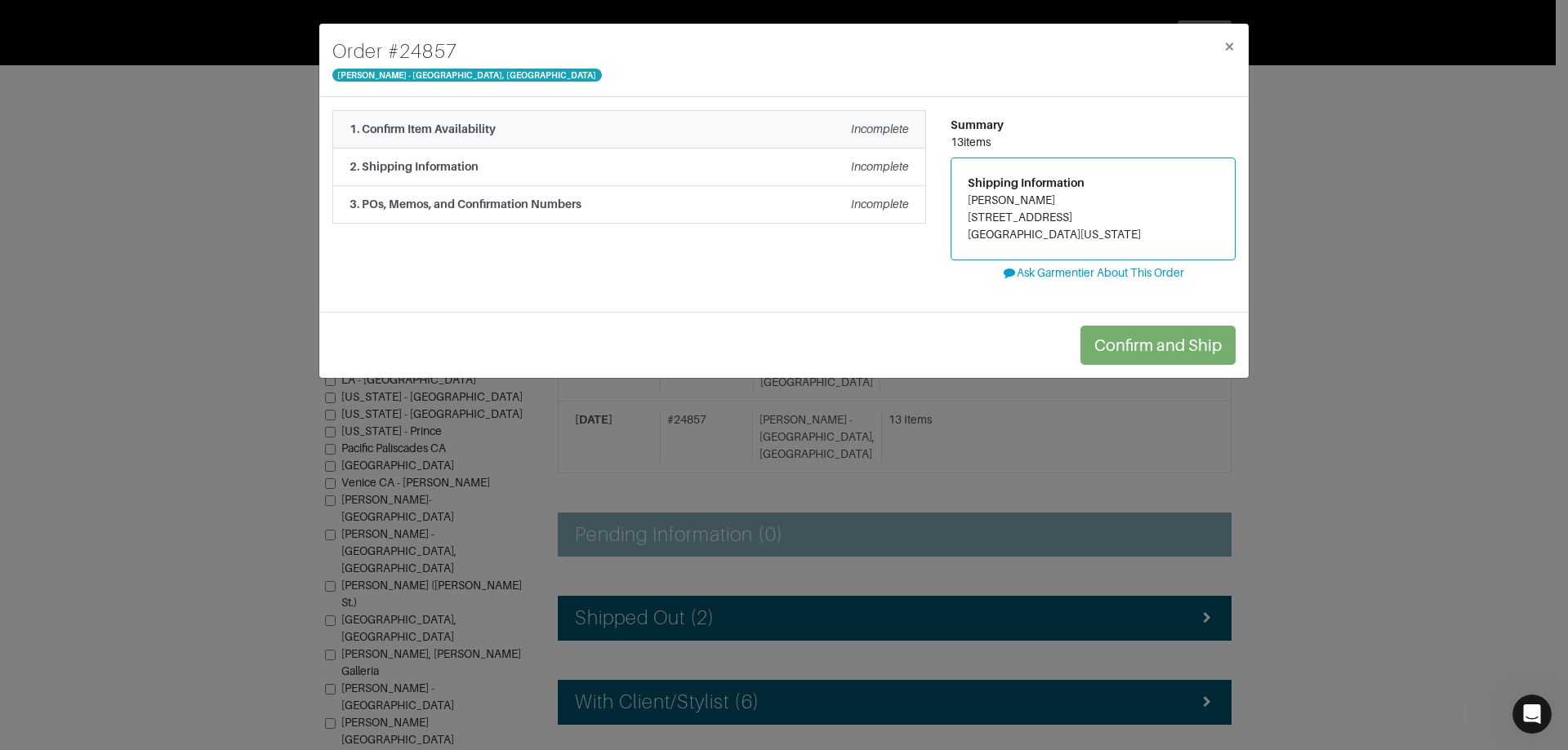
click at [892, 120] on li "1. Confirm Item Availability Incomplete" at bounding box center [629, 129] width 594 height 38
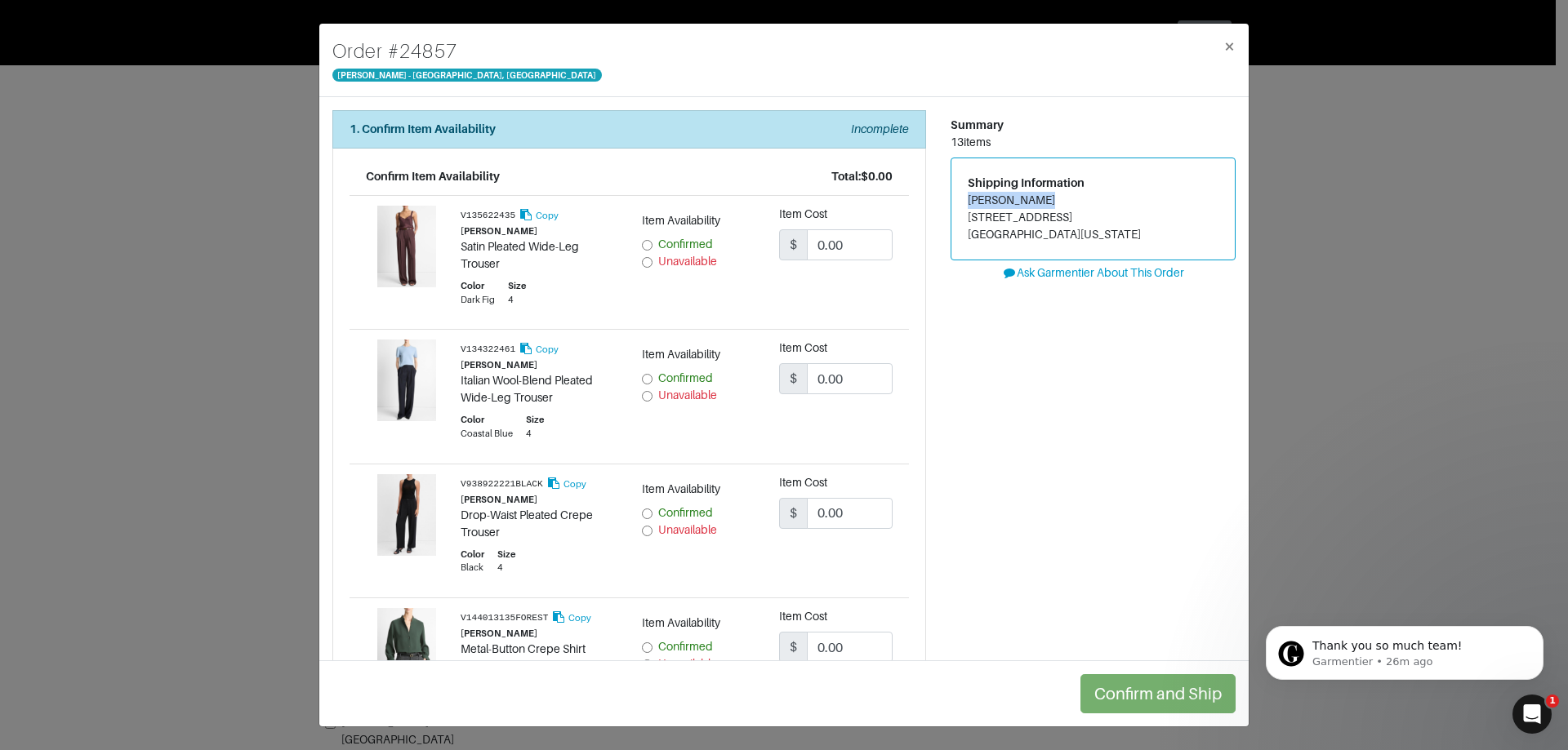
drag, startPoint x: 961, startPoint y: 203, endPoint x: 1033, endPoint y: 200, distance: 72.1
click at [1033, 200] on address "Shelley Reese 1080 24th Ave E Seattle, Washington 98112" at bounding box center [1093, 217] width 251 height 51
copy address "Shelley Reese"
drag, startPoint x: 961, startPoint y: 218, endPoint x: 1050, endPoint y: 217, distance: 89.0
click at [1050, 217] on address "Shelley Reese 1080 24th Ave E Seattle, Washington 98112" at bounding box center [1093, 217] width 251 height 51
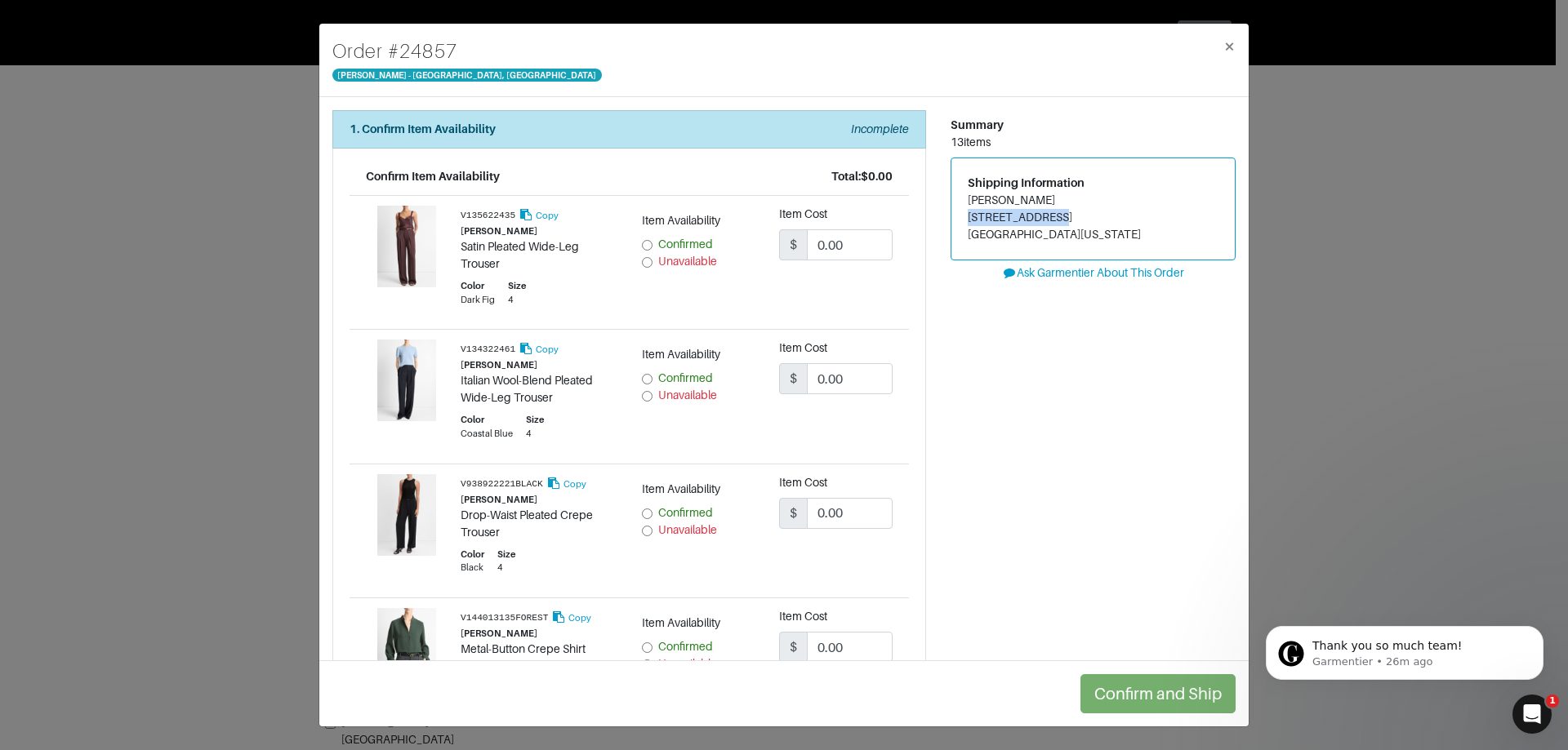
copy address "1080 24th Ave E"
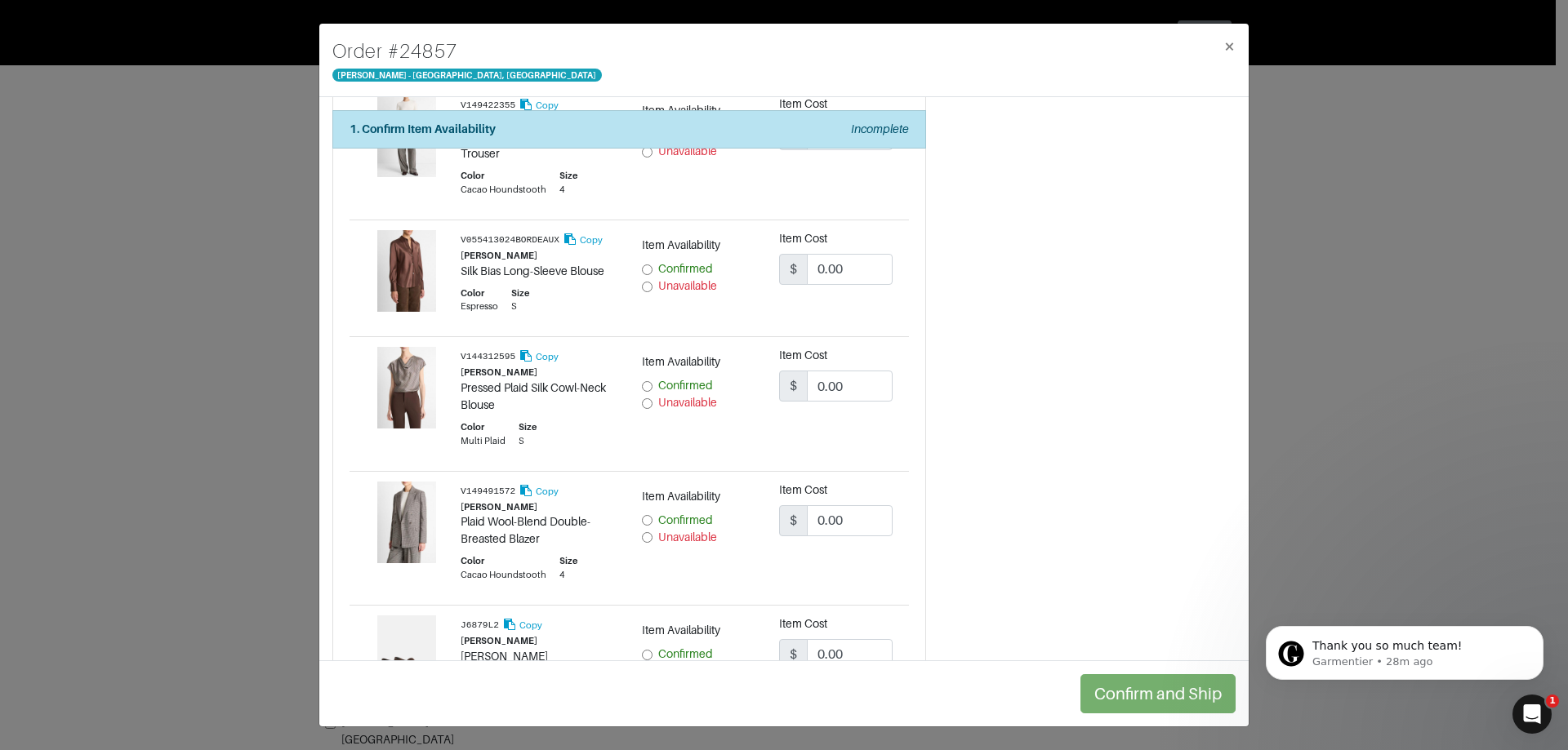
scroll to position [1391, 0]
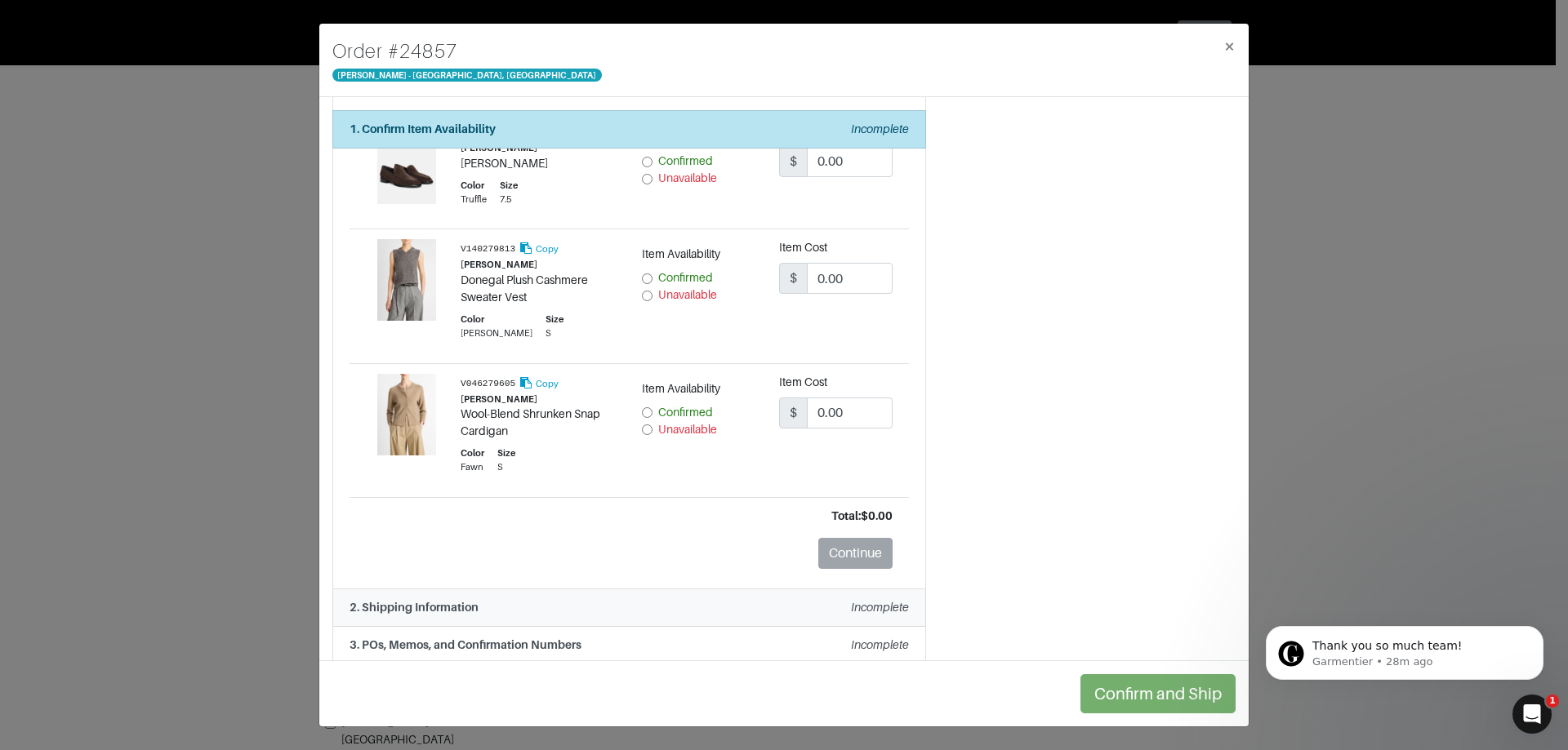
click at [708, 599] on div "2. Shipping Information Incomplete" at bounding box center [629, 607] width 559 height 17
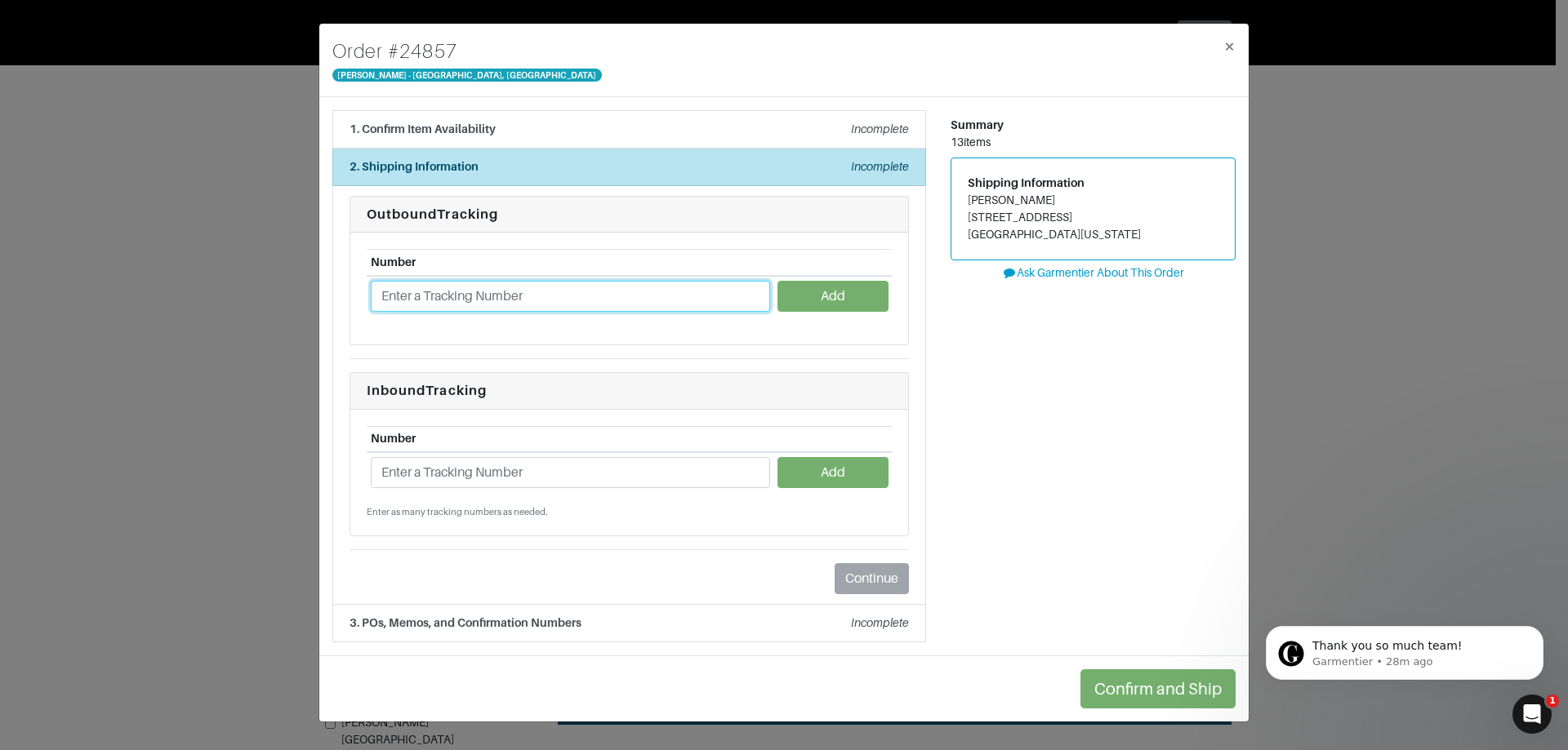
click at [507, 306] on input "text" at bounding box center [571, 297] width 400 height 31
paste input "1ZJ22C660224099140"
type input "1ZJ22C660224099140"
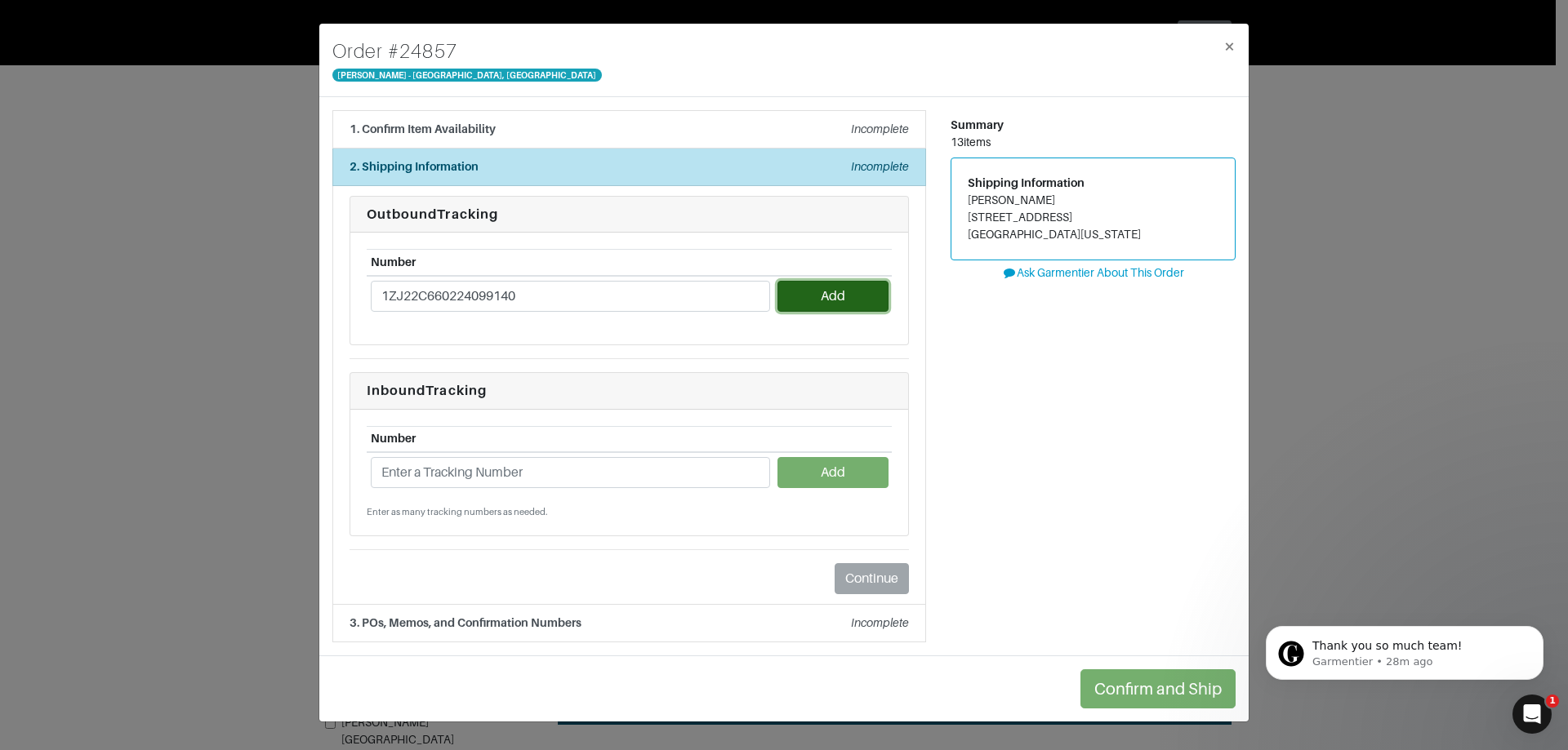
click at [790, 301] on button "Add" at bounding box center [832, 297] width 110 height 31
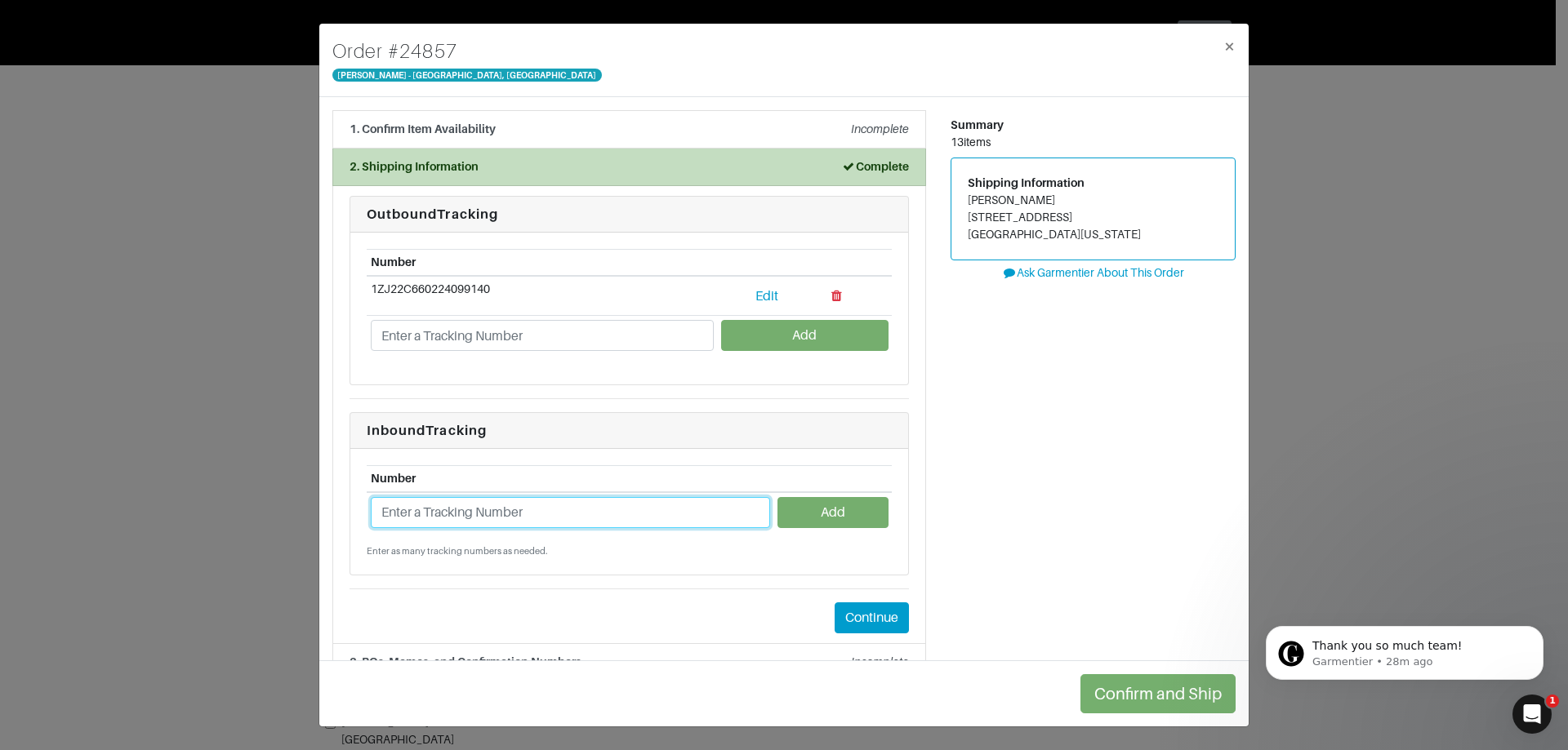
click at [616, 510] on input "text" at bounding box center [571, 512] width 400 height 31
paste input "1ZJ22C668730048551"
type input "1ZJ22C668730048551"
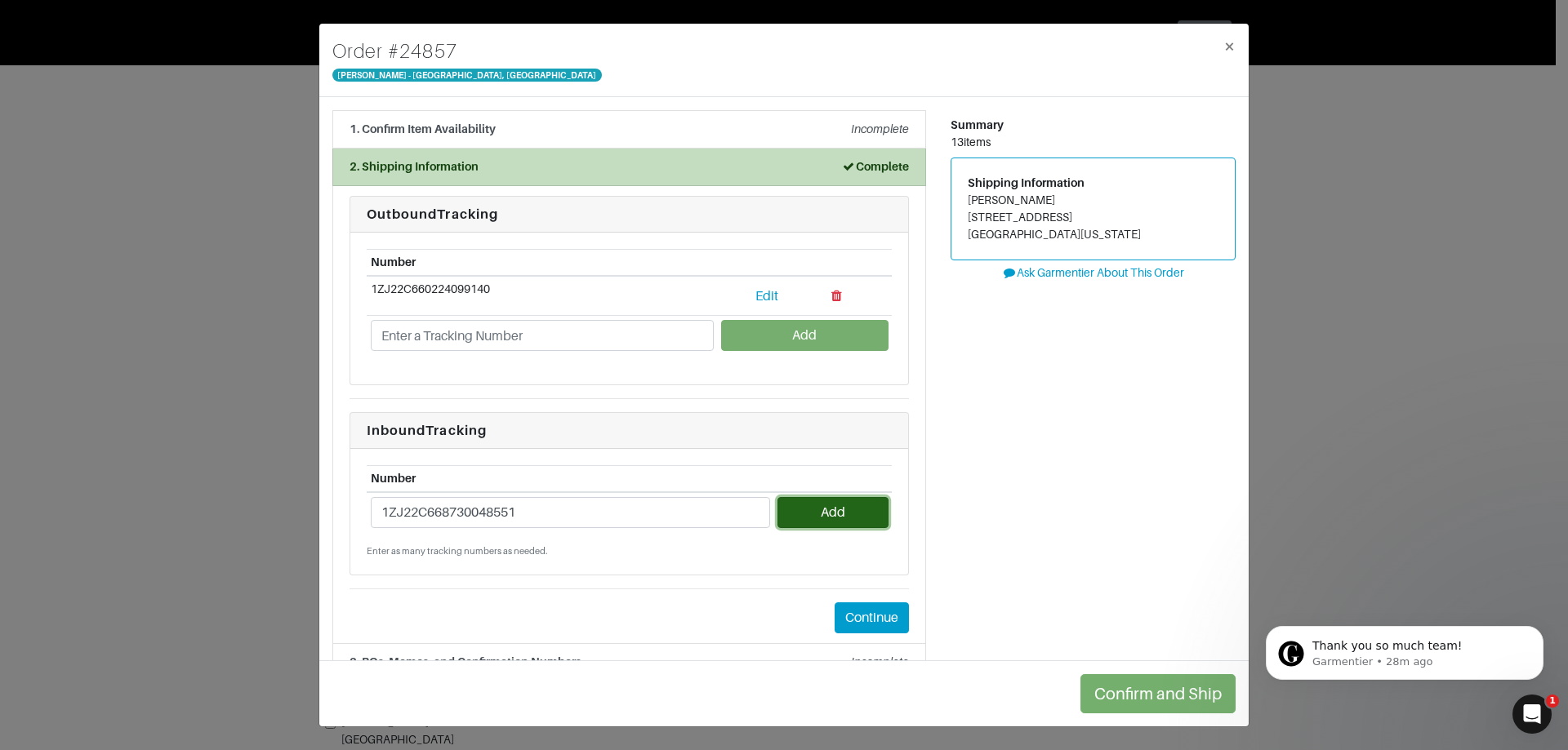
click at [808, 508] on button "Add" at bounding box center [832, 512] width 110 height 31
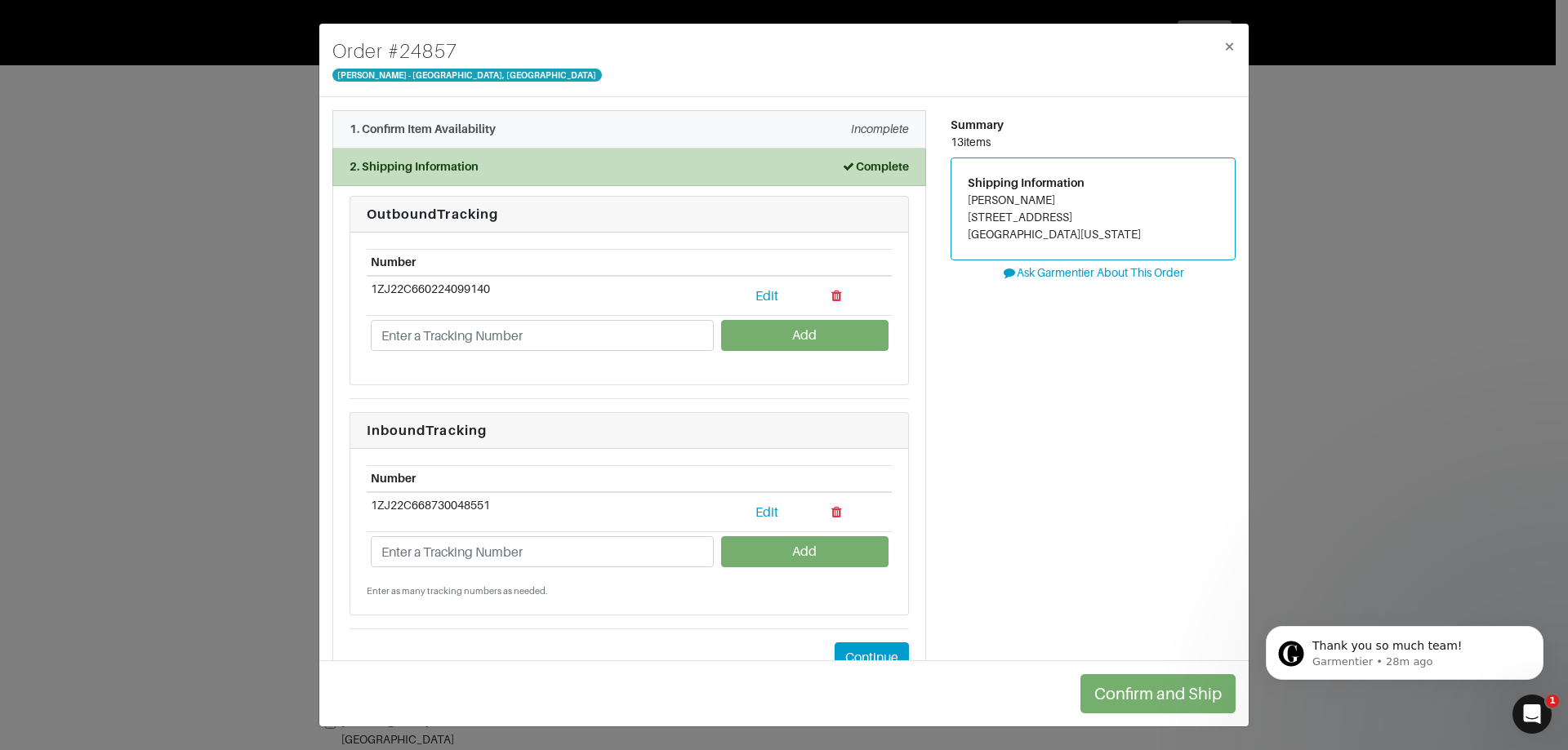
click at [484, 120] on li "1. Confirm Item Availability Incomplete" at bounding box center [629, 129] width 594 height 38
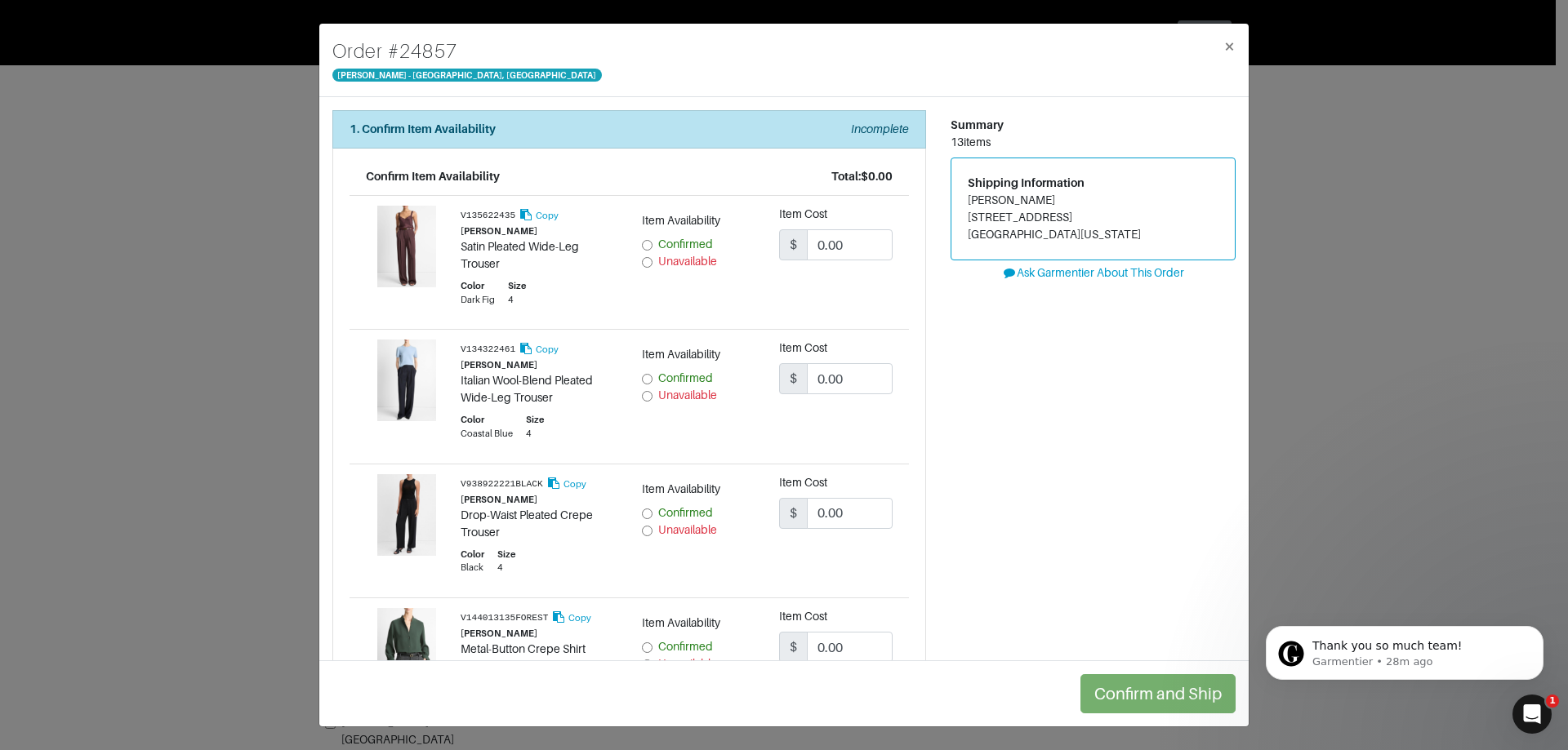
click at [648, 262] on div "Unavailable" at bounding box center [698, 261] width 114 height 17
click at [643, 265] on input "Unavailable" at bounding box center [647, 262] width 11 height 11
radio input "true"
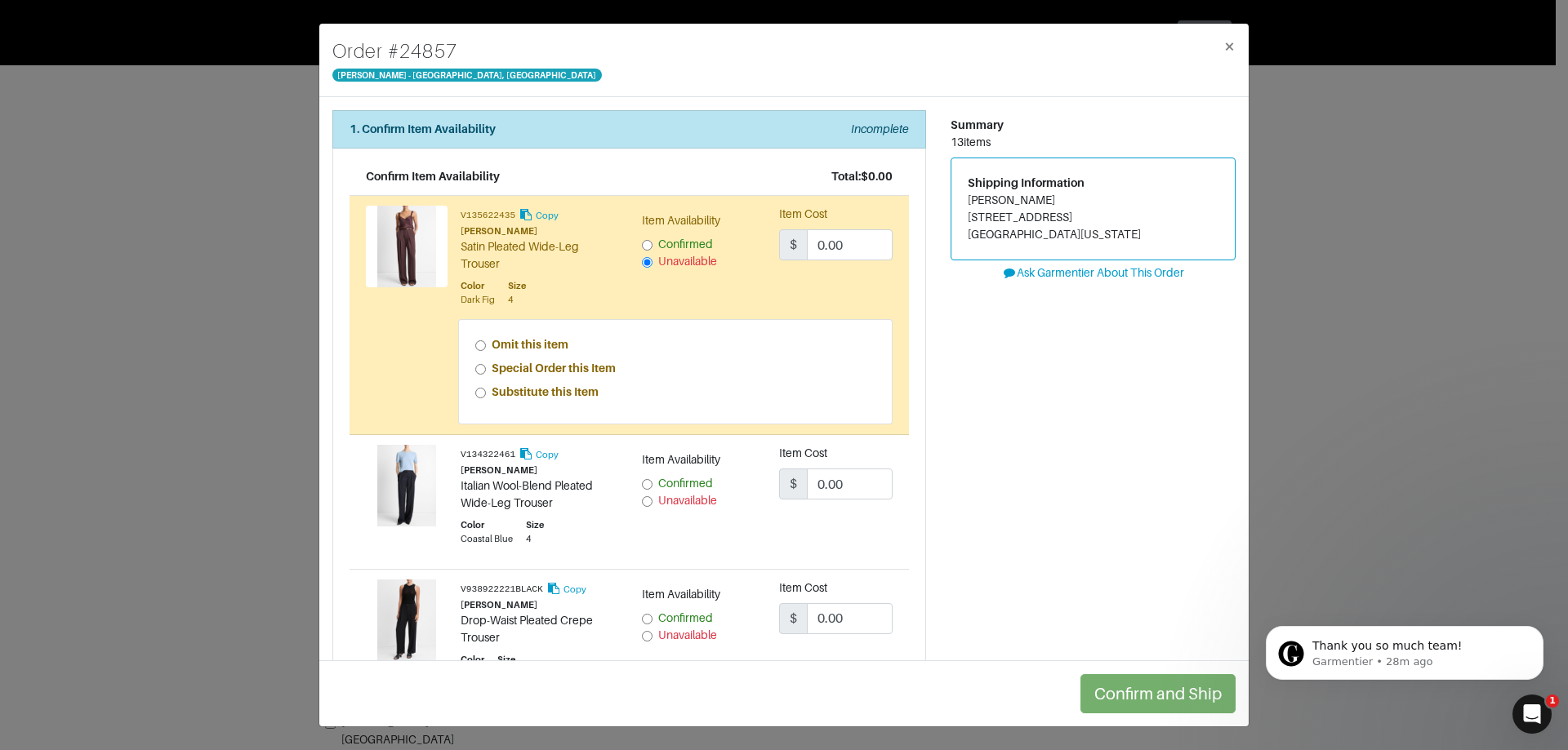
click at [647, 486] on input "Confirmed" at bounding box center [647, 484] width 11 height 11
radio input "true"
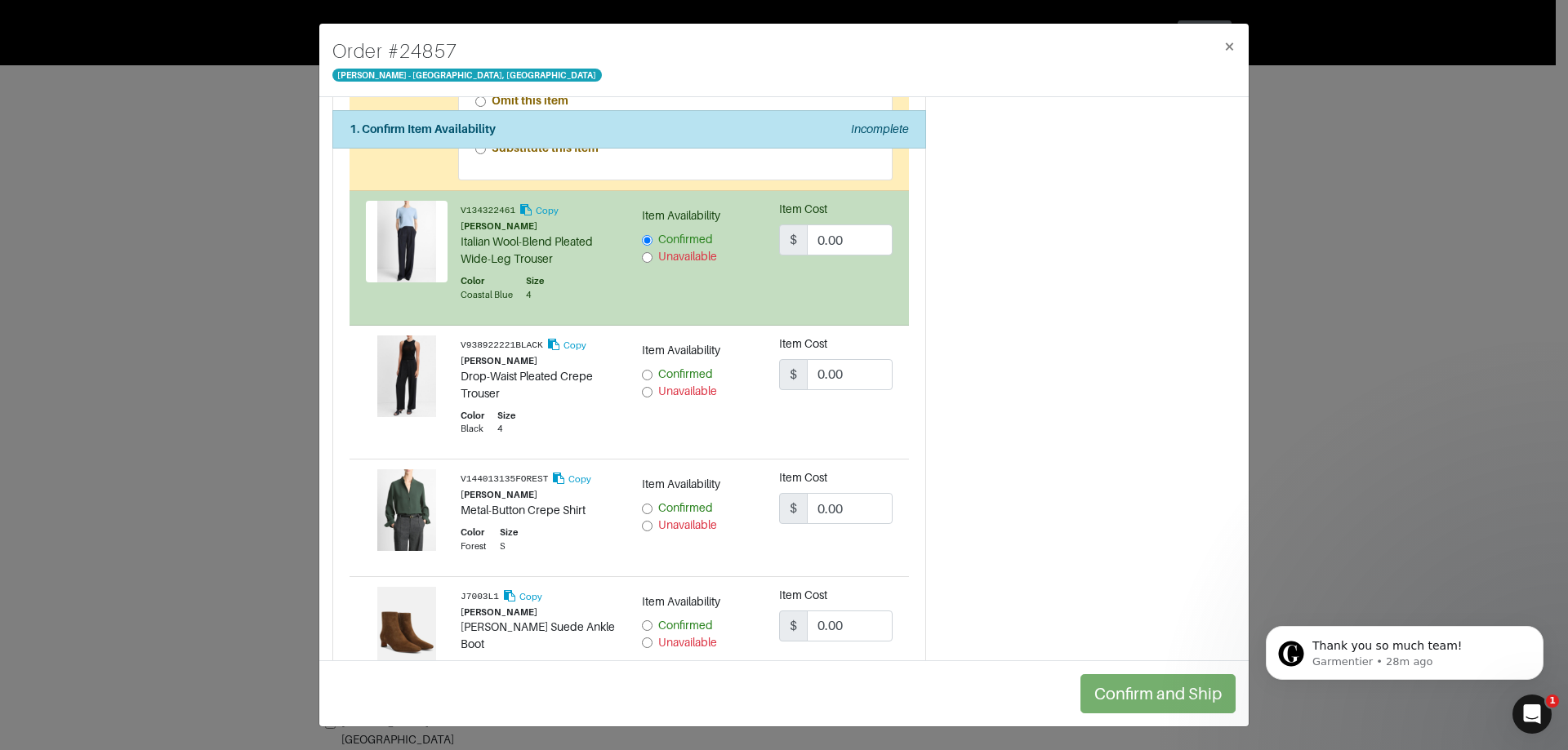
scroll to position [245, 0]
click at [643, 370] on input "Confirmed" at bounding box center [647, 374] width 11 height 11
radio input "true"
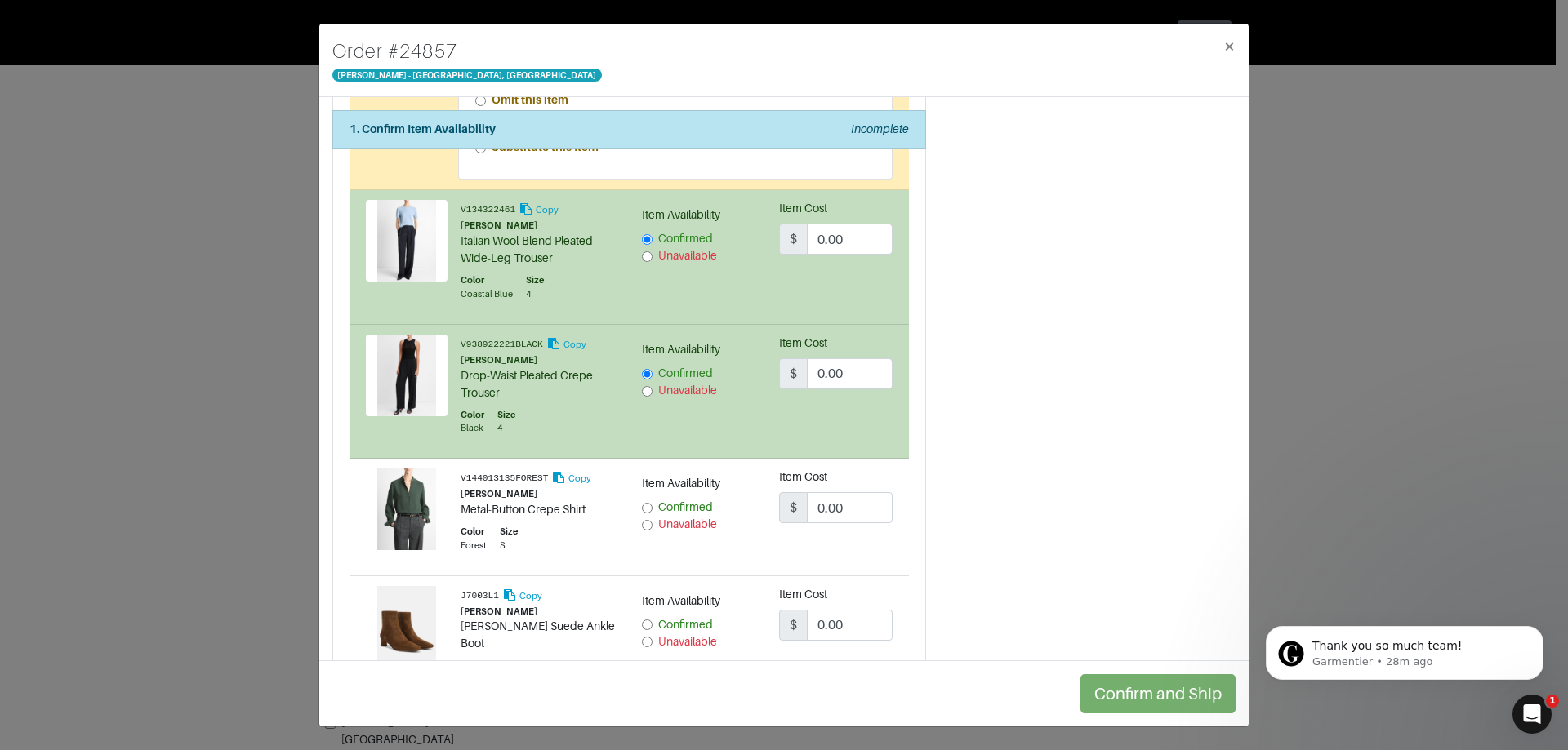
click at [642, 502] on input "Confirmed" at bounding box center [647, 507] width 11 height 11
radio input "true"
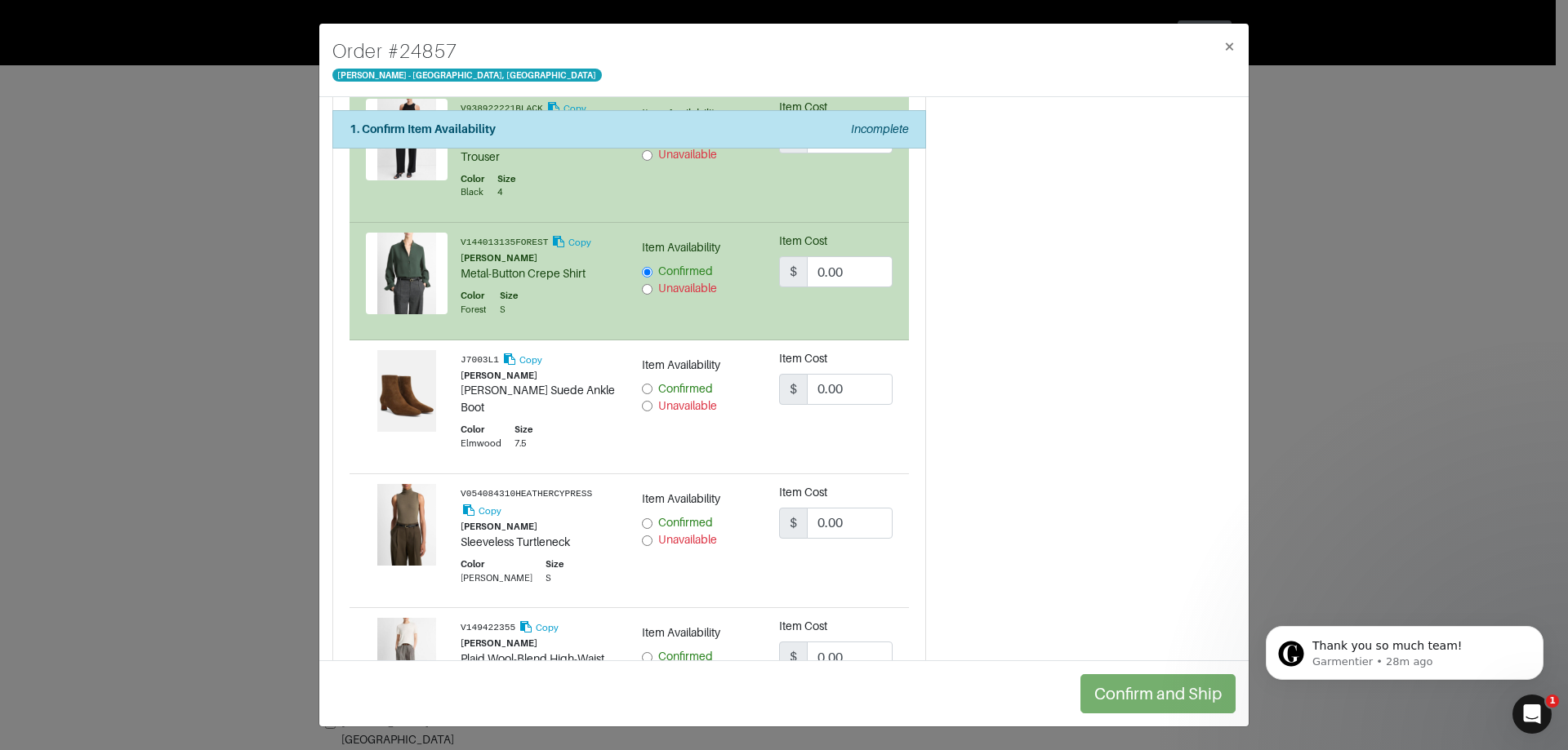
scroll to position [489, 0]
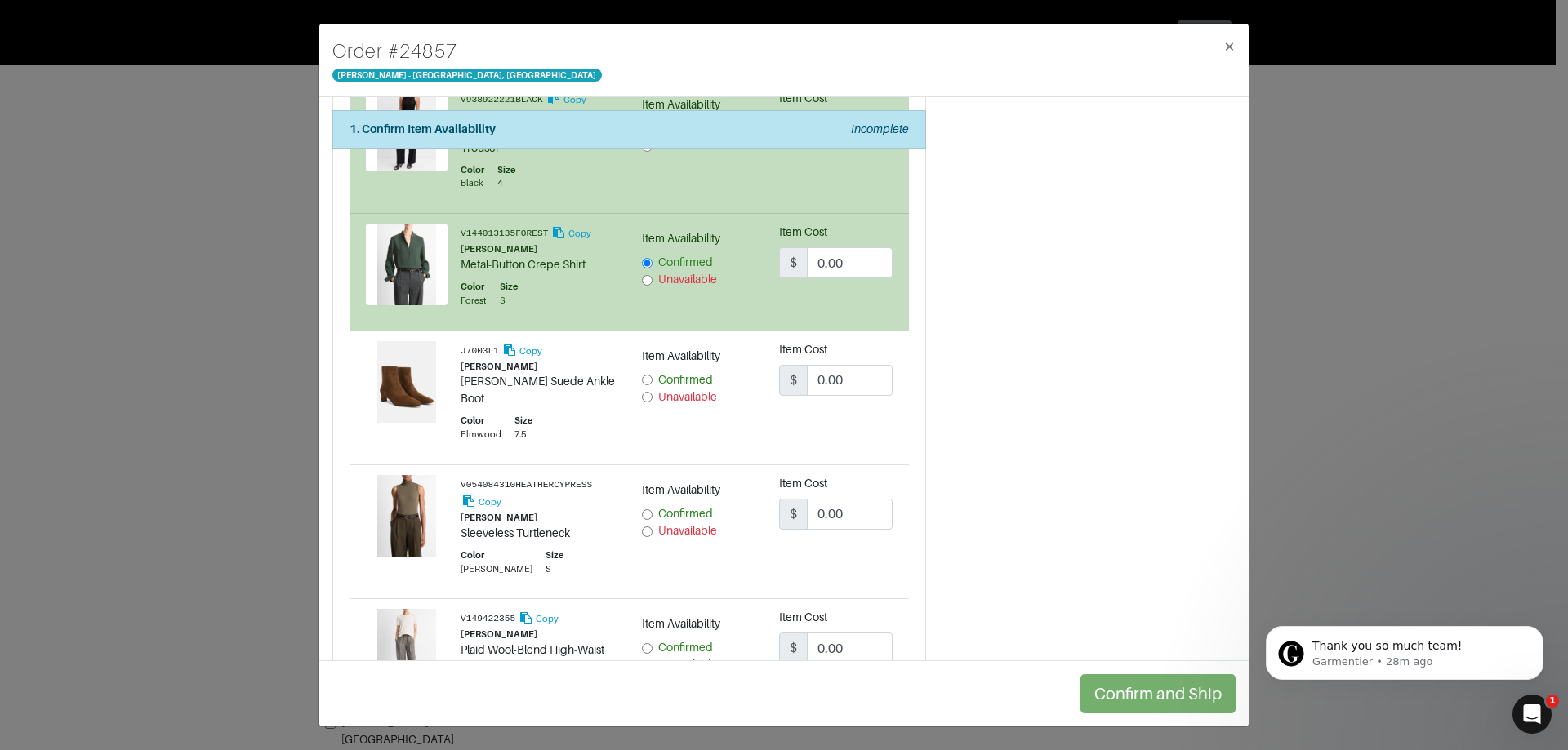
click at [642, 380] on input "Confirmed" at bounding box center [647, 380] width 11 height 11
radio input "true"
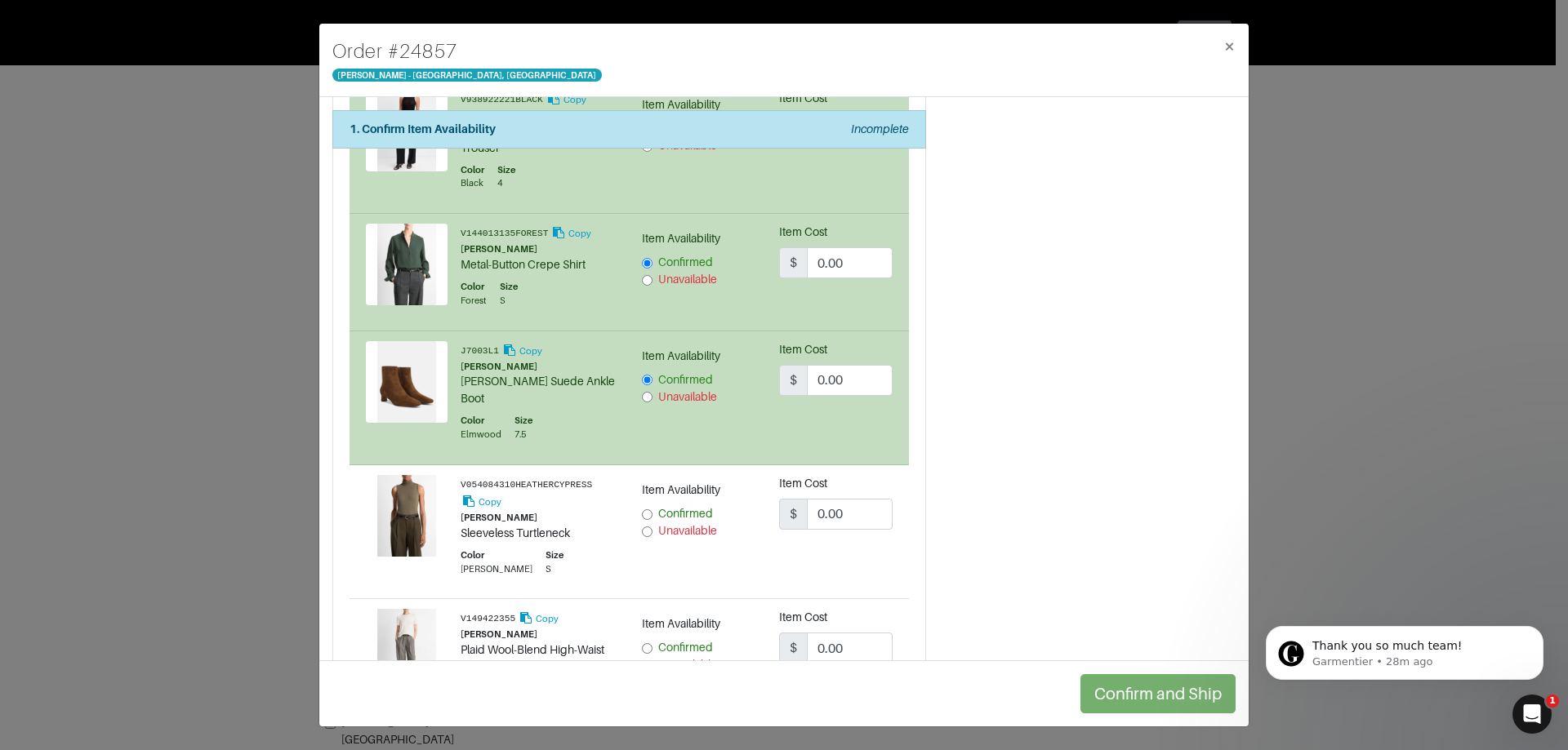
click at [644, 509] on input "Confirmed" at bounding box center [647, 514] width 11 height 11
radio input "true"
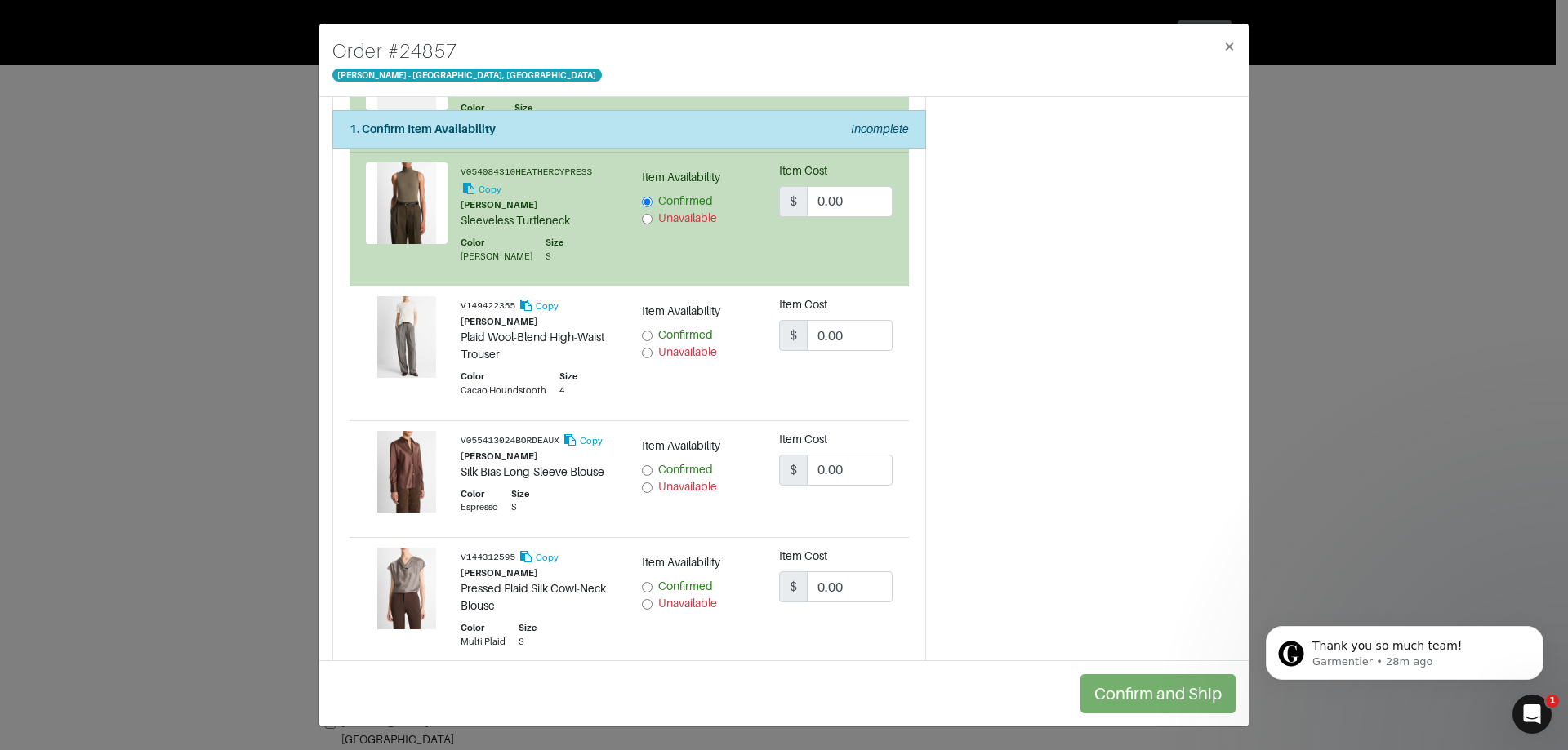
scroll to position [816, 0]
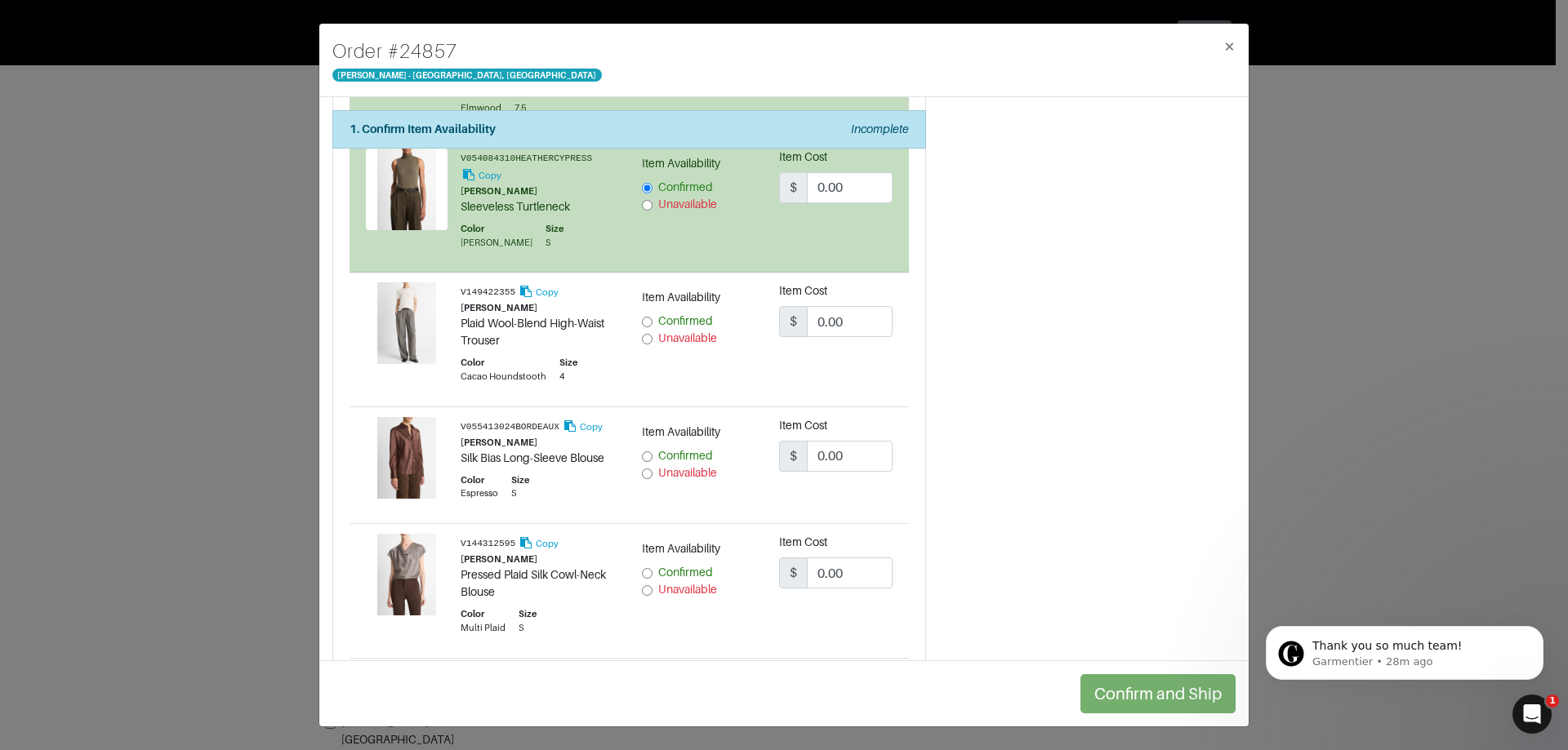
click at [645, 317] on input "Confirmed" at bounding box center [647, 322] width 11 height 11
radio input "true"
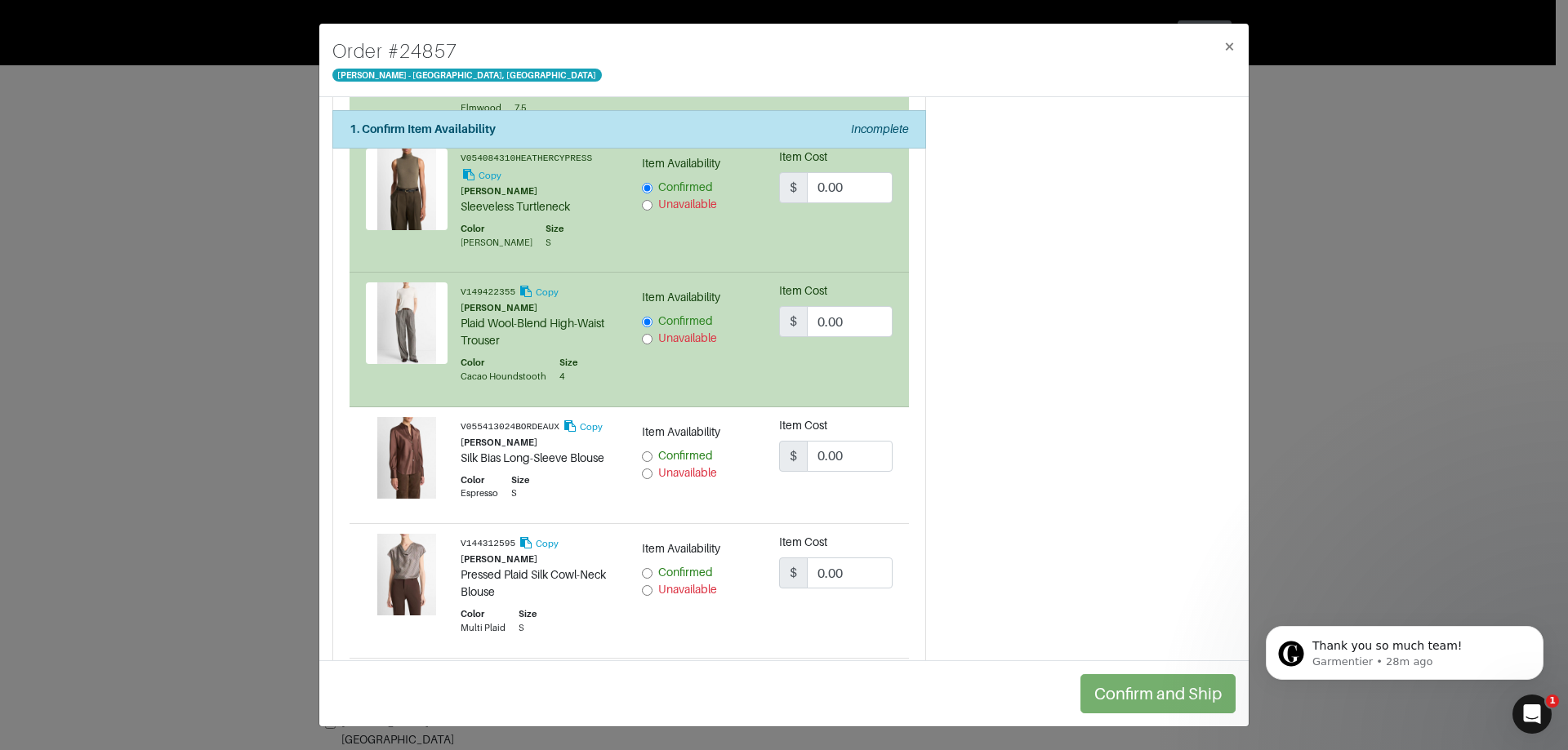
click at [646, 452] on input "Confirmed" at bounding box center [647, 457] width 11 height 11
radio input "true"
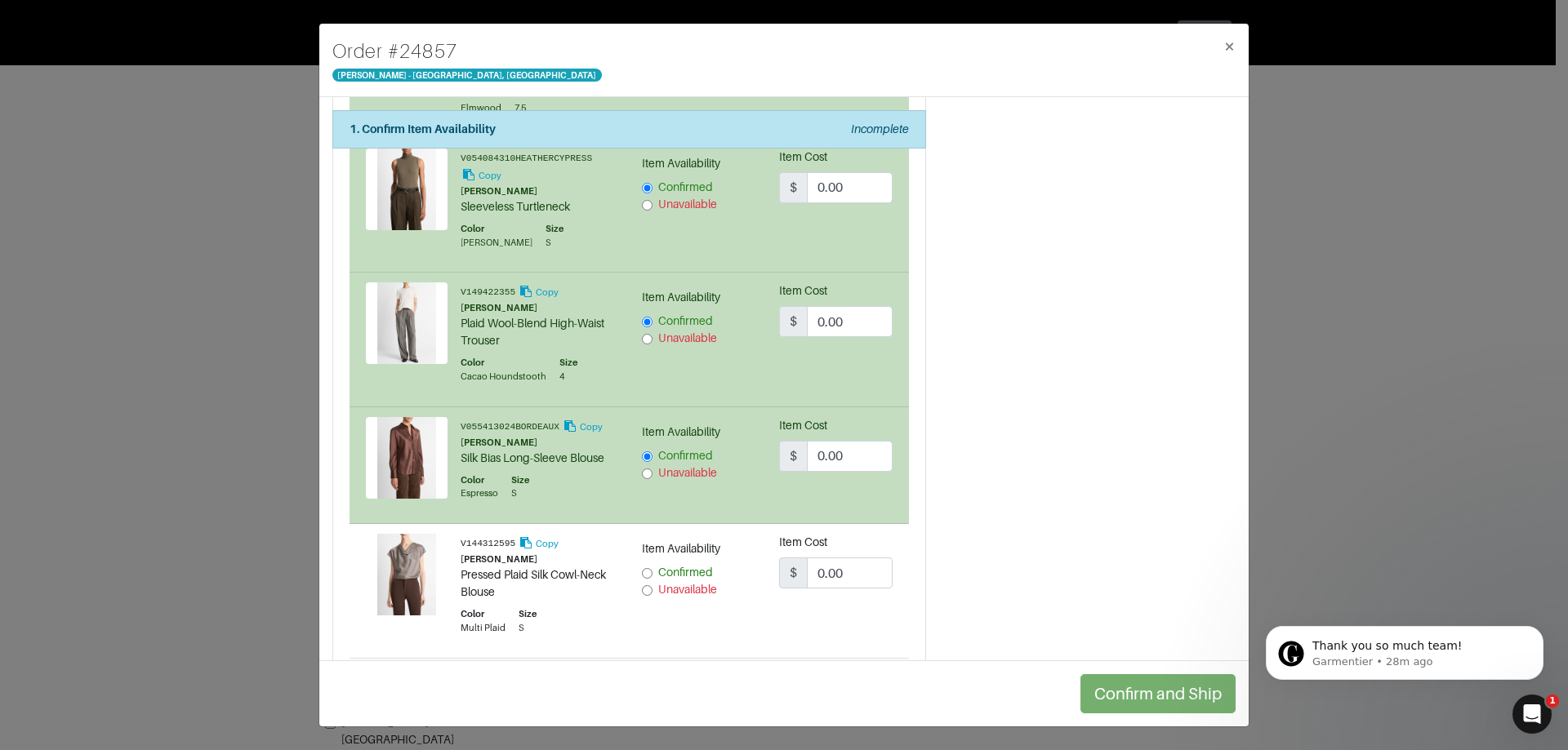
click at [642, 568] on input "Confirmed" at bounding box center [647, 573] width 11 height 11
radio input "true"
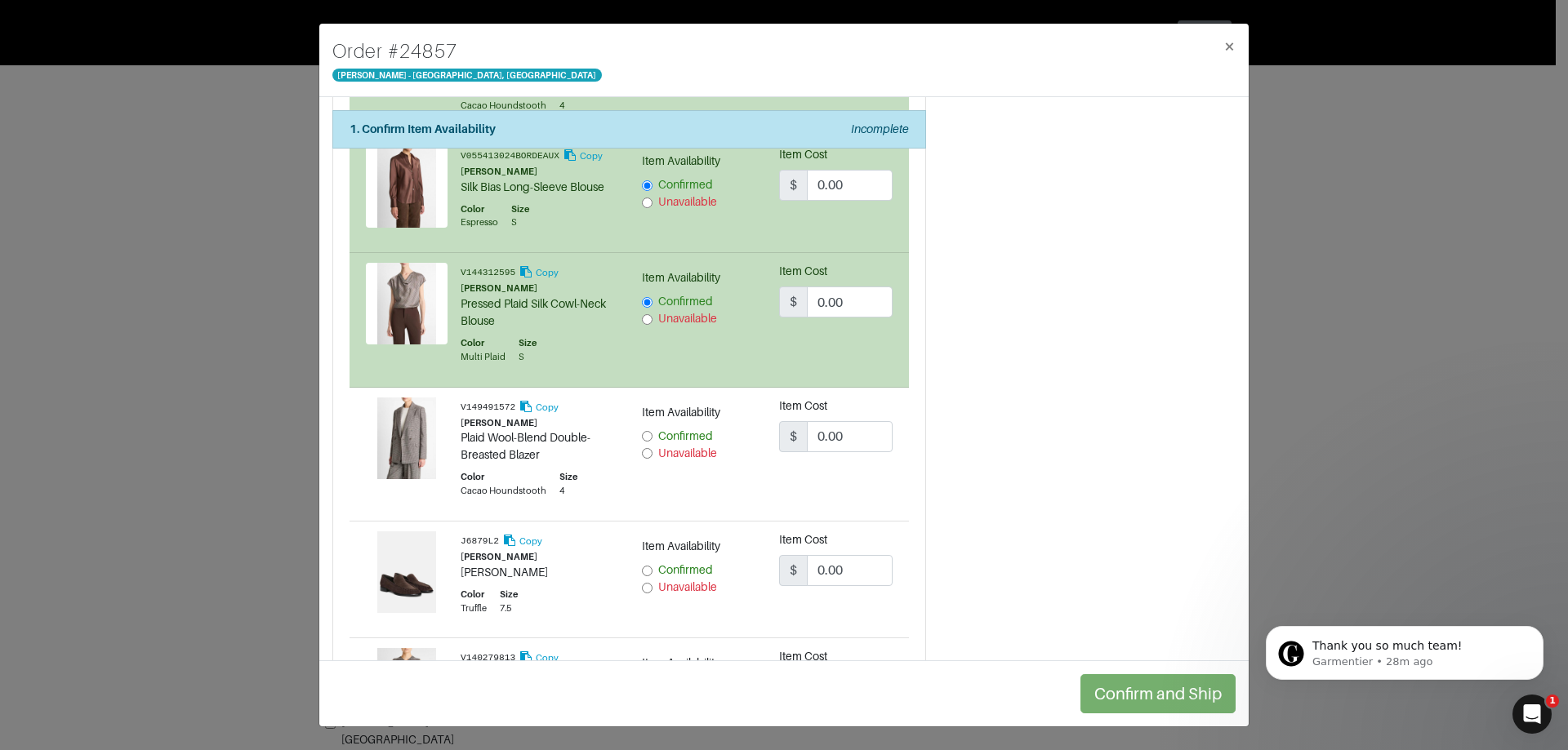
scroll to position [1143, 0]
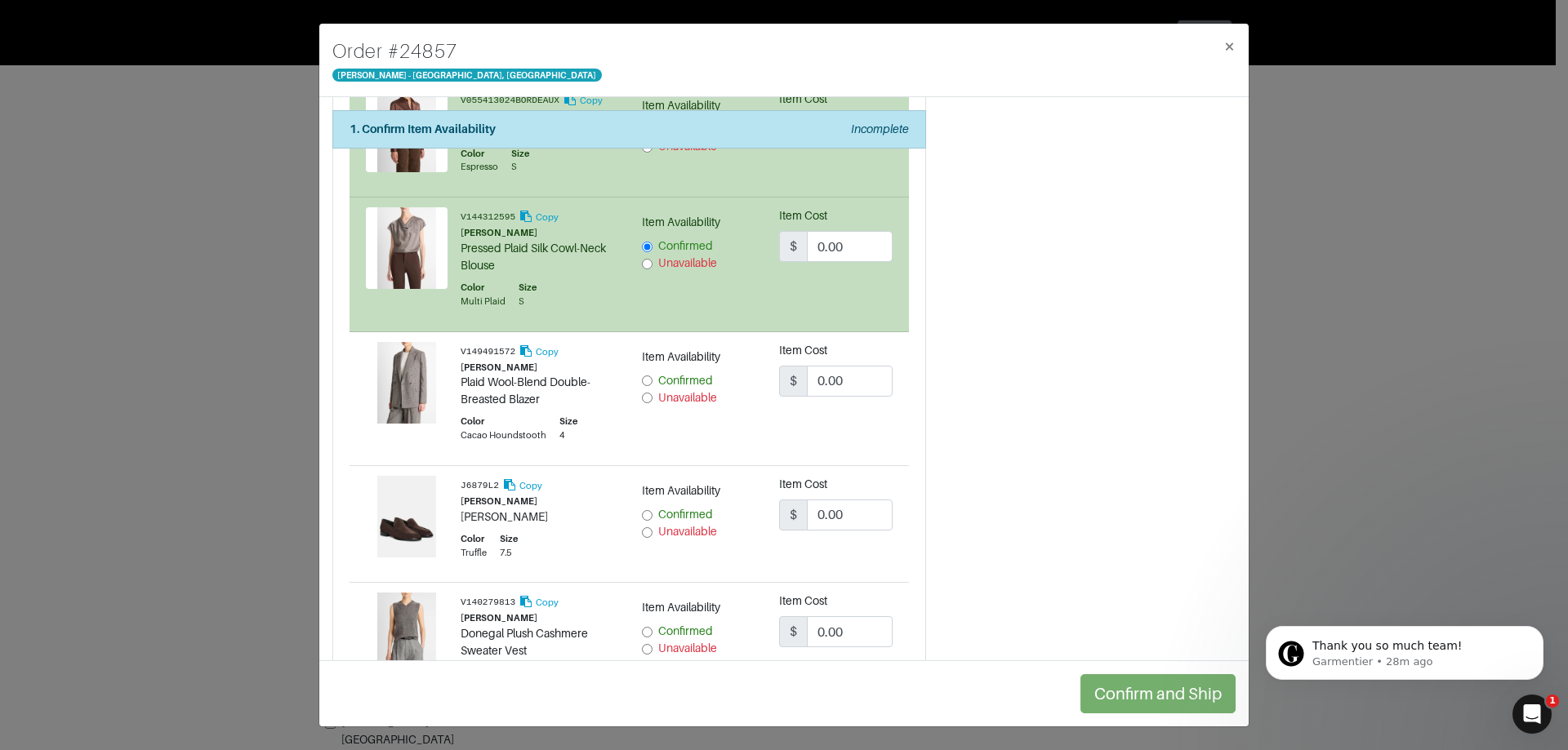
click at [642, 510] on input "Confirmed" at bounding box center [647, 515] width 11 height 11
radio input "true"
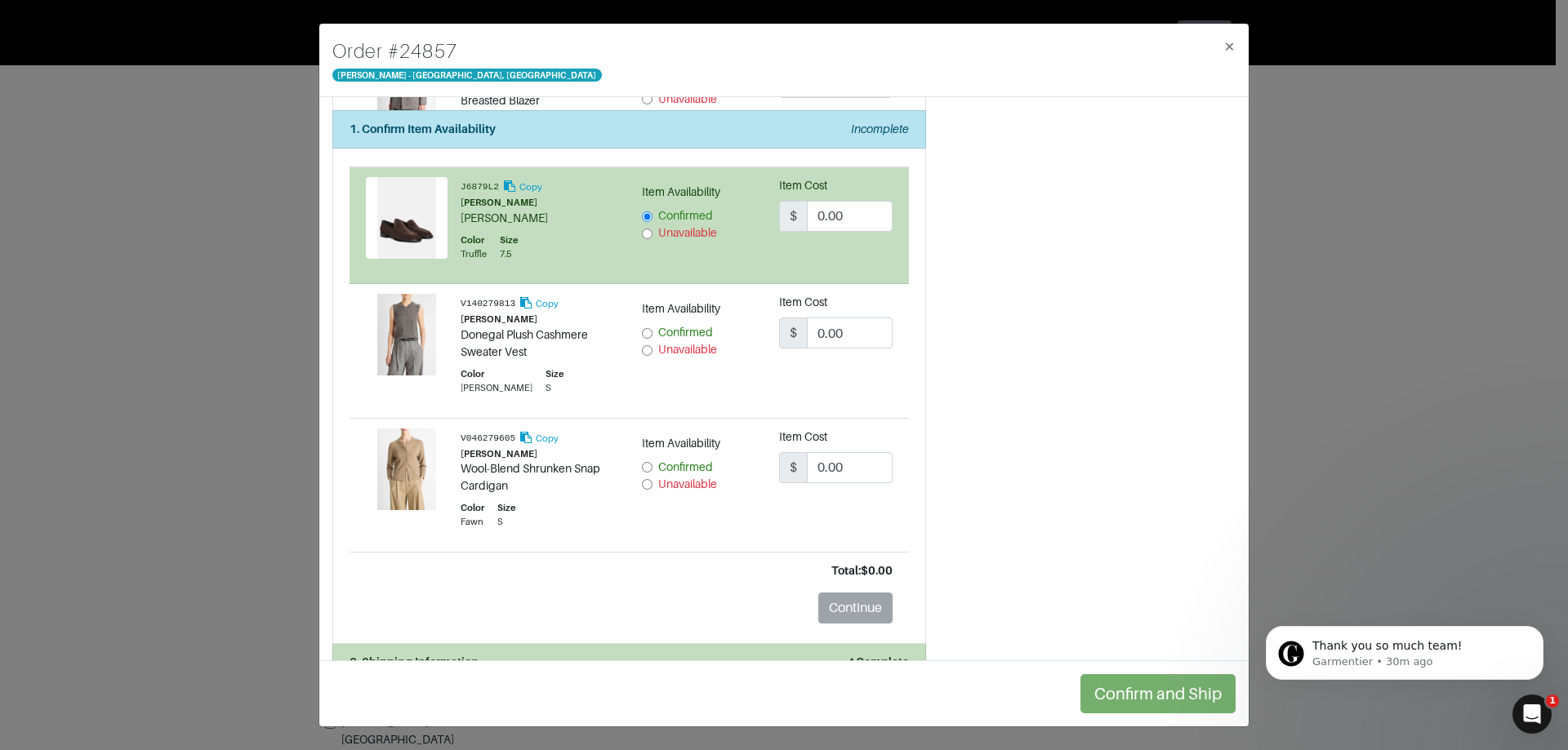
scroll to position [1469, 0]
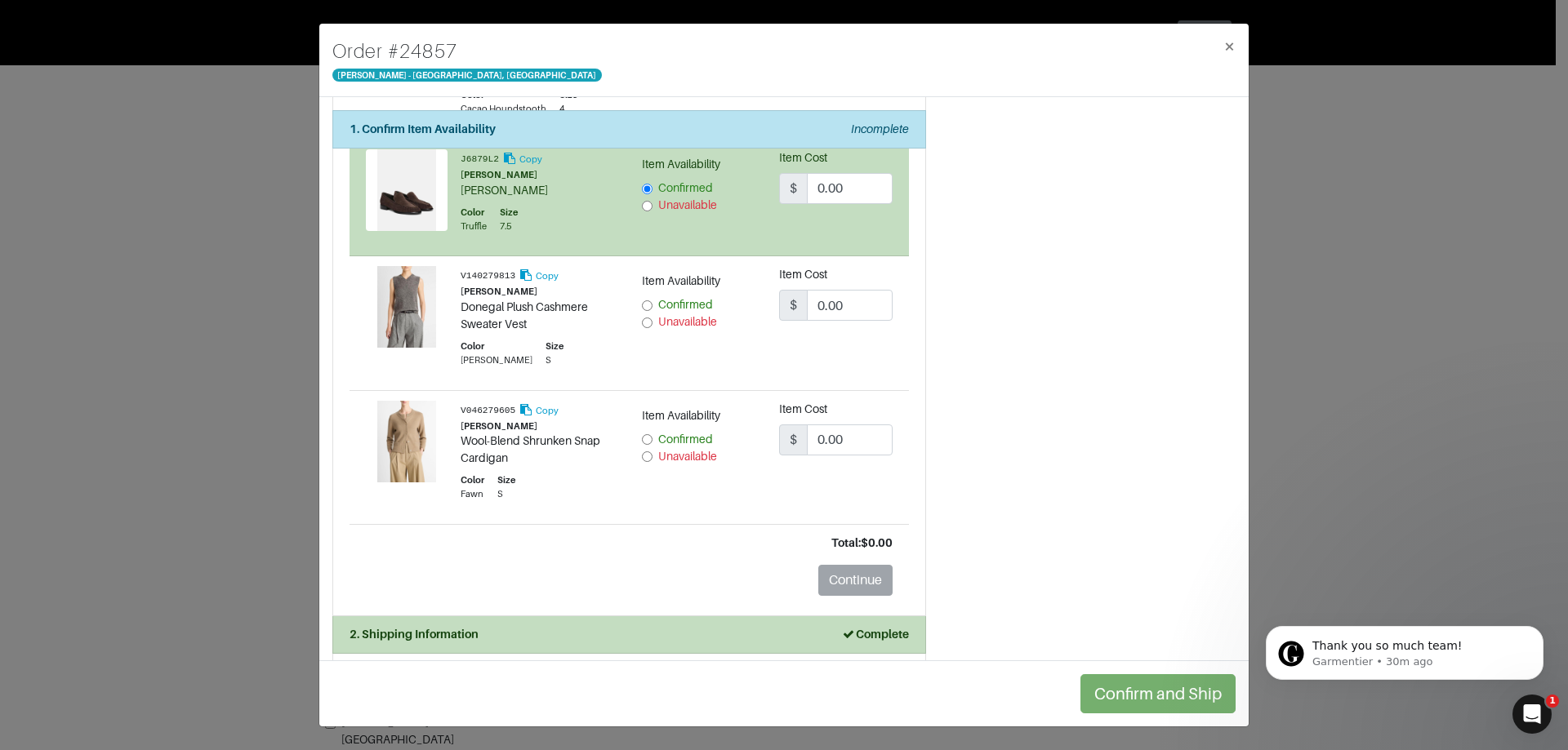
click at [664, 431] on label "Confirmed" at bounding box center [685, 440] width 55 height 17
click at [652, 435] on input "Confirmed" at bounding box center [647, 440] width 11 height 11
radio input "true"
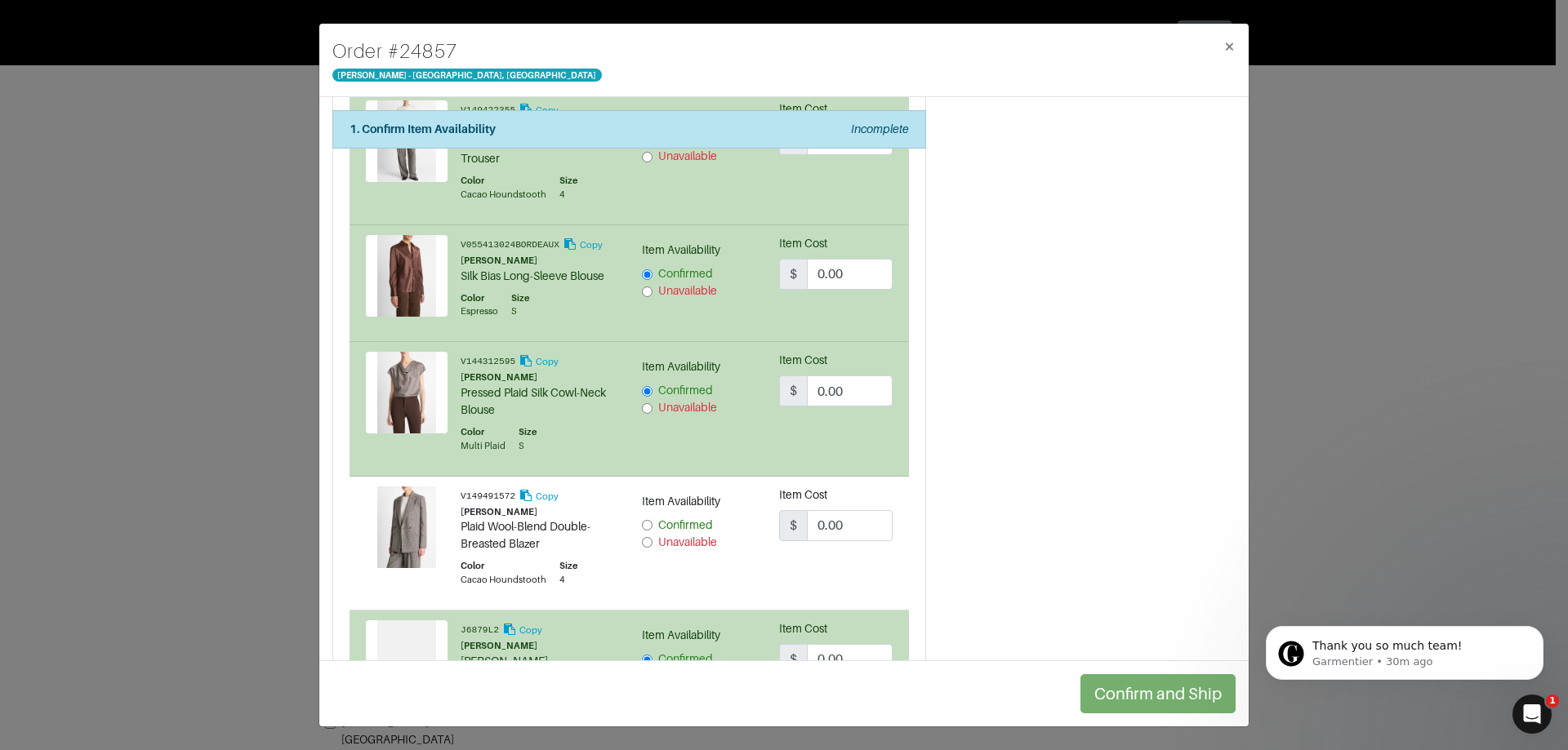
scroll to position [1143, 0]
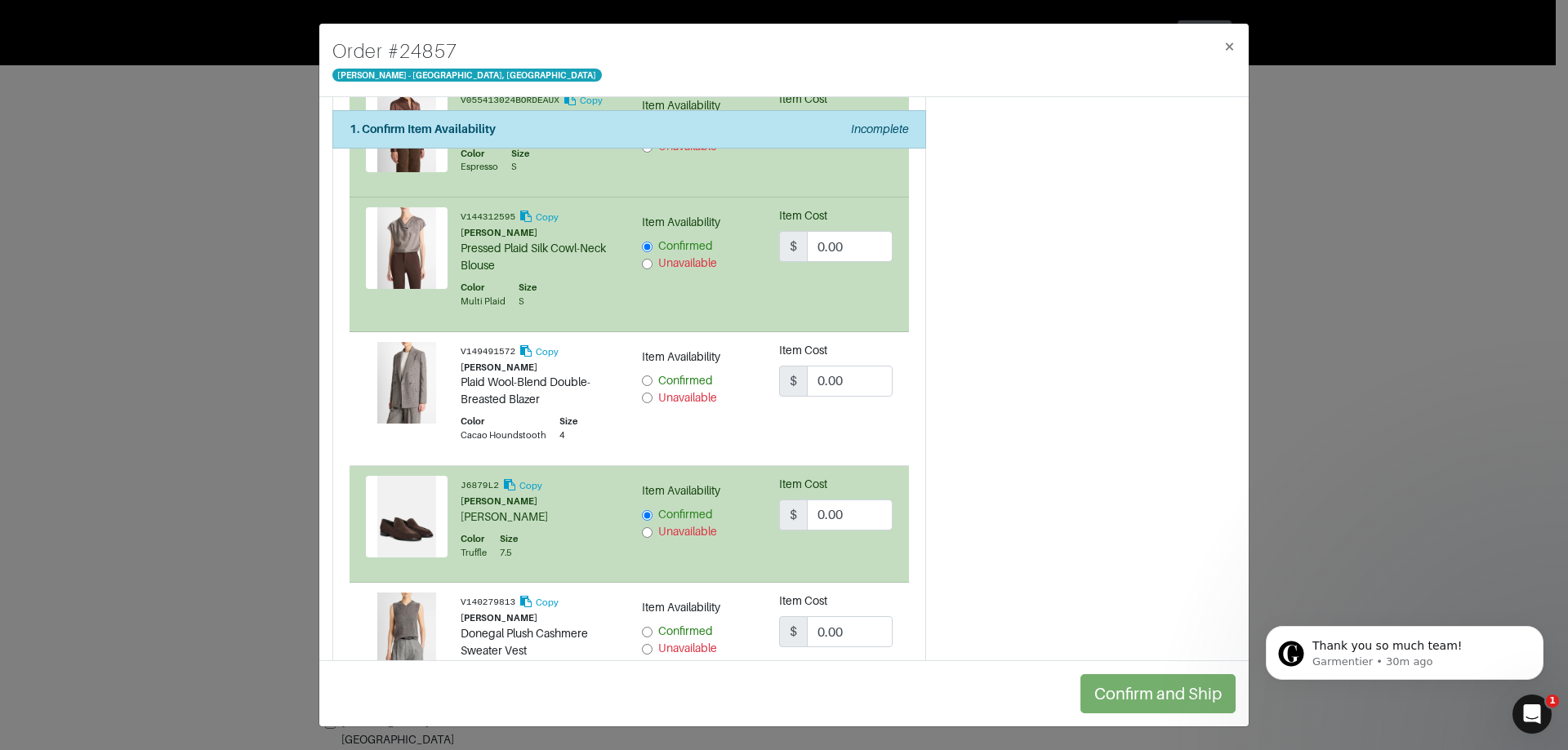
click at [642, 393] on input "Unavailable" at bounding box center [647, 398] width 11 height 11
radio input "true"
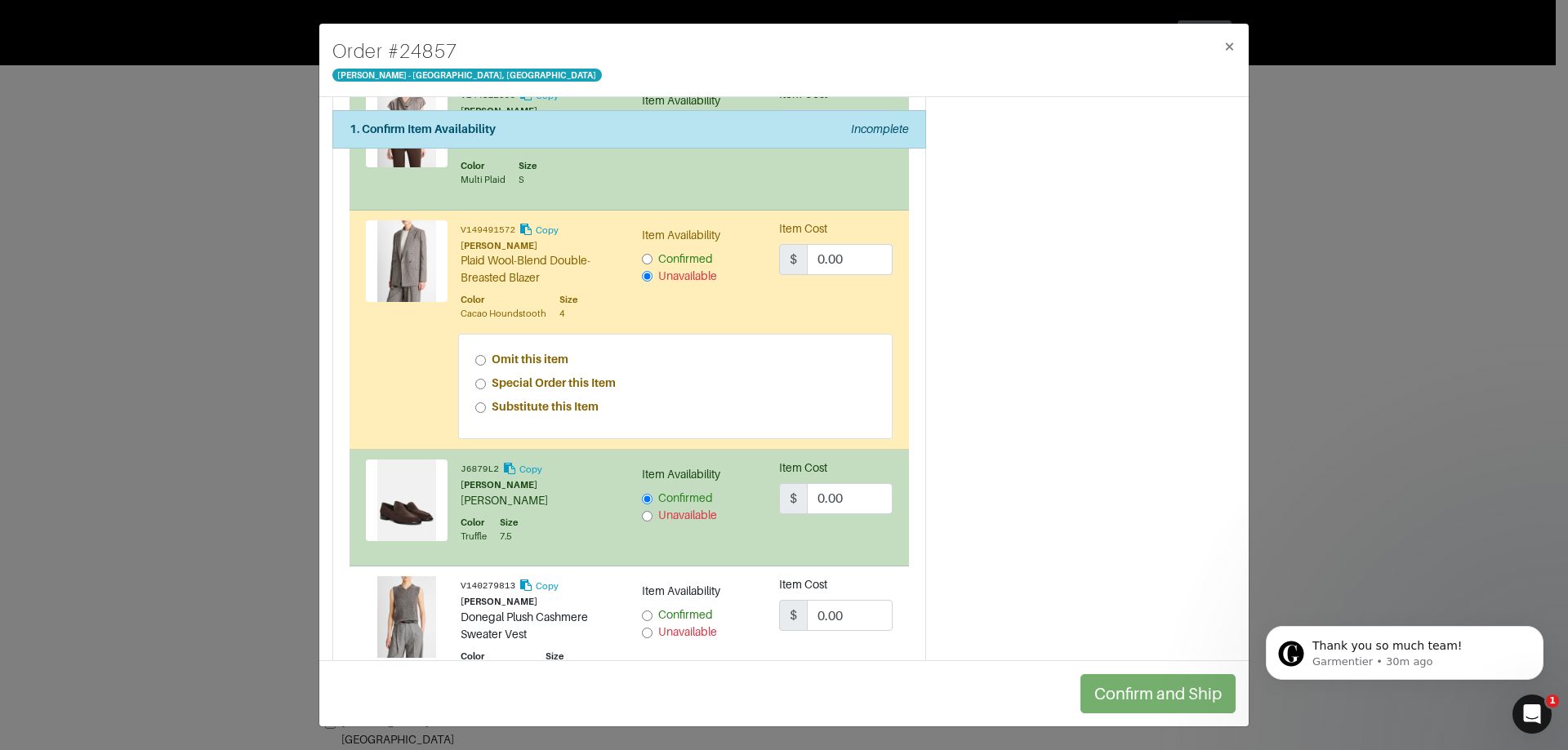
scroll to position [1388, 0]
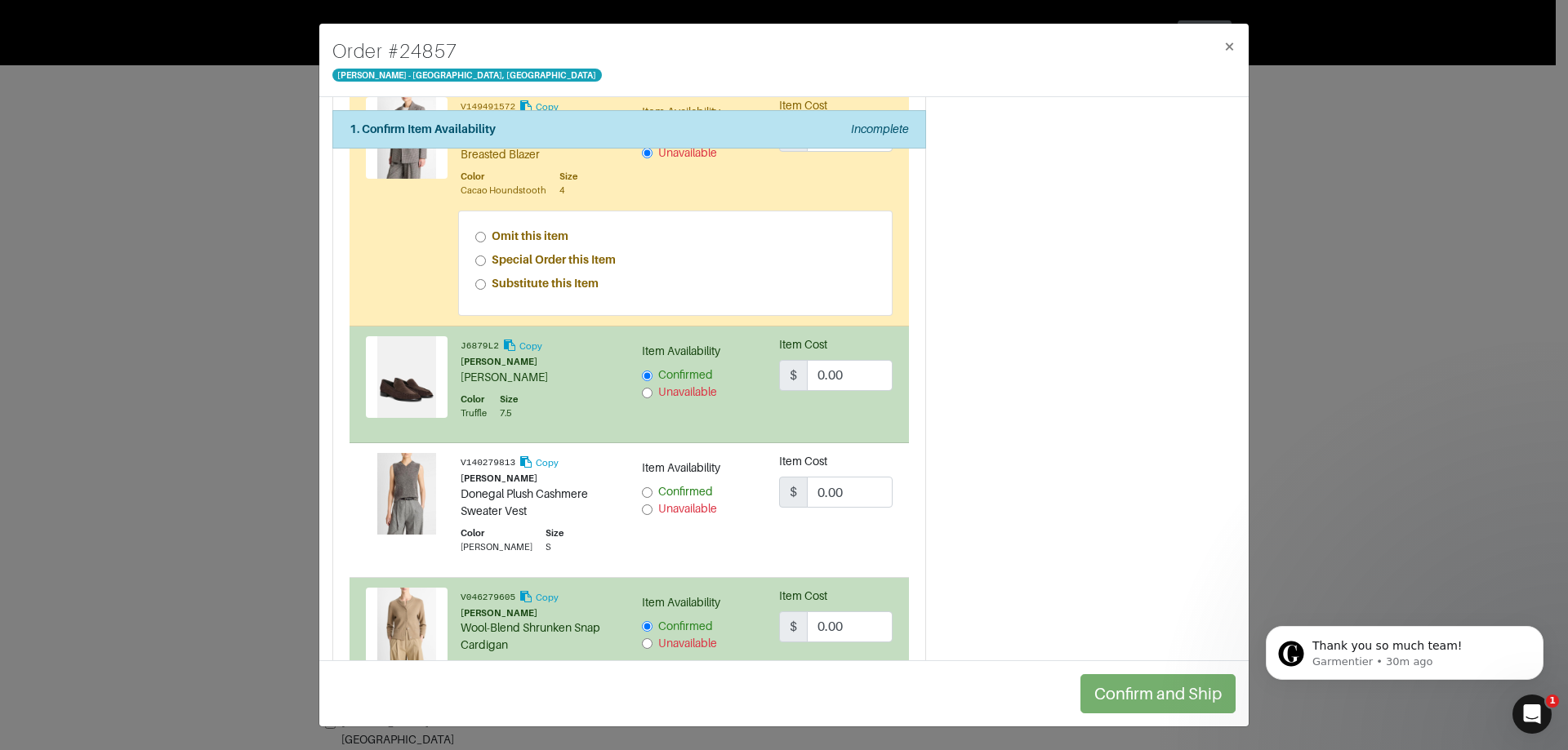
click at [649, 500] on div "Unavailable" at bounding box center [698, 508] width 114 height 17
click at [643, 504] on input "Unavailable" at bounding box center [647, 509] width 11 height 11
radio input "true"
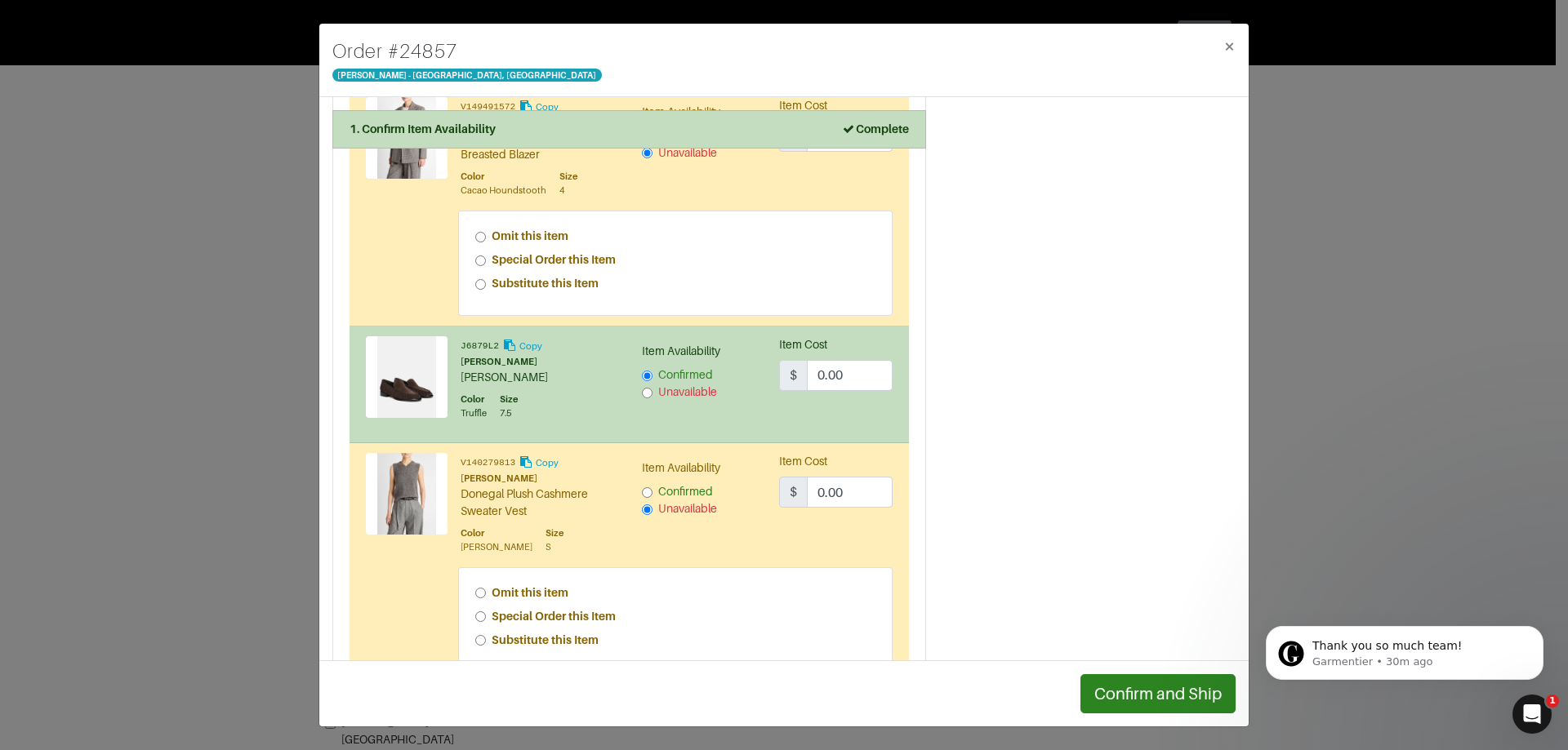
click at [534, 609] on strong "Special Order this Item" at bounding box center [553, 616] width 124 height 13
click at [486, 611] on input "Special Order this Item" at bounding box center [480, 616] width 11 height 11
radio input "true"
click at [529, 253] on strong "Special Order this Item" at bounding box center [553, 260] width 124 height 13
click at [486, 256] on input "Special Order this Item" at bounding box center [480, 261] width 11 height 11
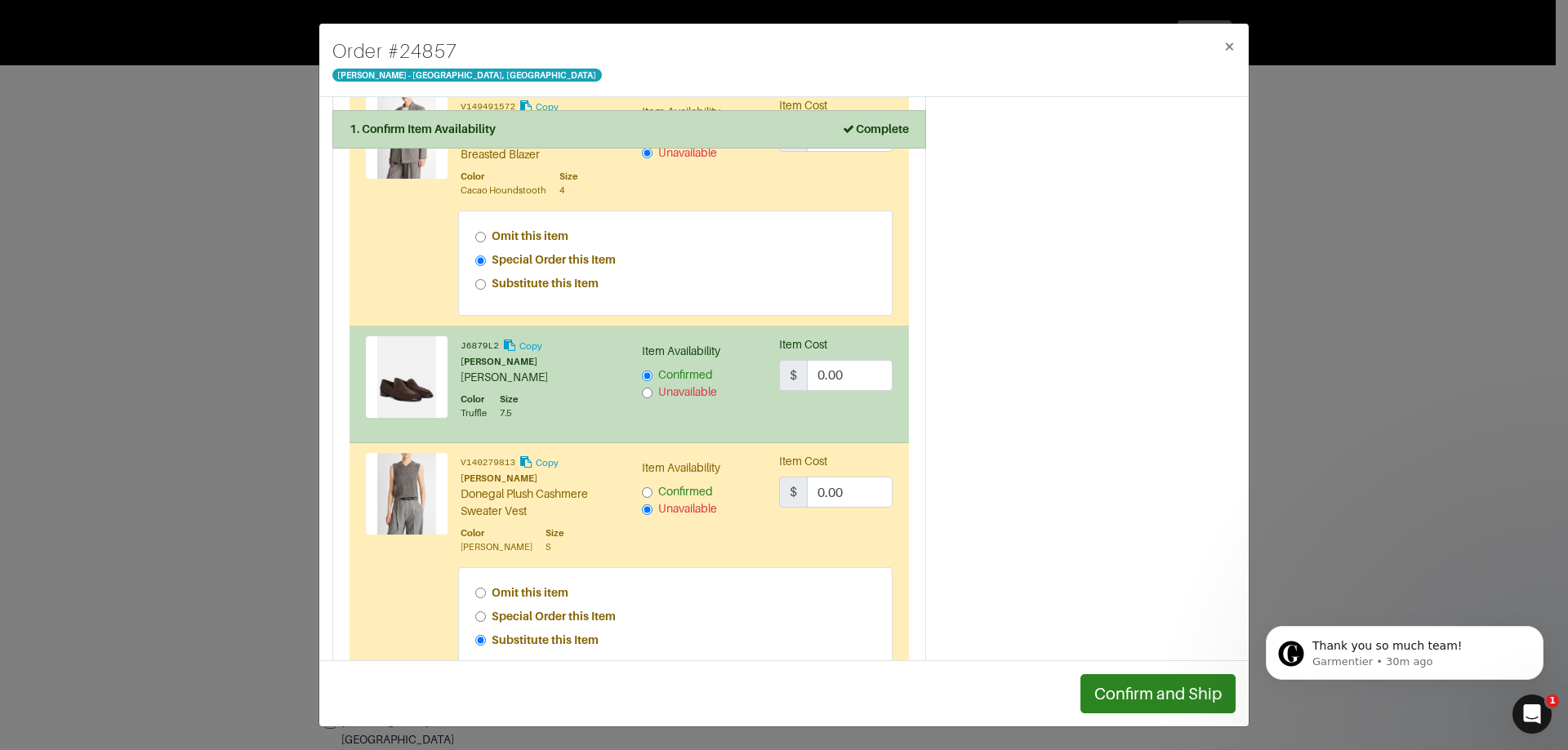
radio input "true"
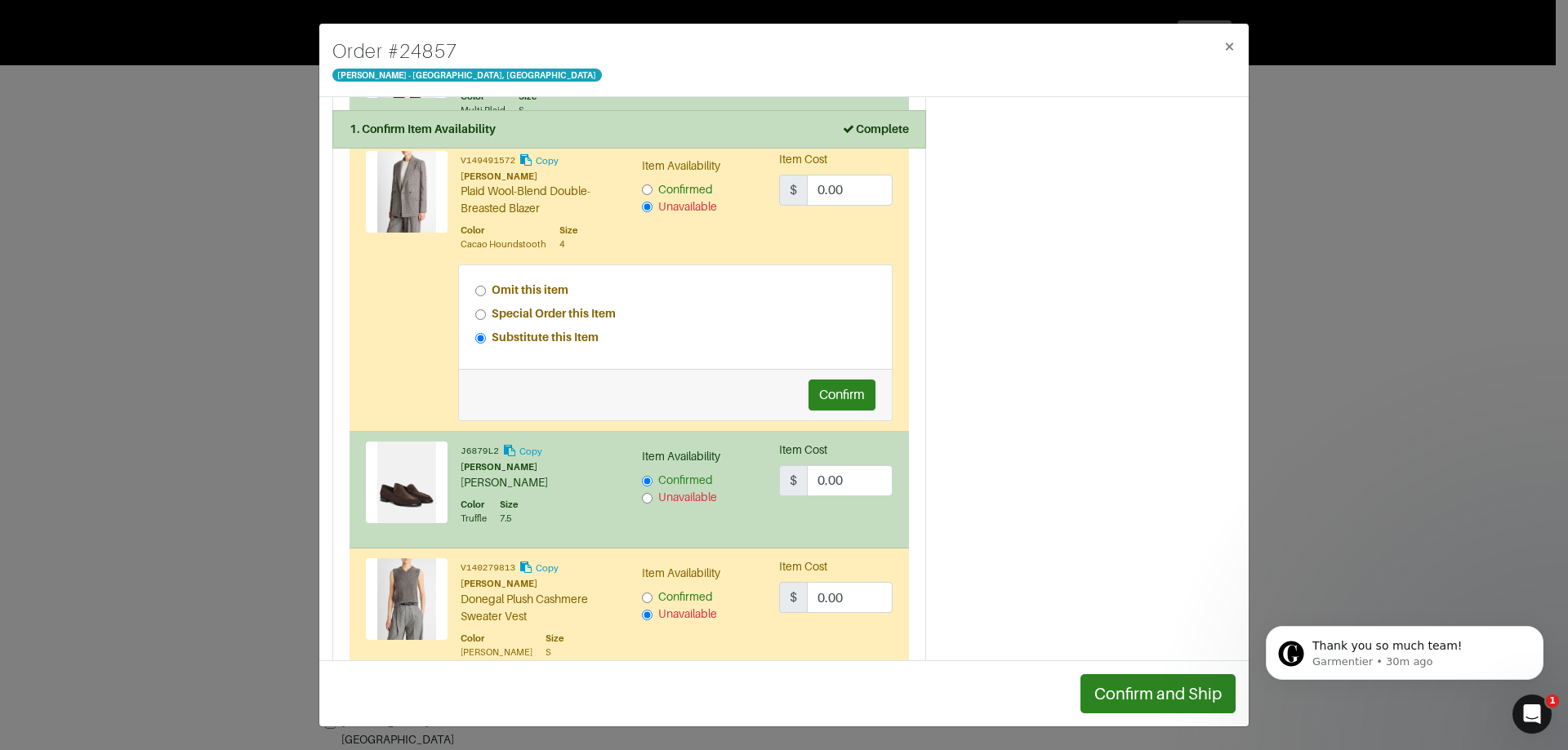
scroll to position [1306, 0]
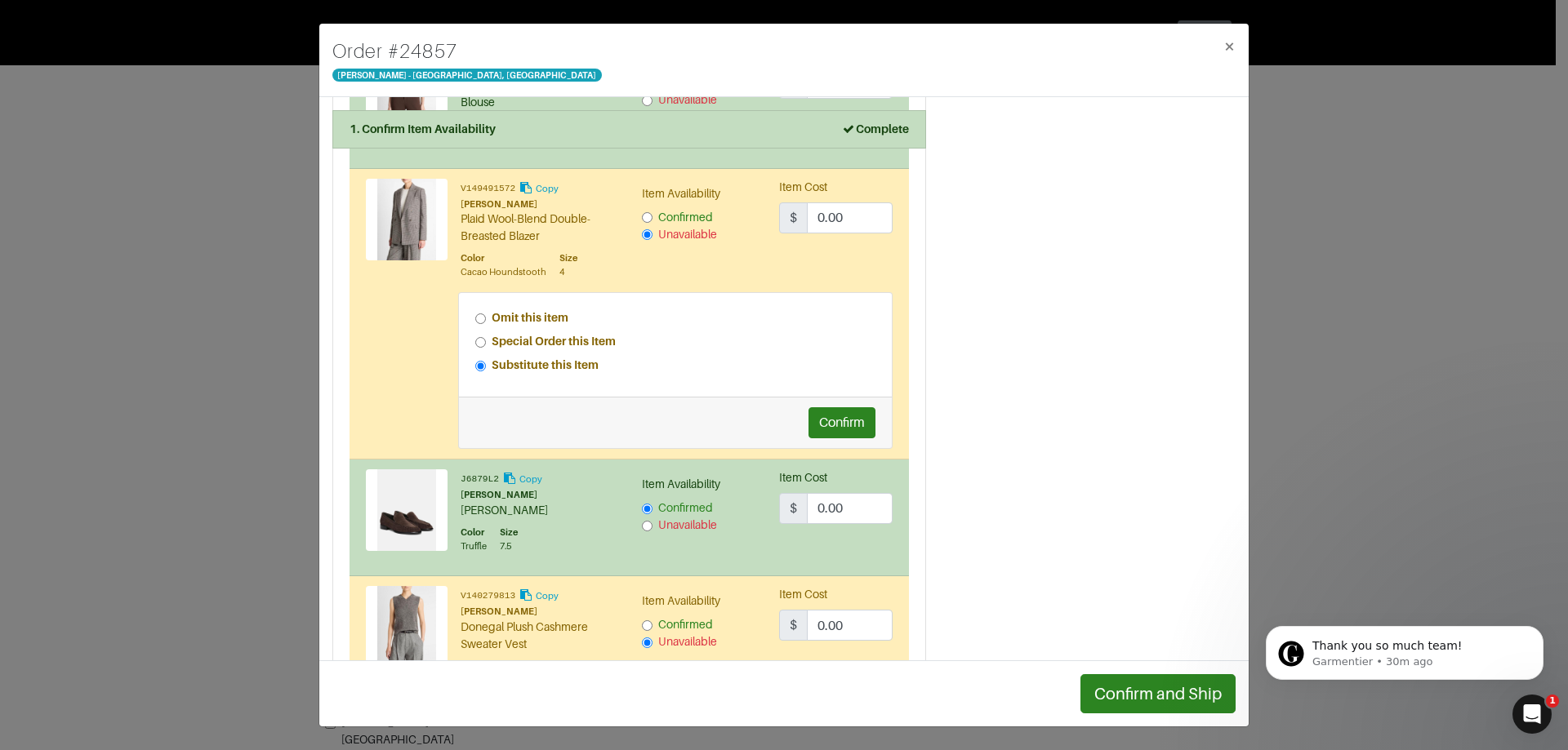
click at [826, 397] on div "Confirm" at bounding box center [676, 422] width 434 height 51
click at [827, 408] on button "Confirm" at bounding box center [842, 423] width 67 height 31
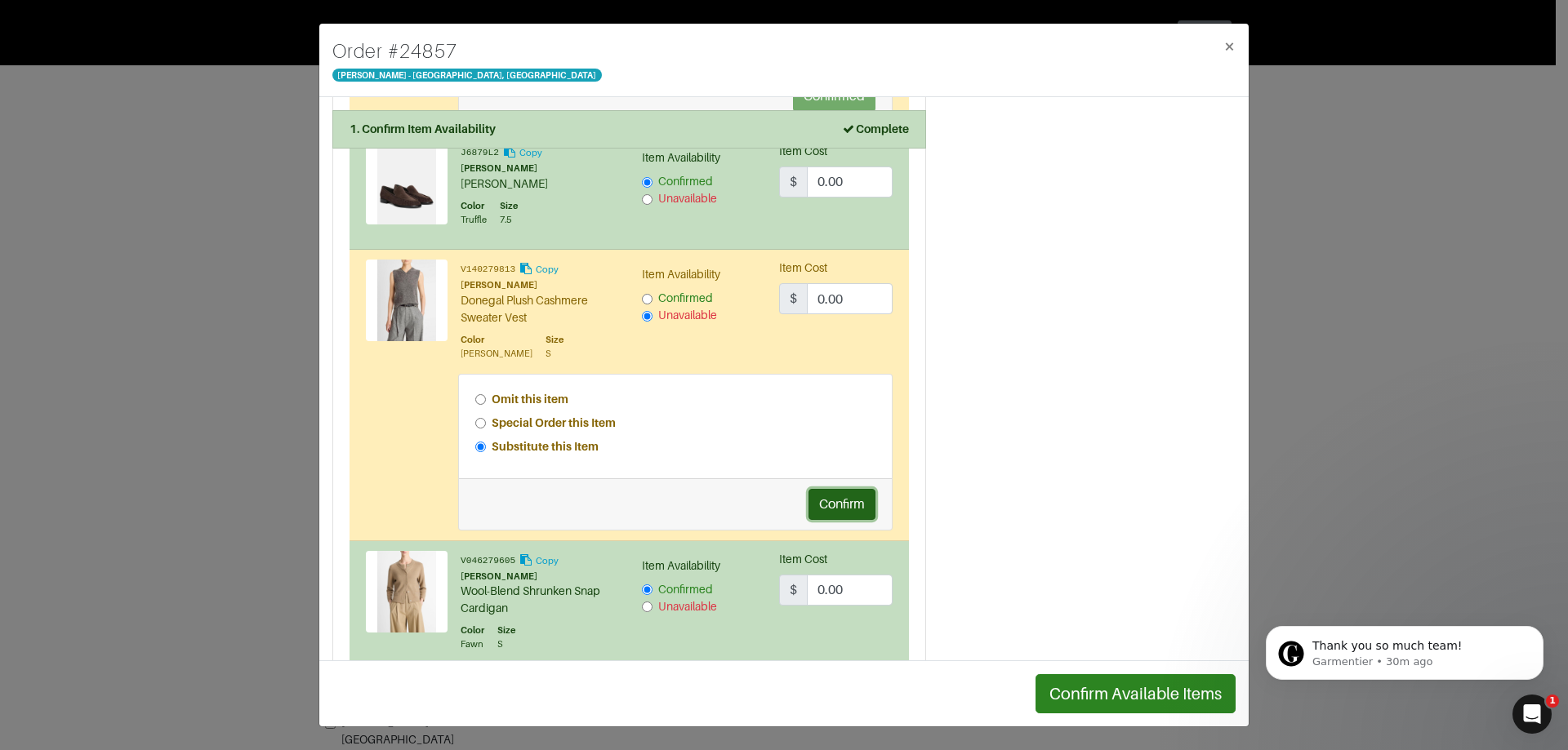
click at [827, 489] on button "Confirm" at bounding box center [842, 504] width 67 height 31
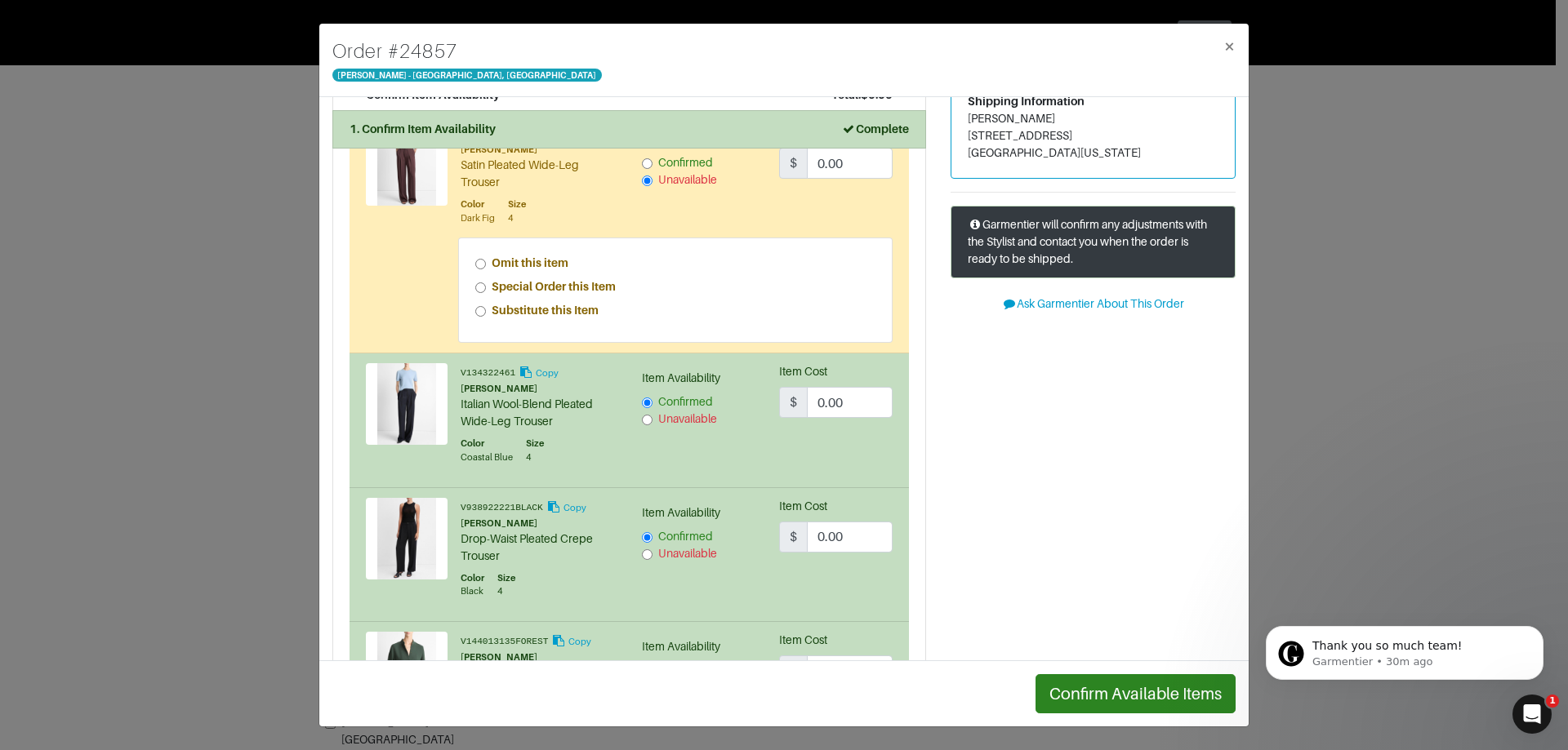
scroll to position [0, 0]
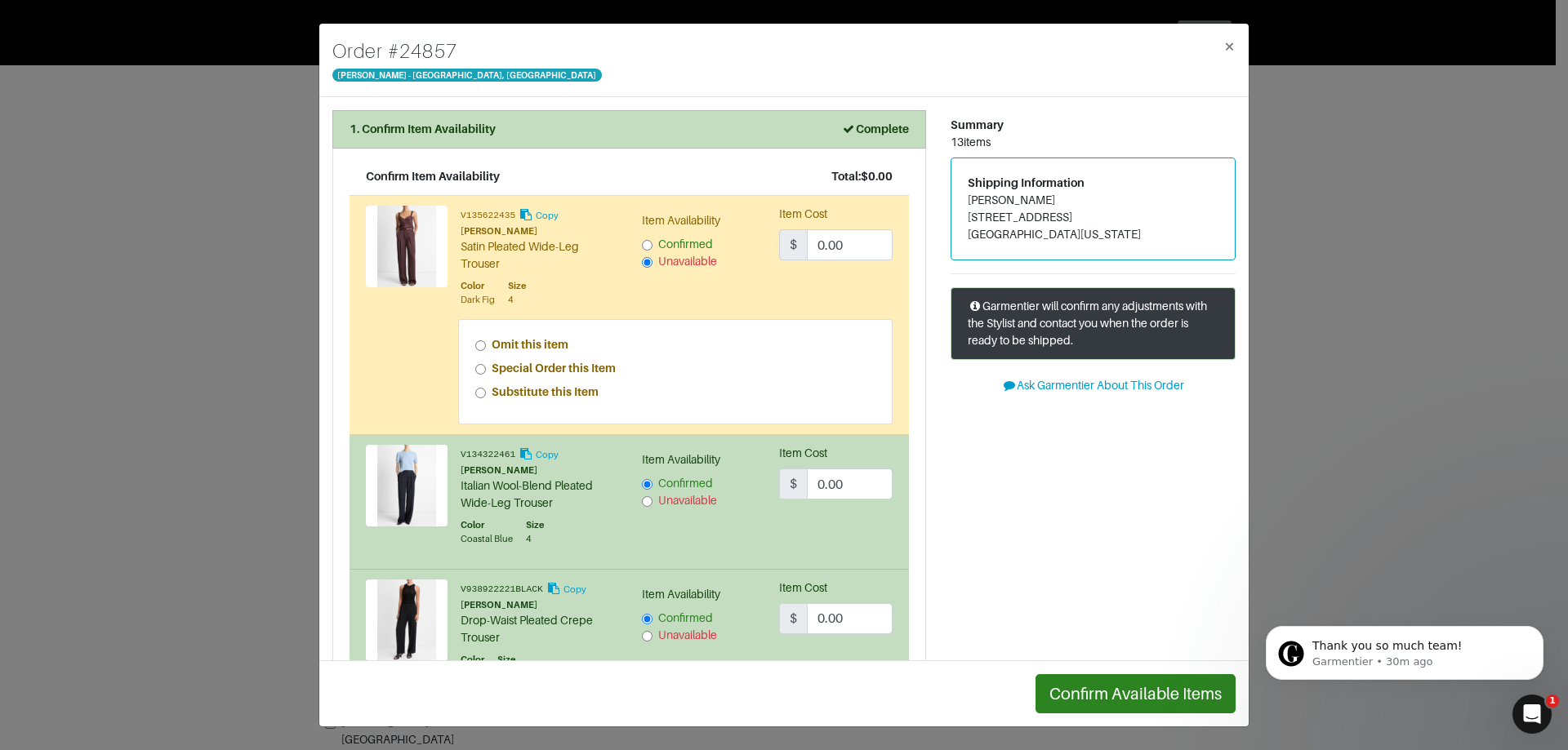
click at [501, 377] on label "Special Order this Item" at bounding box center [553, 368] width 124 height 17
click at [486, 375] on input "Special Order this Item" at bounding box center [480, 369] width 11 height 11
radio input "true"
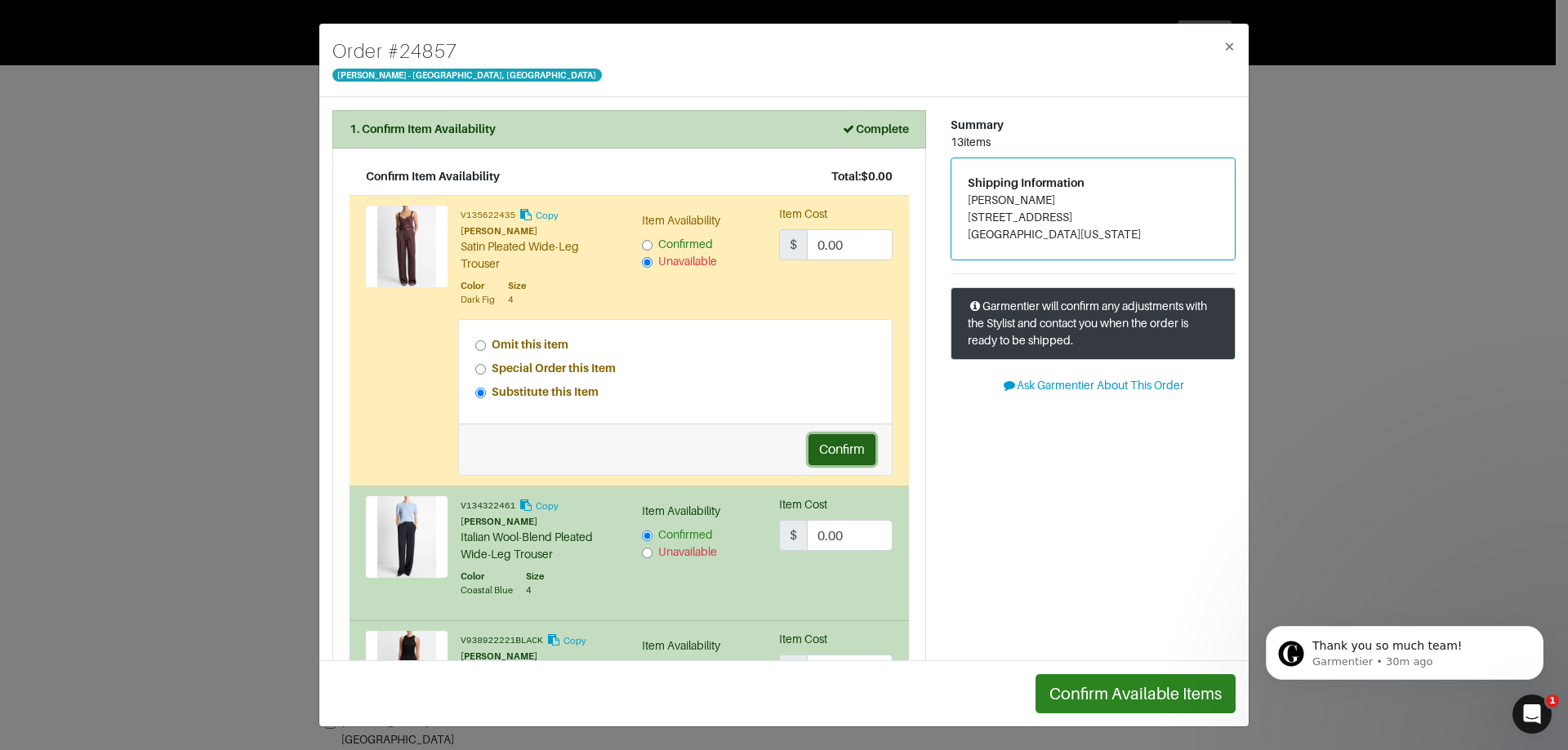
click at [821, 447] on button "Confirm" at bounding box center [842, 450] width 67 height 31
click at [1122, 692] on button "Confirm Available Items" at bounding box center [1136, 694] width 200 height 39
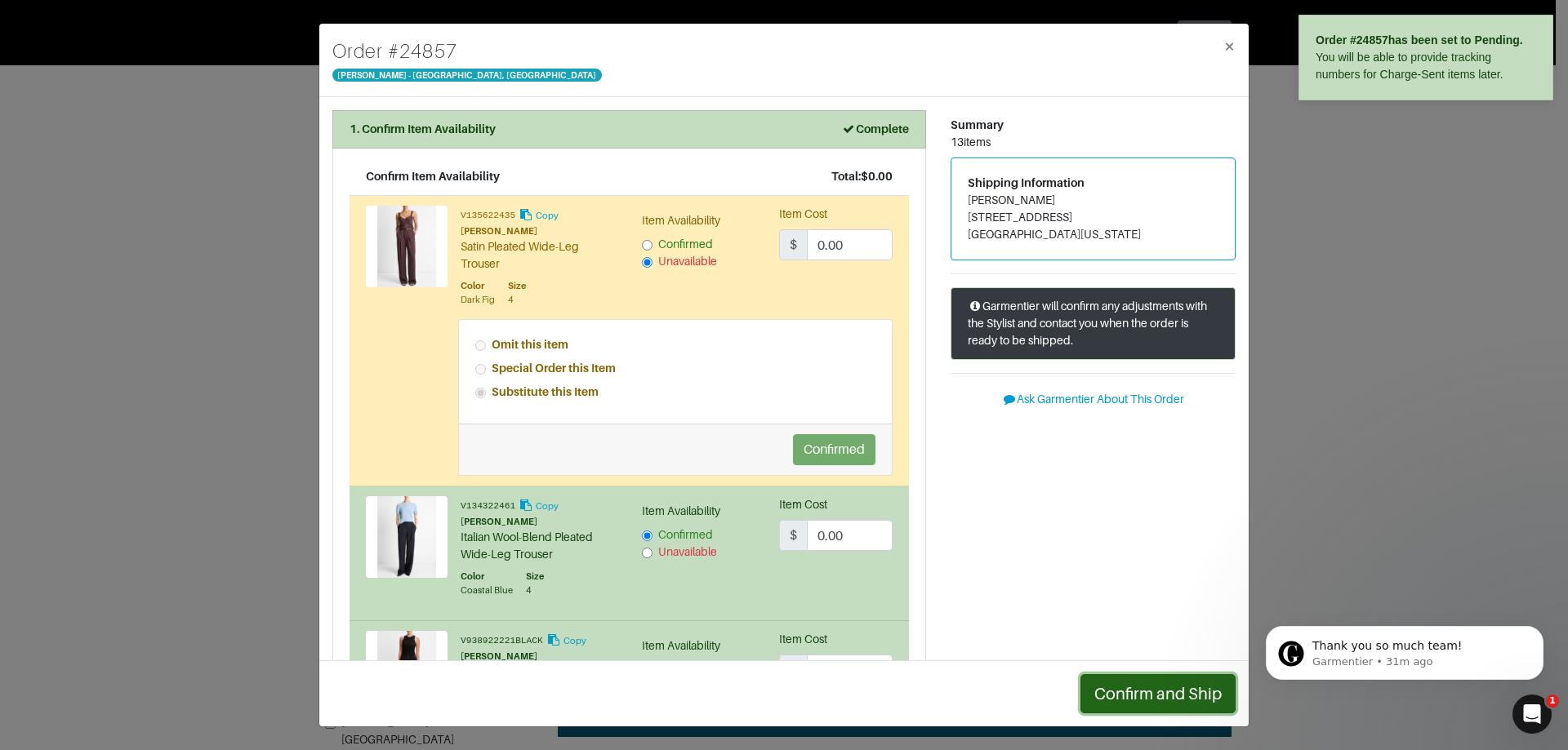
click at [1122, 692] on button "Confirm and Ship" at bounding box center [1158, 694] width 155 height 39
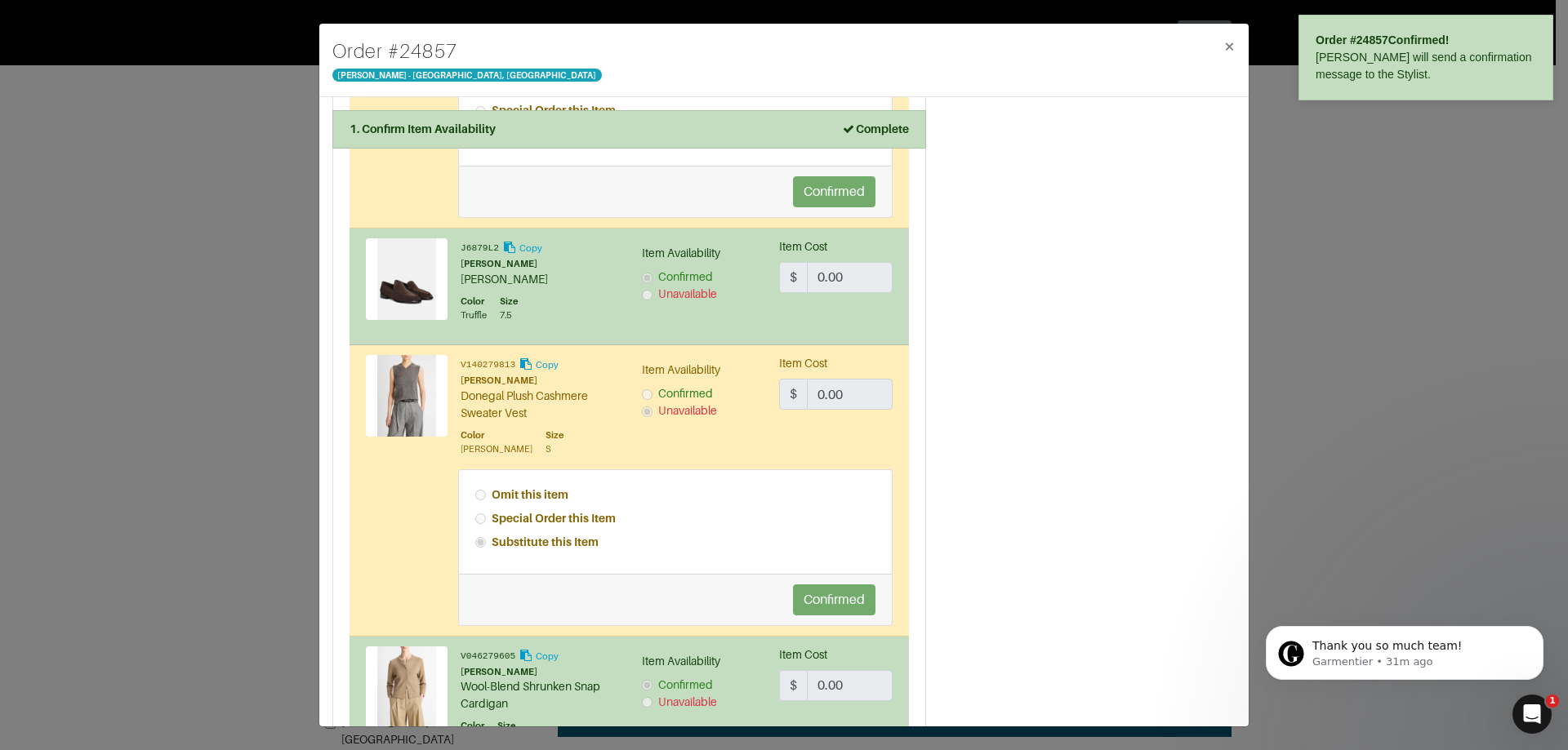
scroll to position [1751, 0]
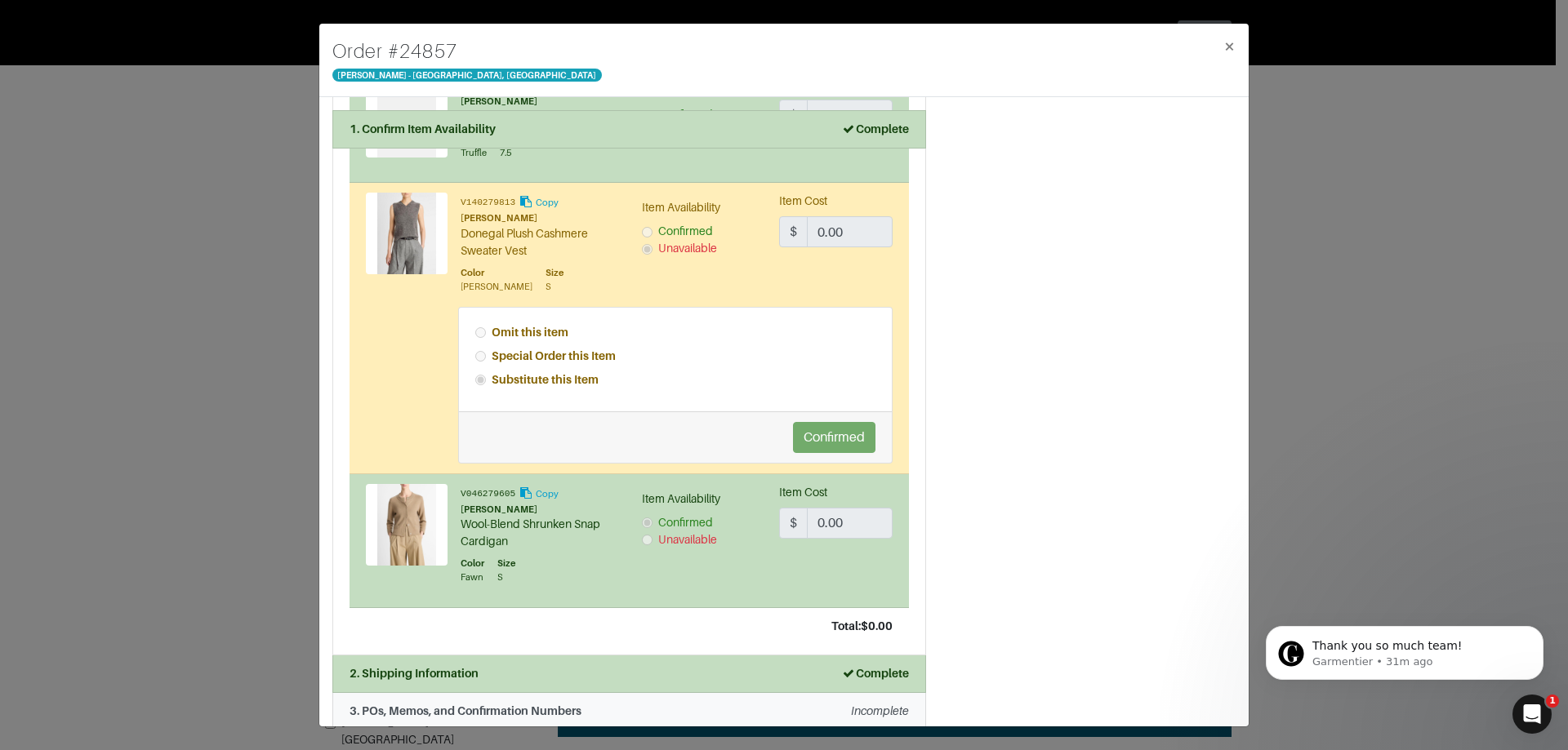
click at [622, 703] on div "3. POs, Memos, and Confirmation Numbers Incomplete" at bounding box center [629, 711] width 559 height 17
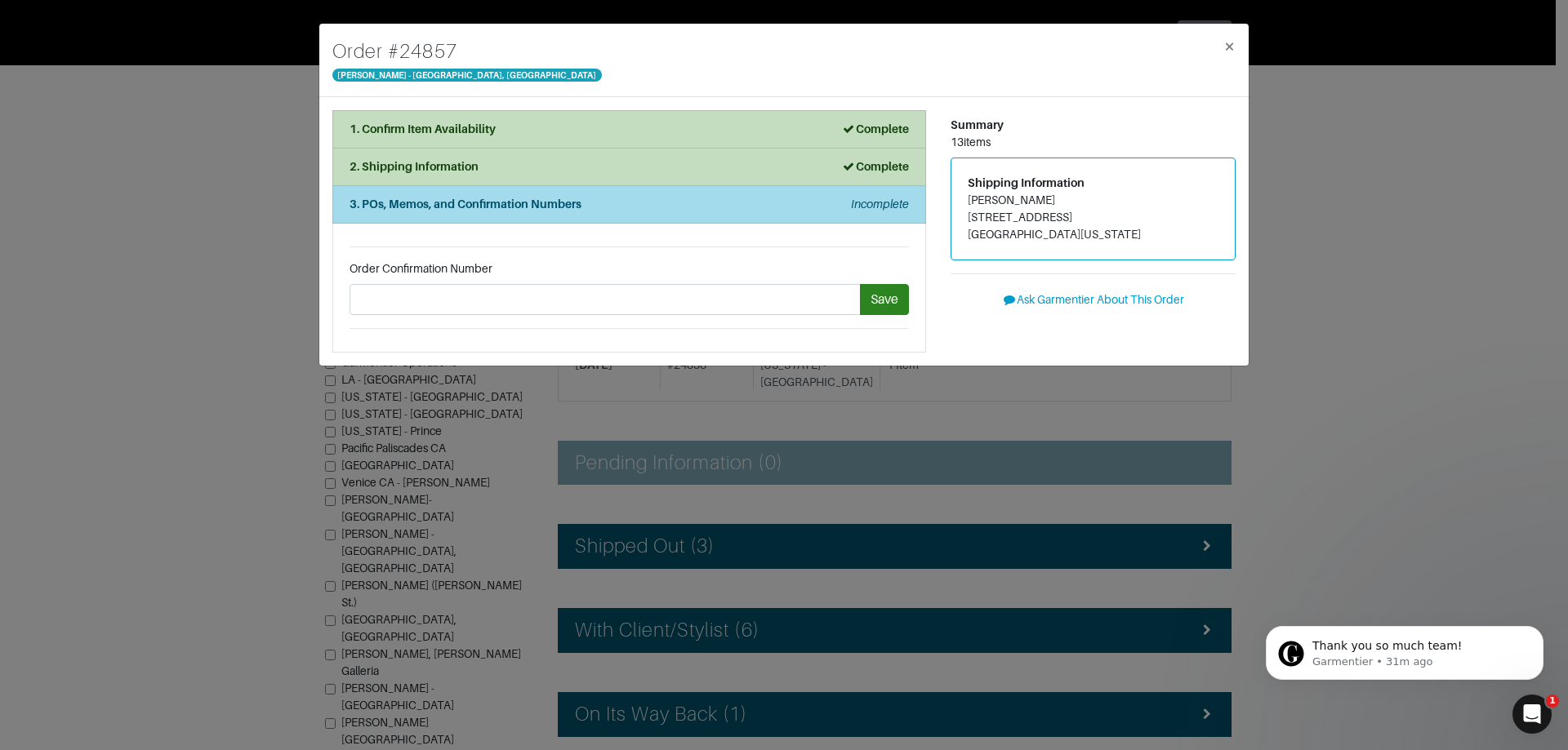
scroll to position [0, 0]
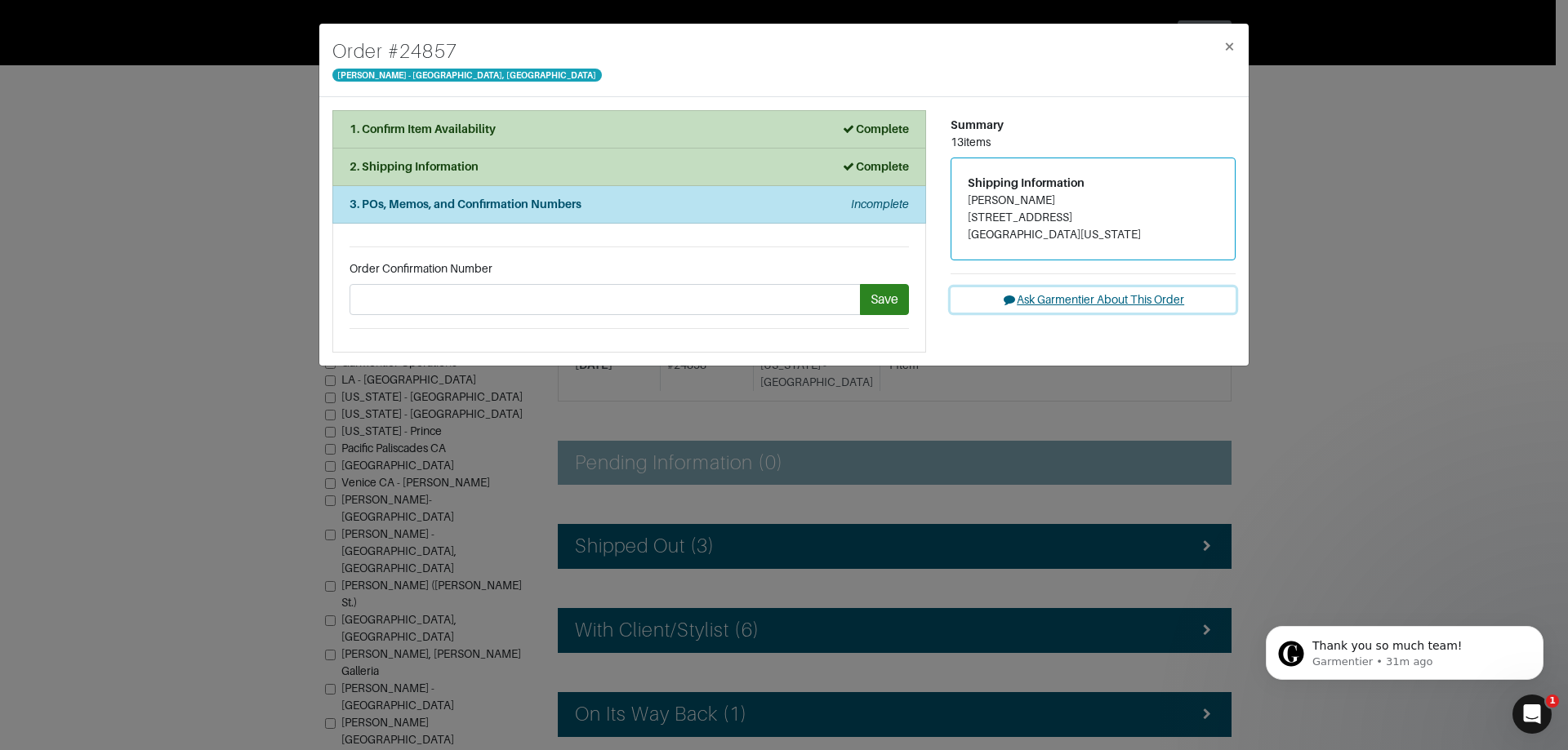
click at [1057, 298] on button "Ask Garmentier About This Order" at bounding box center [1093, 300] width 285 height 25
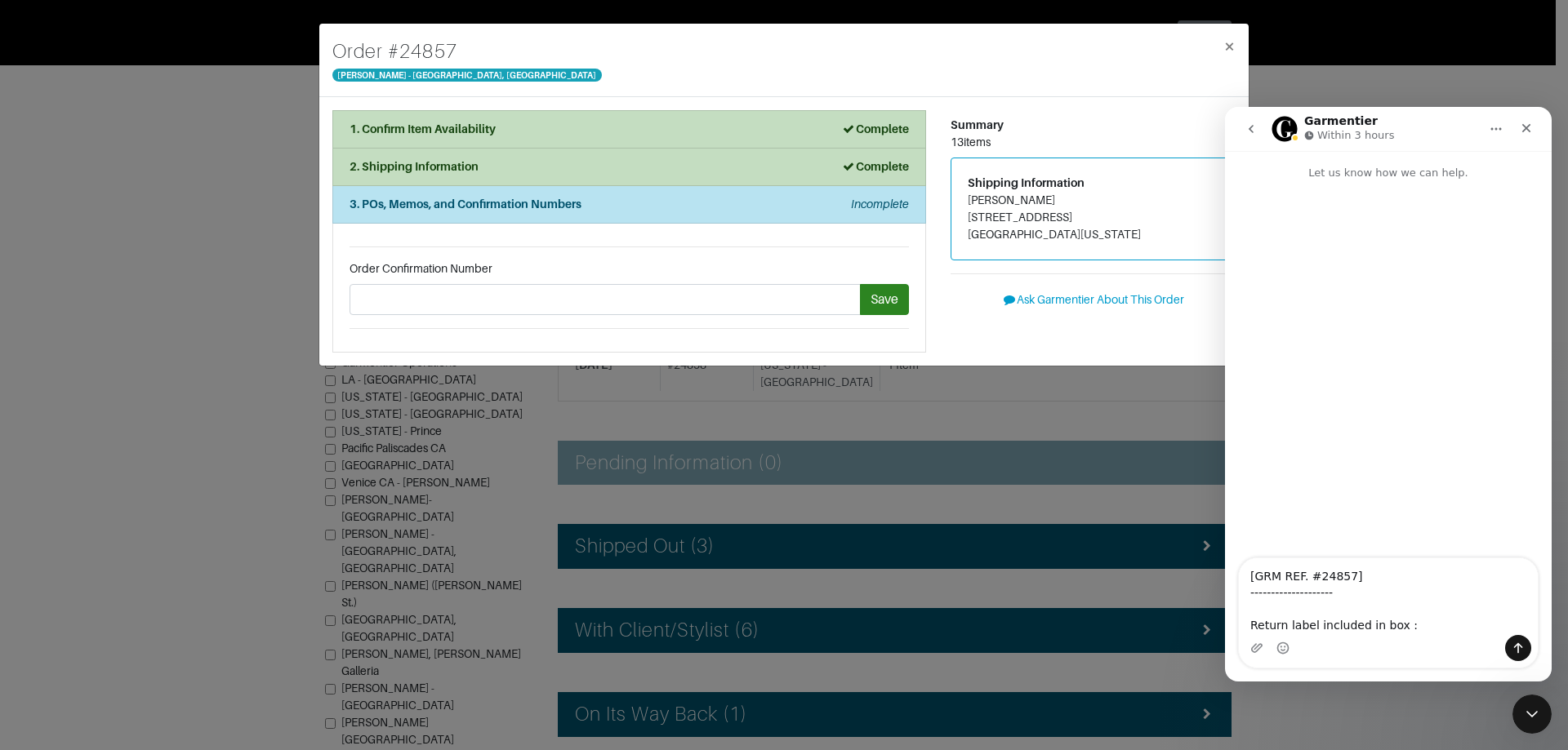
type textarea "[GRM REF. #24857] -------------------- Return label included in box :)"
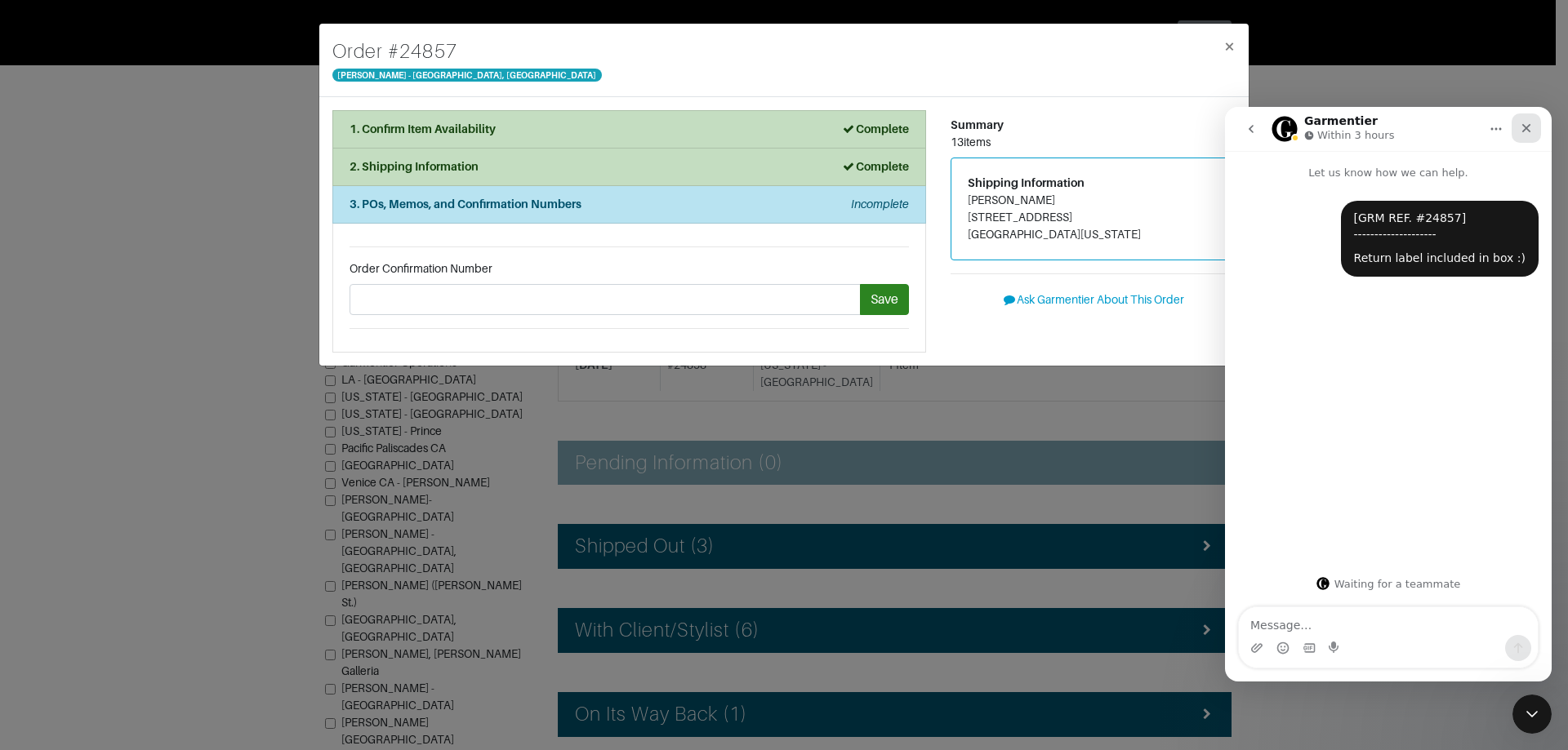
click at [1522, 118] on div "Close" at bounding box center [1526, 128] width 29 height 29
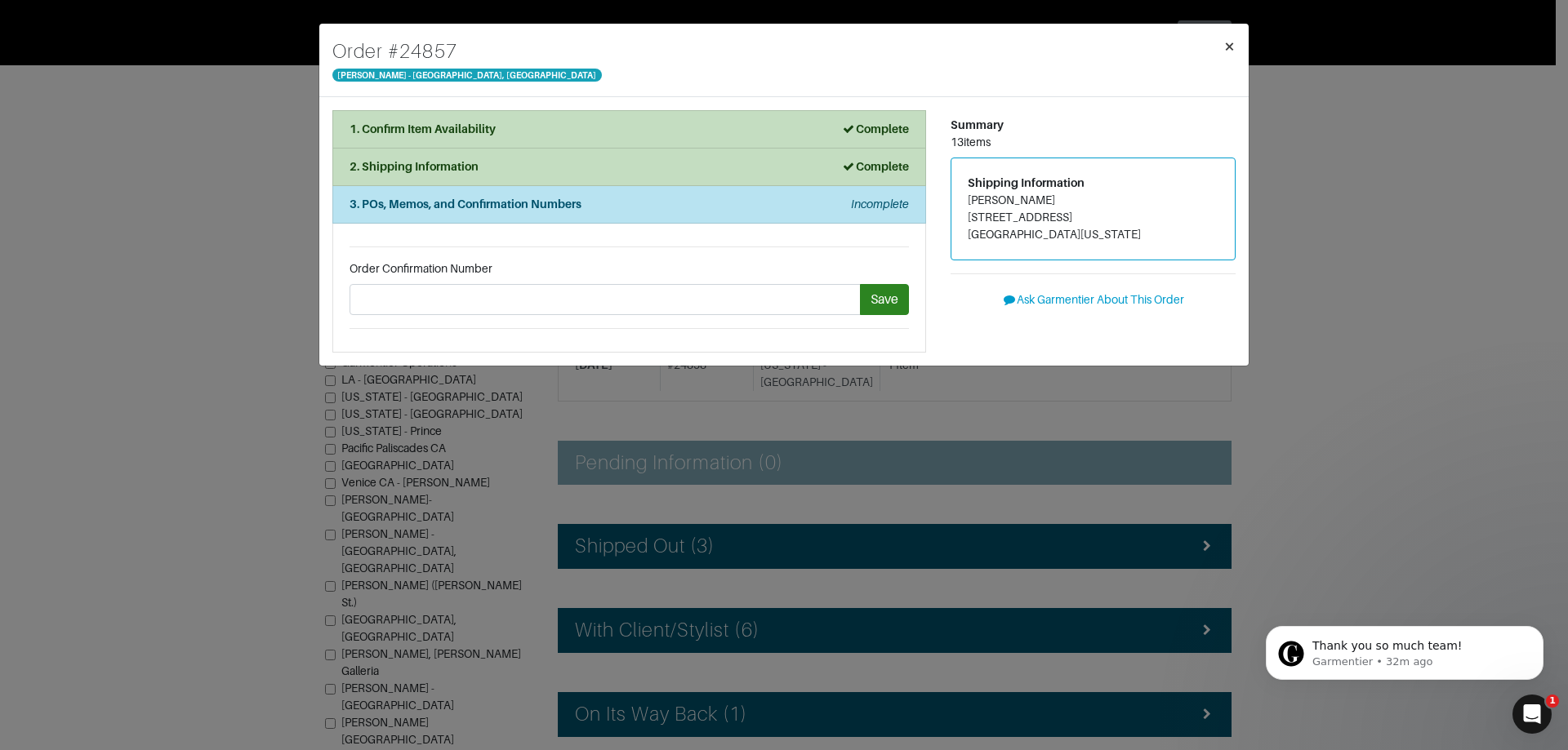
click at [1241, 53] on button "×" at bounding box center [1230, 47] width 38 height 46
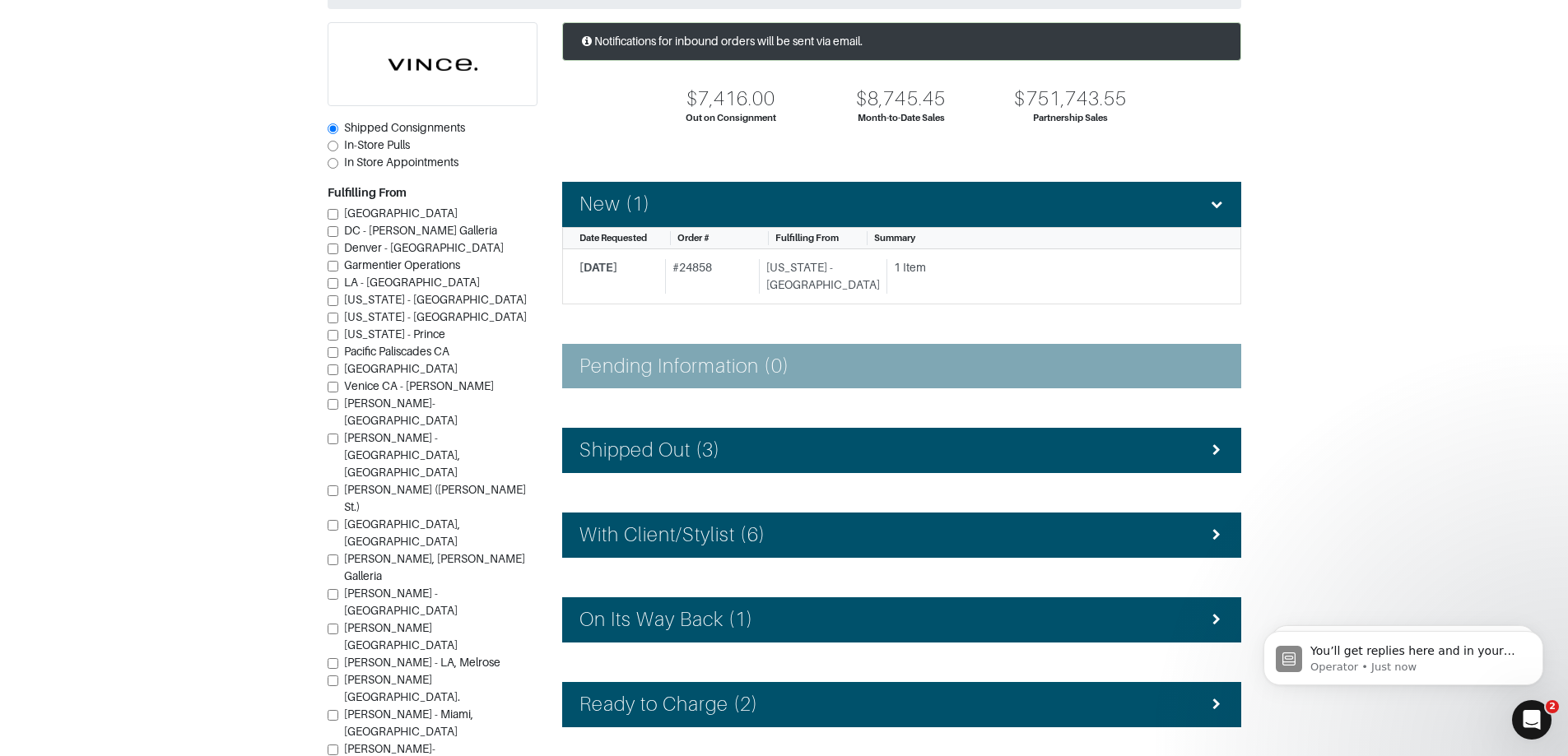
scroll to position [259, 0]
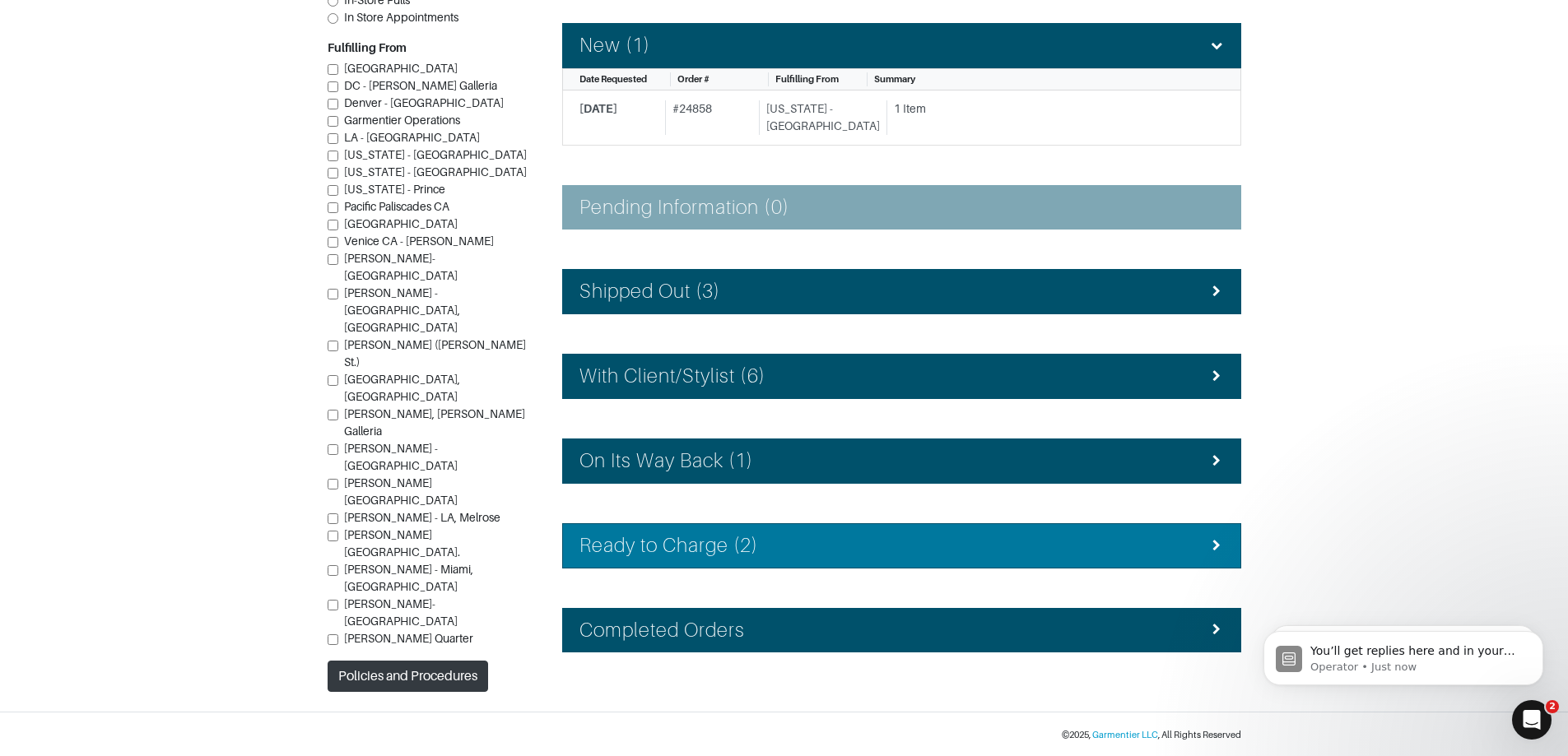
click at [799, 556] on div "Ready to Charge (2)" at bounding box center [901, 545] width 644 height 24
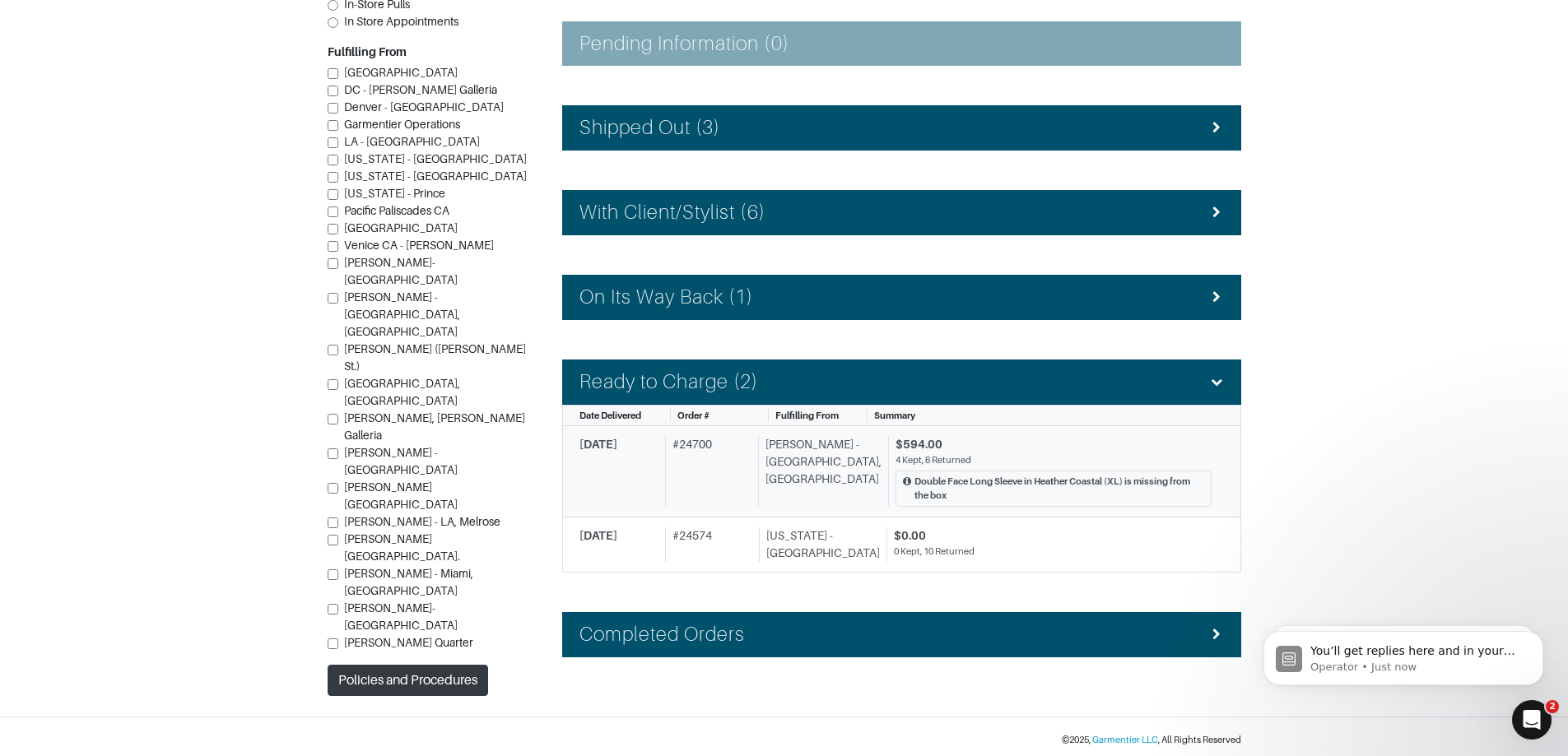
scroll to position [424, 0]
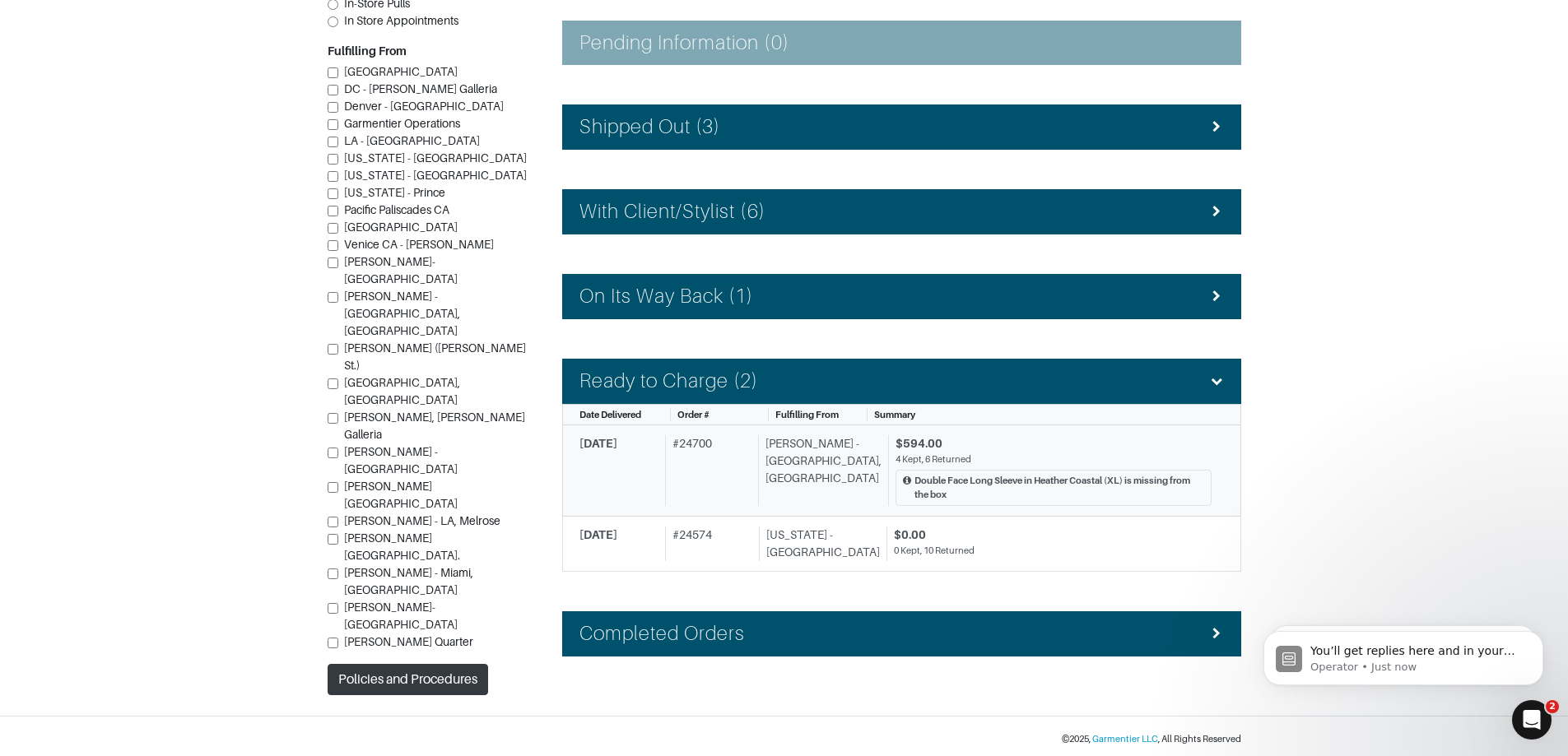
click at [1016, 447] on div "$594.00" at bounding box center [1054, 444] width 316 height 17
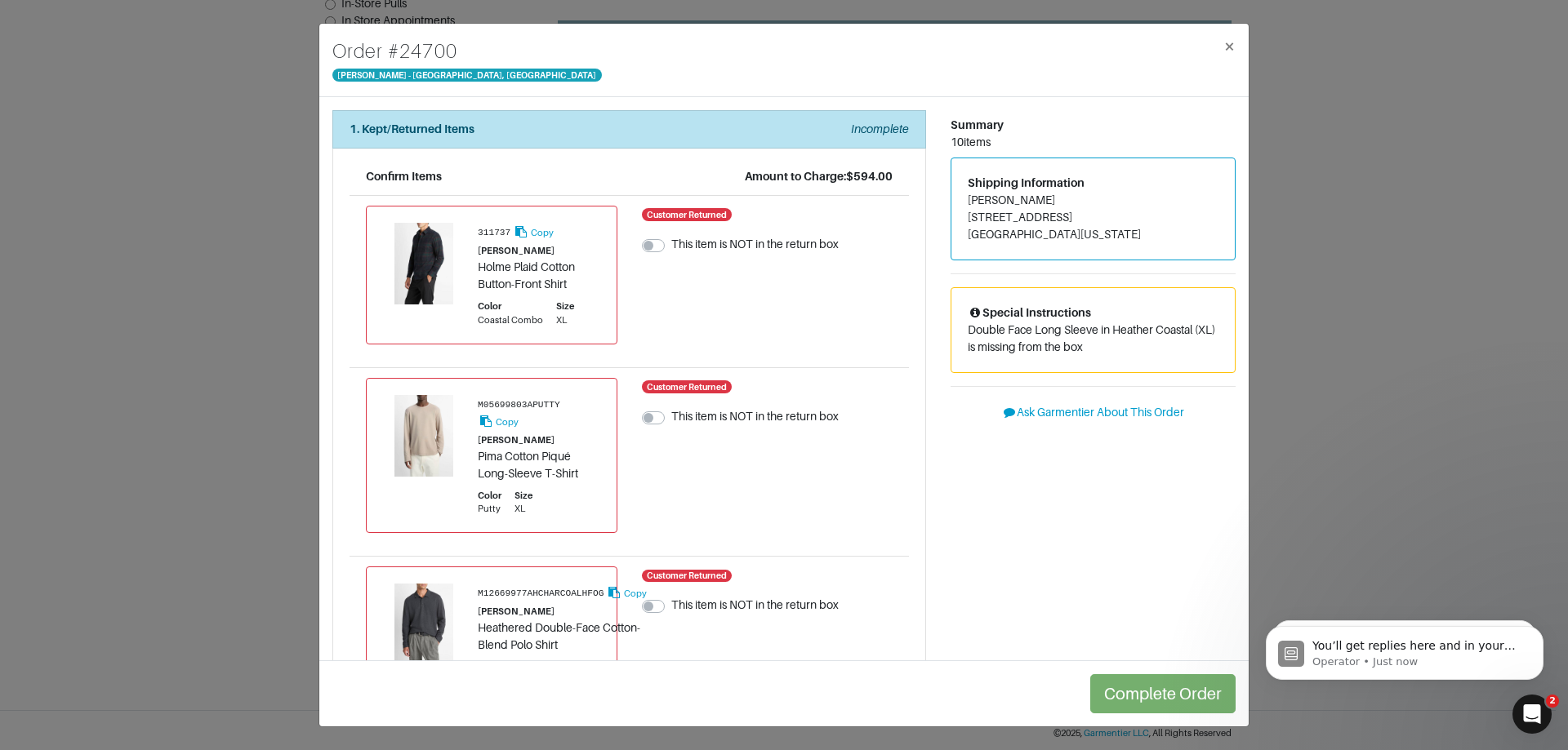
click at [1282, 296] on div "Order # 24700 Vince - Chicago, Oak Street × 1. Kept/Returned Items Incomplete C…" at bounding box center [784, 375] width 1568 height 750
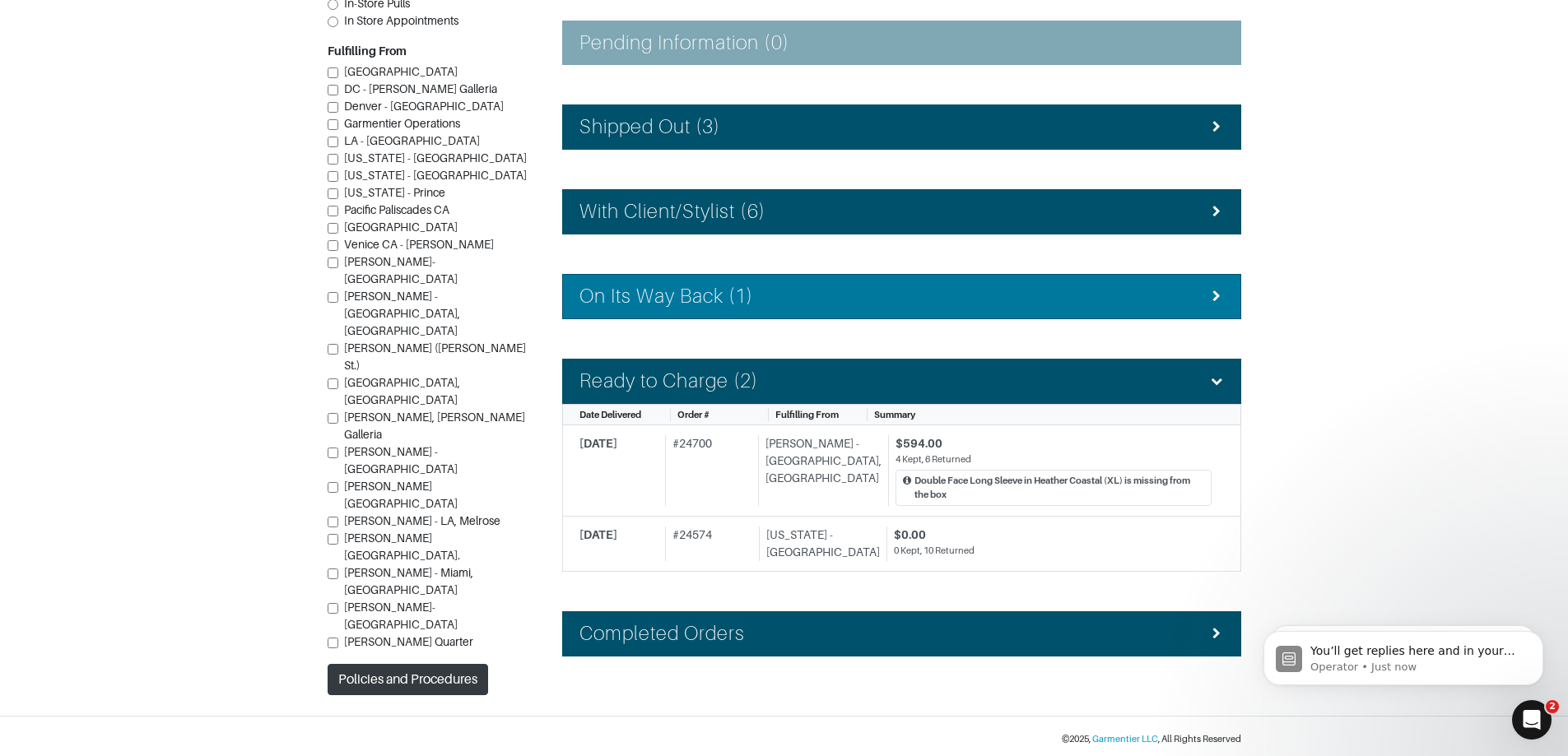
click at [910, 291] on div "On Its Way Back (1)" at bounding box center [901, 296] width 644 height 24
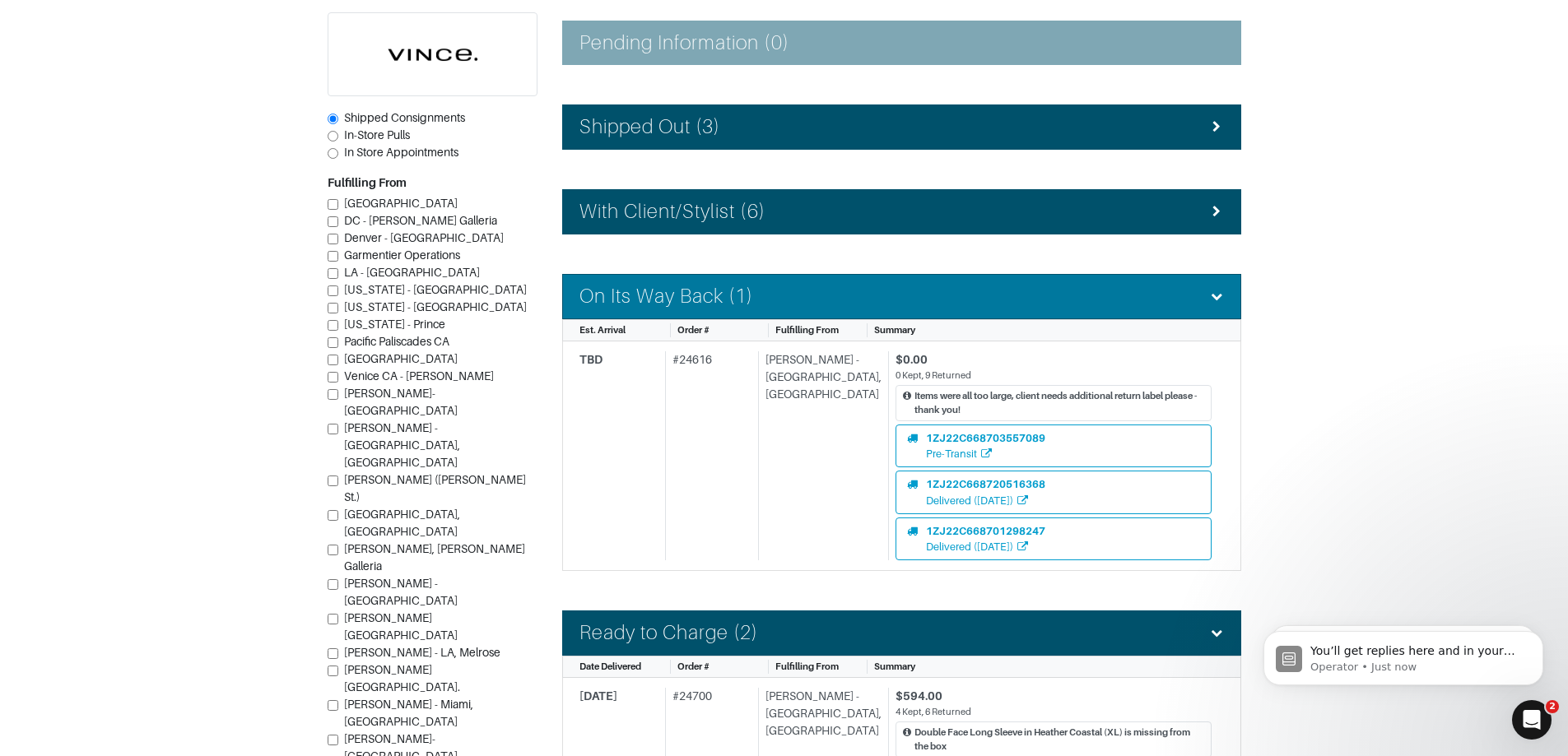
click at [910, 291] on div "On Its Way Back (1)" at bounding box center [901, 296] width 644 height 24
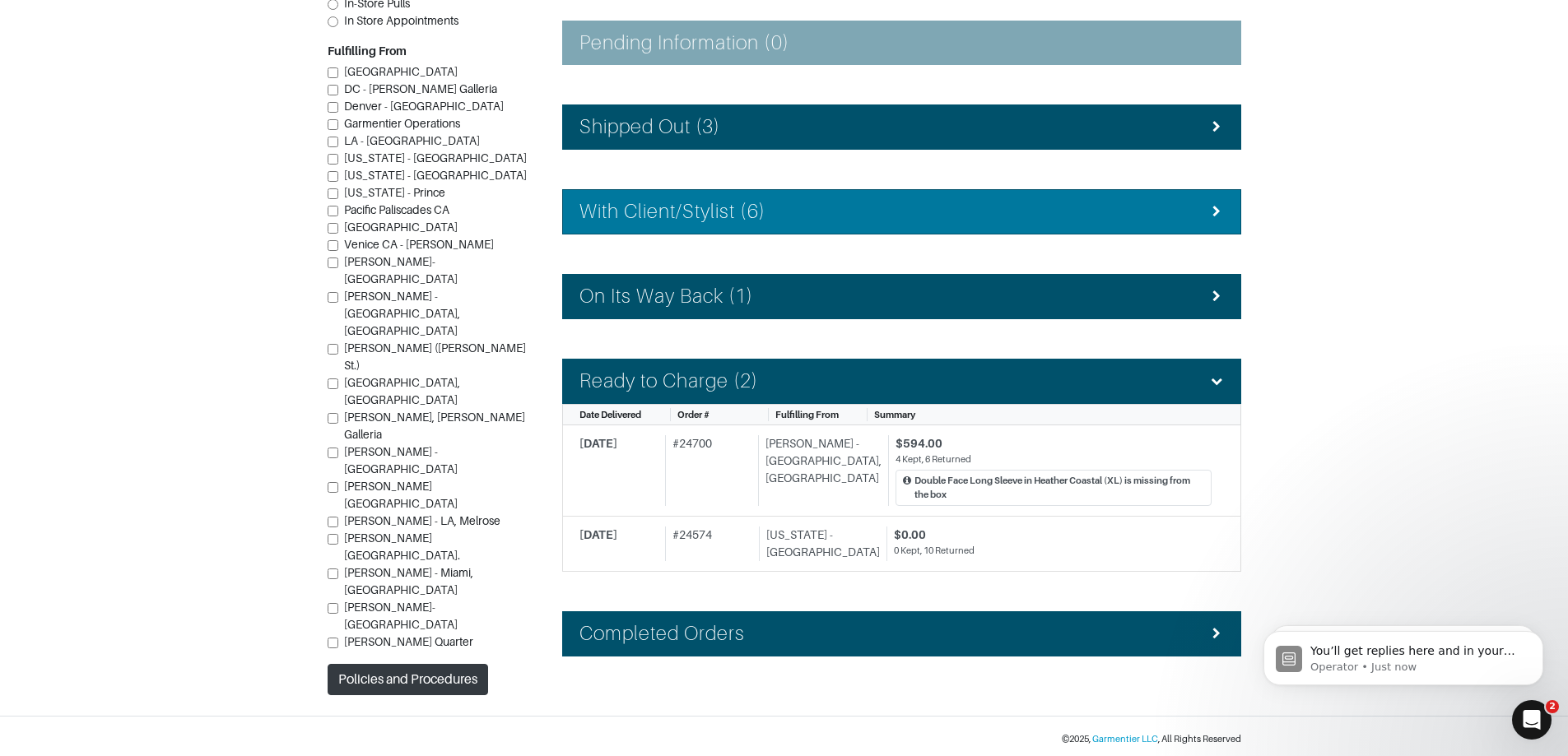
click at [938, 215] on div "With Client/Stylist (6)" at bounding box center [901, 212] width 644 height 24
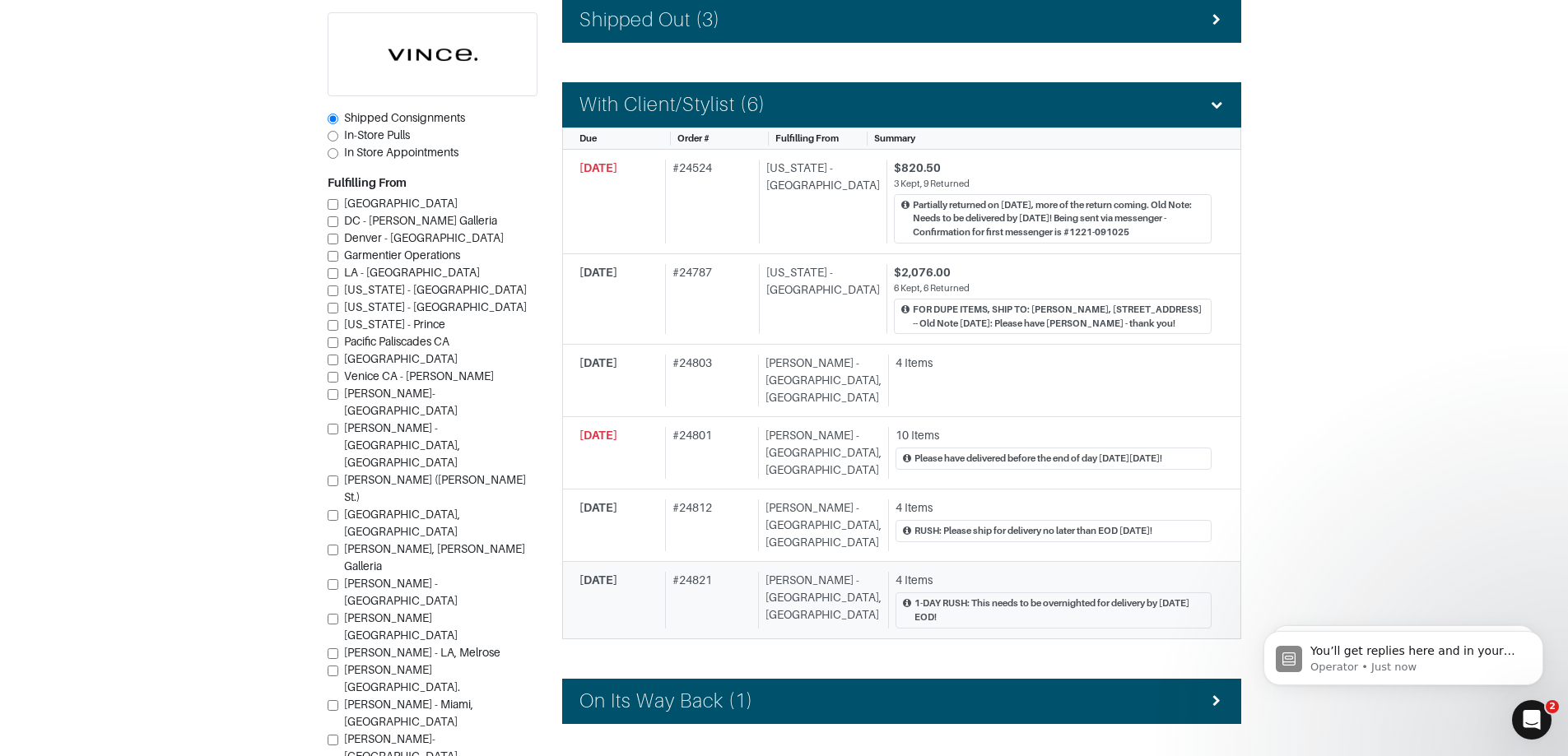
scroll to position [506, 0]
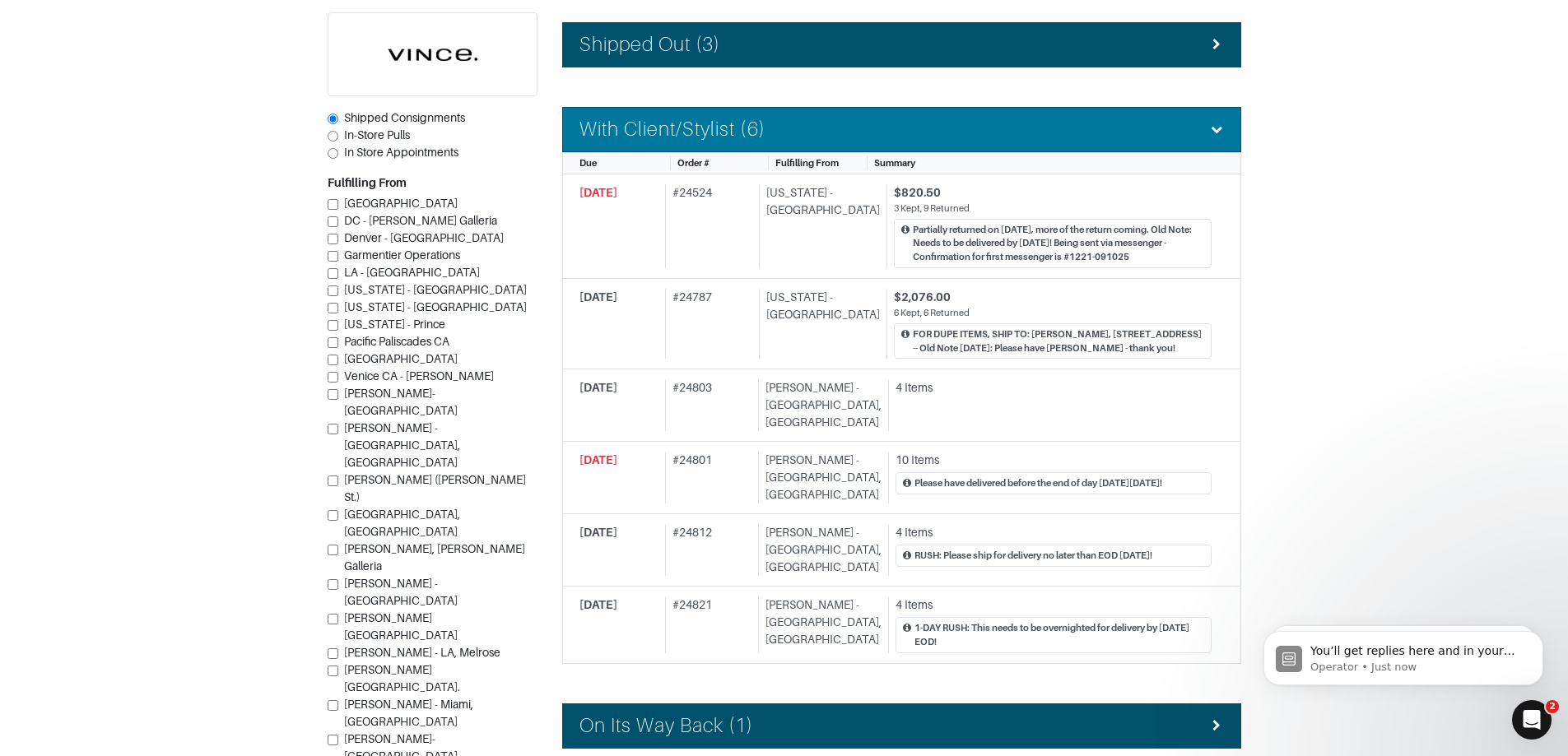
click at [877, 148] on li "With Client/Stylist (6)" at bounding box center [901, 129] width 679 height 45
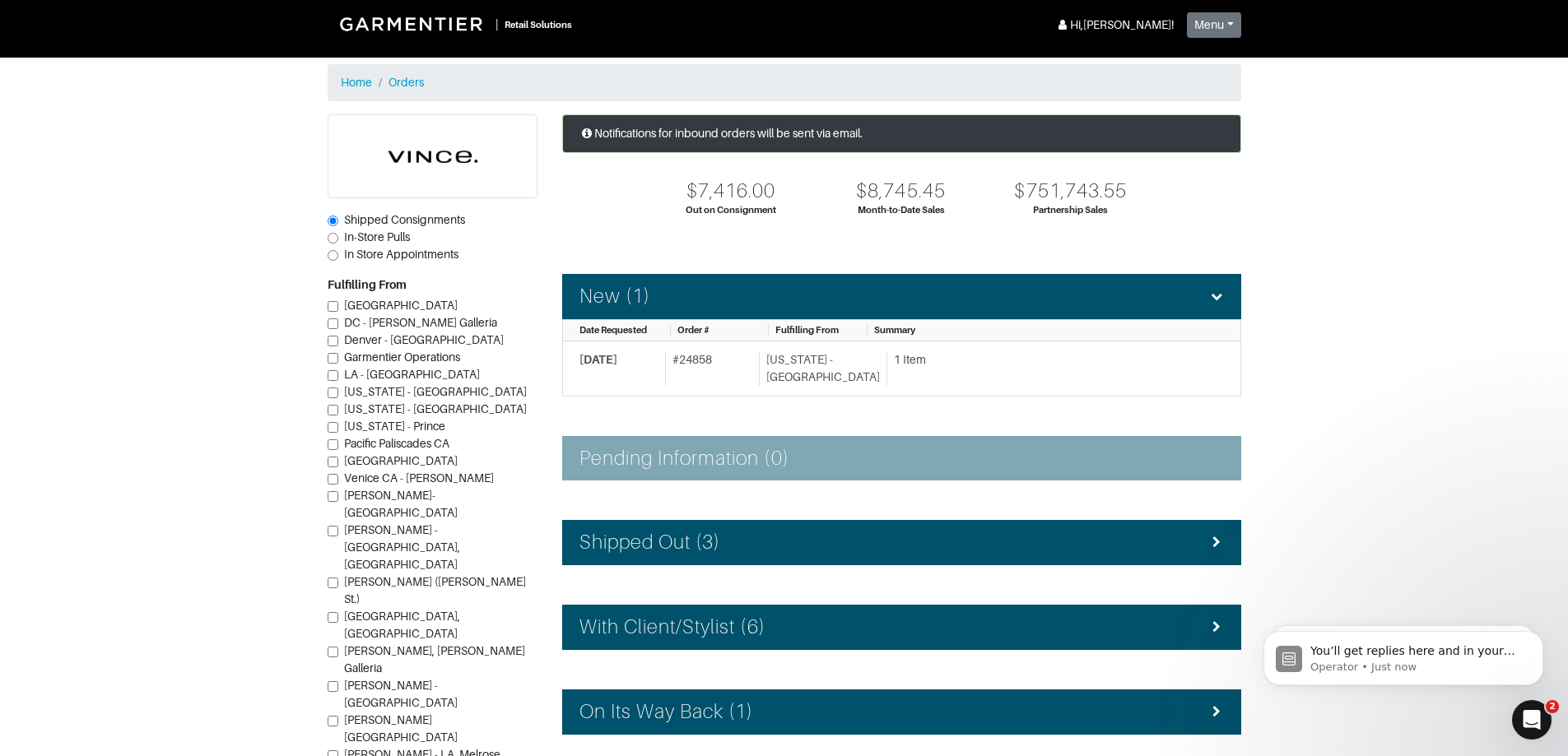
scroll to position [0, 0]
